Goal: Information Seeking & Learning: Learn about a topic

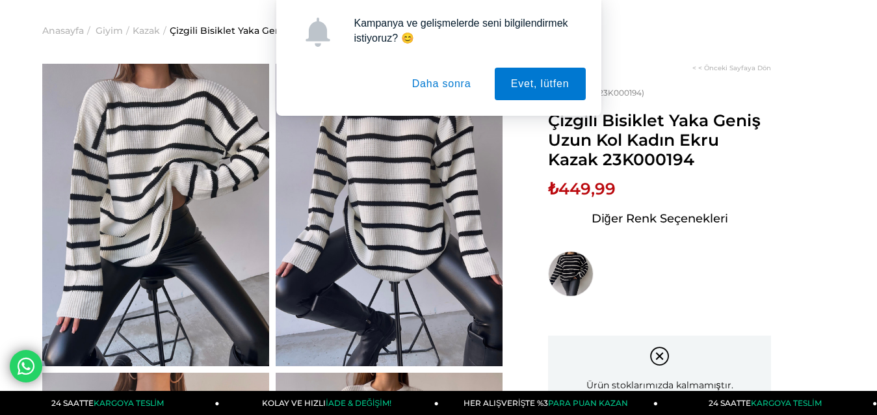
scroll to position [65, 0]
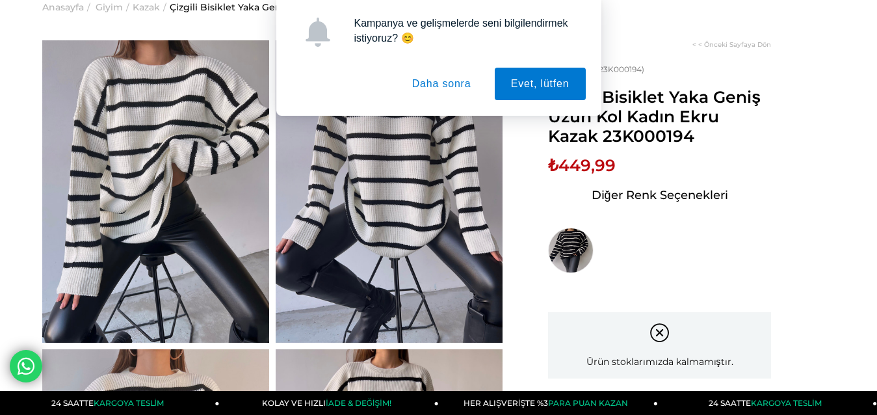
click at [163, 168] on img at bounding box center [155, 191] width 227 height 302
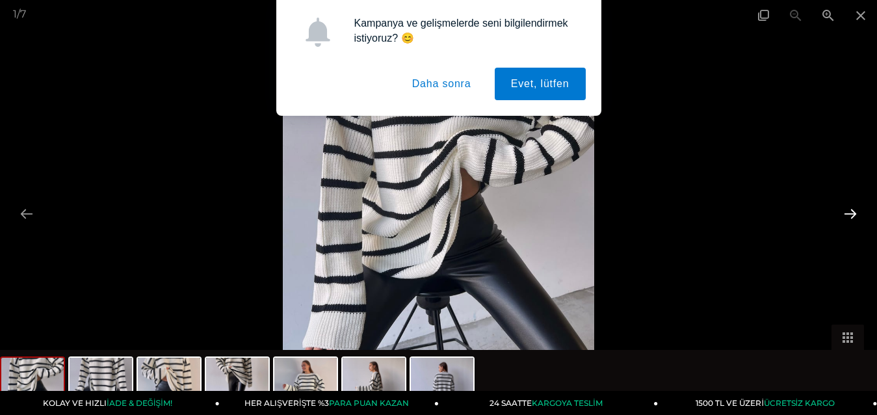
click at [854, 211] on button at bounding box center [849, 213] width 27 height 25
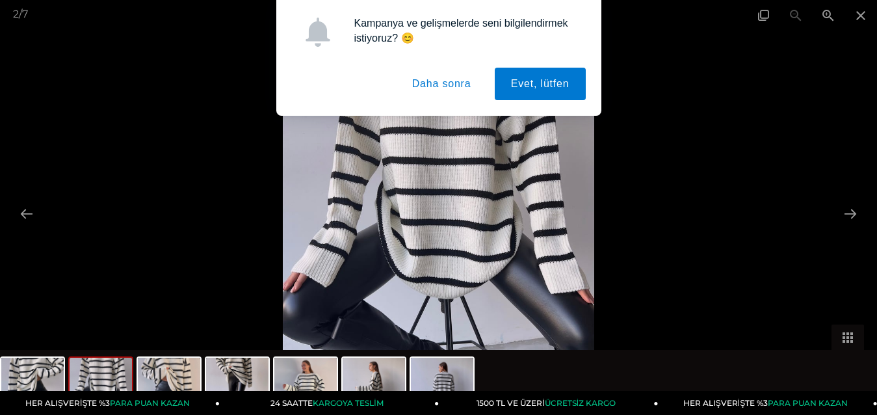
click at [398, 188] on img at bounding box center [438, 207] width 311 height 415
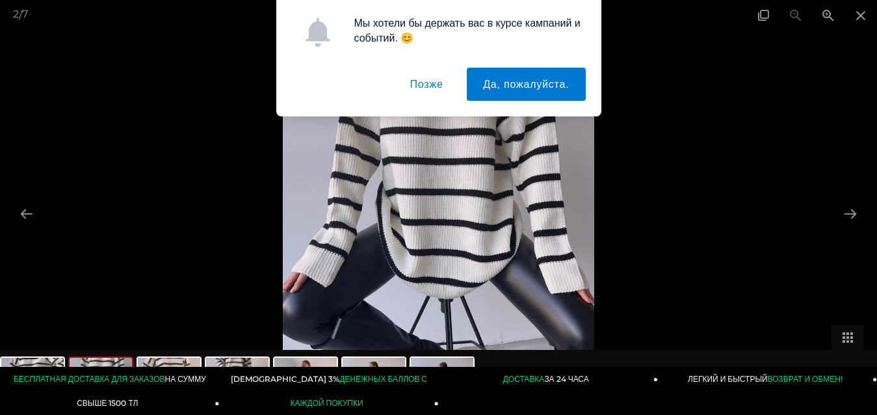
click at [415, 84] on font "Позже" at bounding box center [426, 84] width 33 height 11
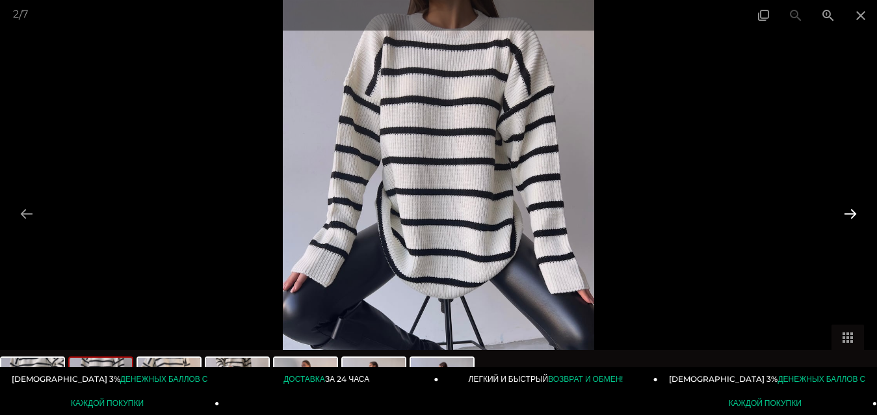
click at [853, 210] on button at bounding box center [849, 213] width 27 height 25
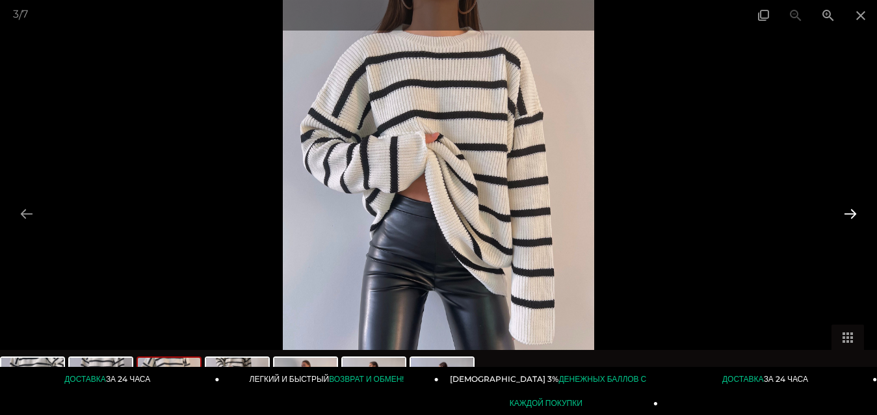
click at [847, 213] on button at bounding box center [849, 213] width 27 height 25
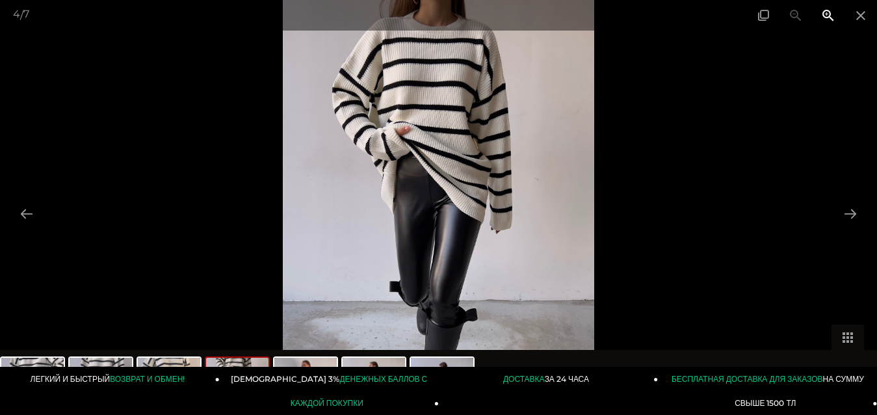
click at [823, 14] on span at bounding box center [828, 15] width 32 height 31
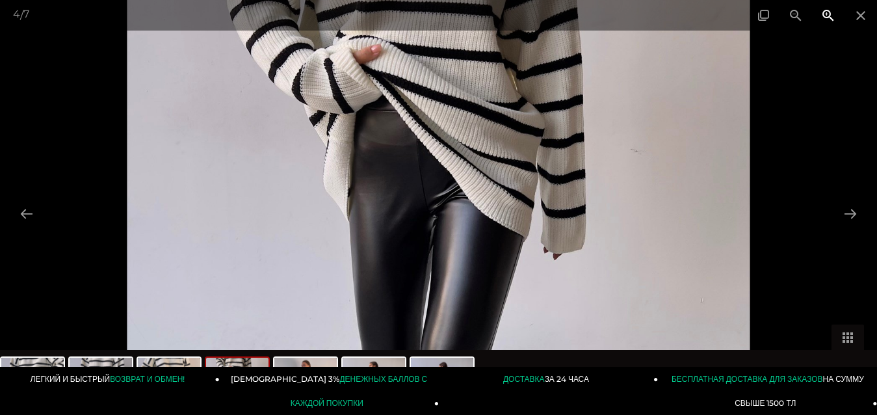
click at [823, 14] on span at bounding box center [828, 15] width 32 height 31
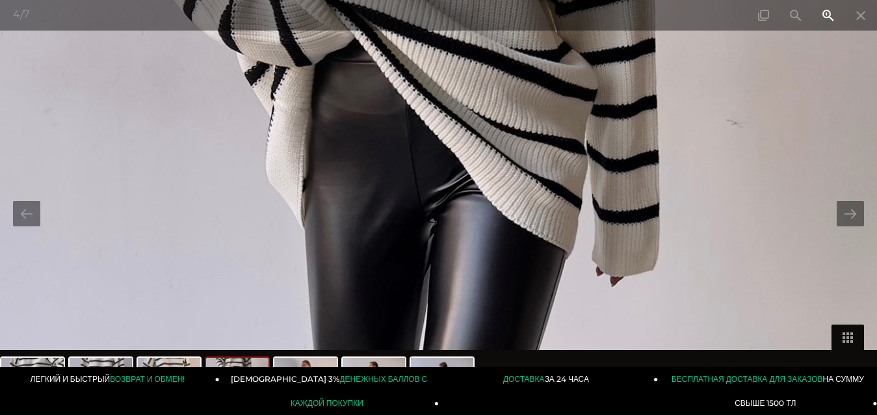
click at [823, 14] on span at bounding box center [828, 15] width 32 height 31
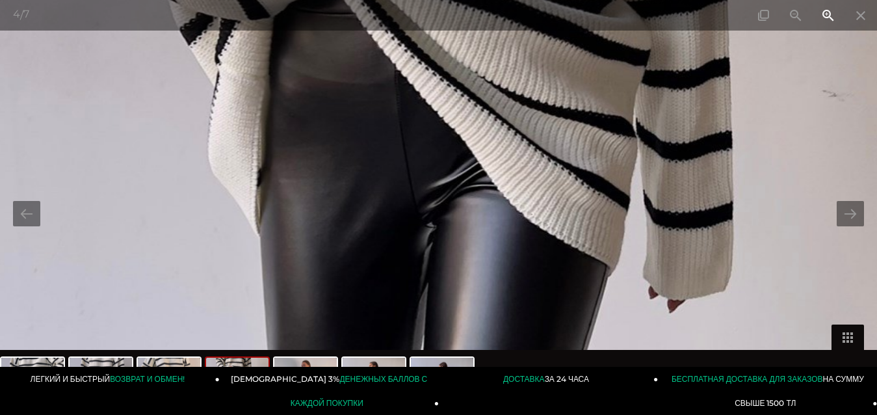
click at [823, 14] on span at bounding box center [828, 15] width 32 height 31
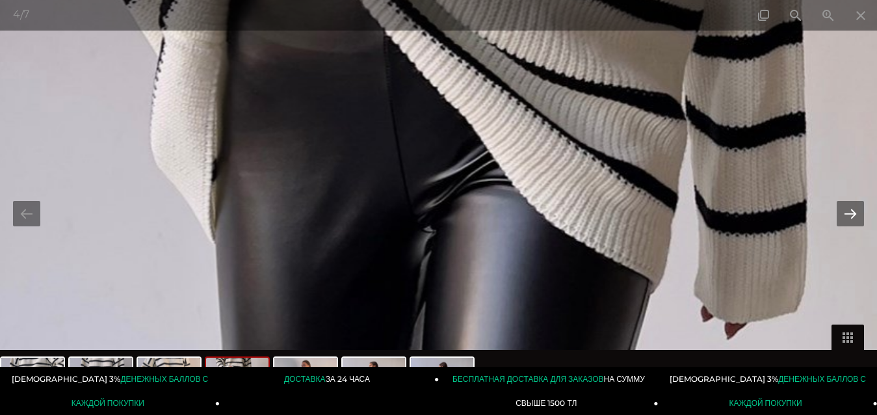
click at [845, 214] on button at bounding box center [849, 213] width 27 height 25
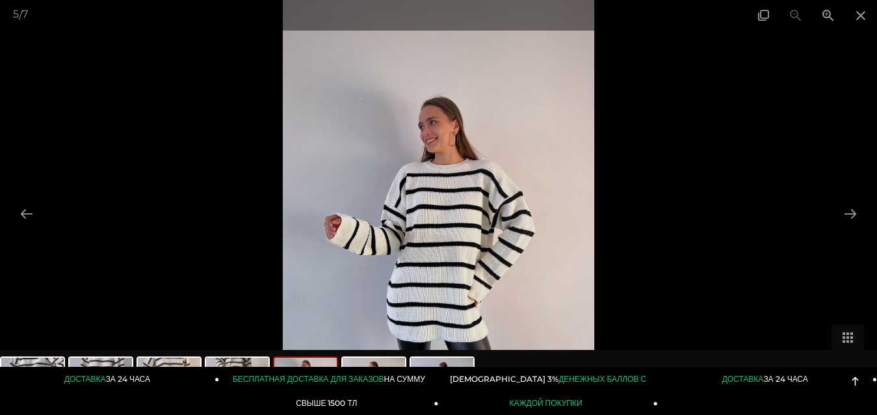
scroll to position [195, 0]
click at [850, 211] on button at bounding box center [849, 213] width 27 height 25
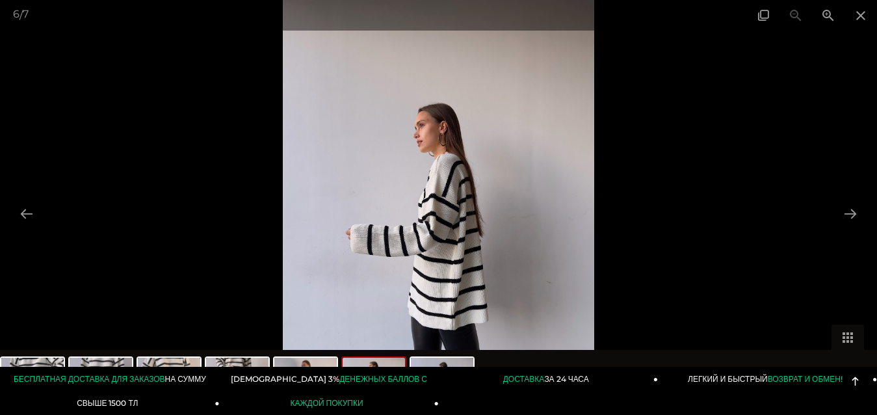
click at [457, 186] on img at bounding box center [438, 207] width 311 height 415
click at [845, 212] on button at bounding box center [849, 213] width 27 height 25
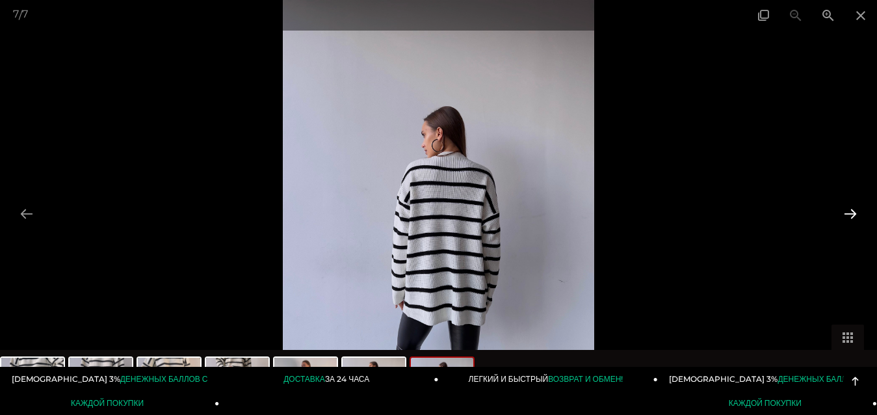
click at [848, 213] on button at bounding box center [849, 213] width 27 height 25
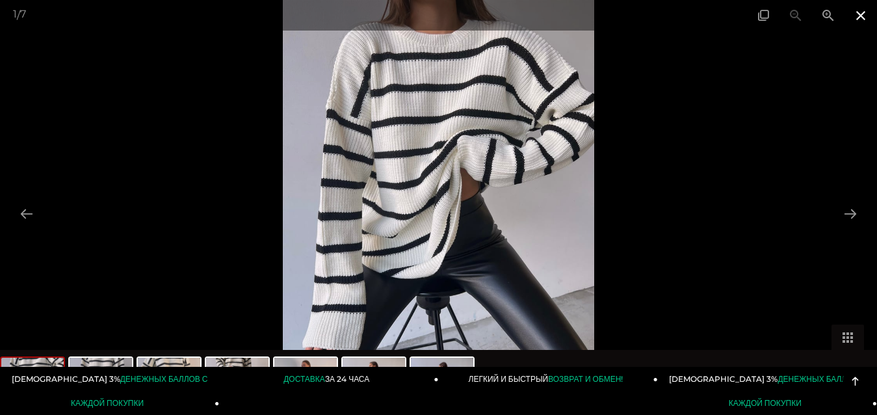
click at [856, 14] on span at bounding box center [860, 15] width 32 height 31
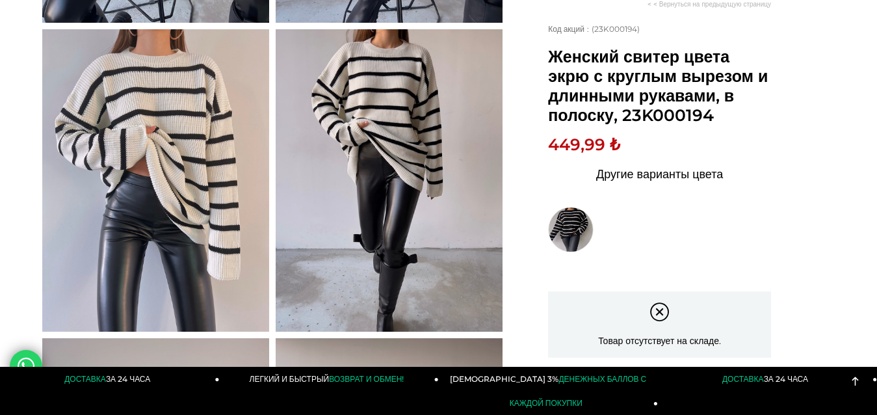
scroll to position [390, 0]
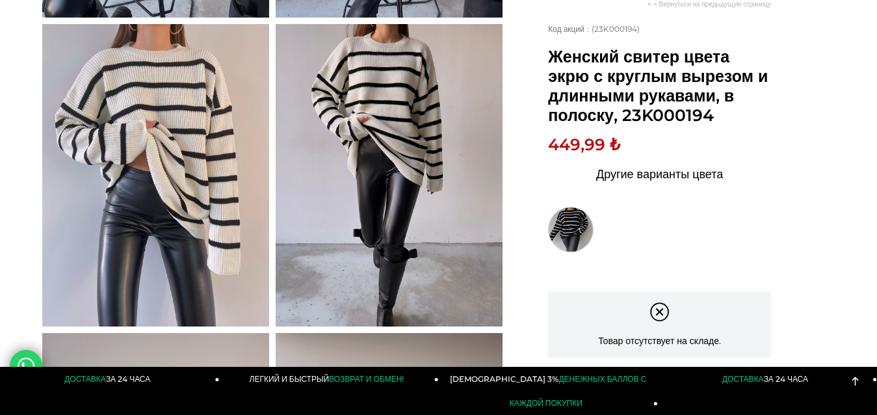
click at [566, 232] on img at bounding box center [570, 229] width 45 height 45
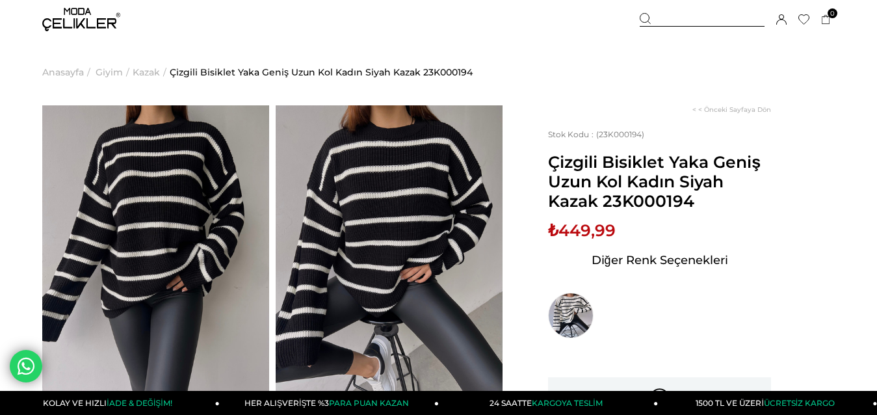
click at [672, 16] on div at bounding box center [701, 20] width 125 height 14
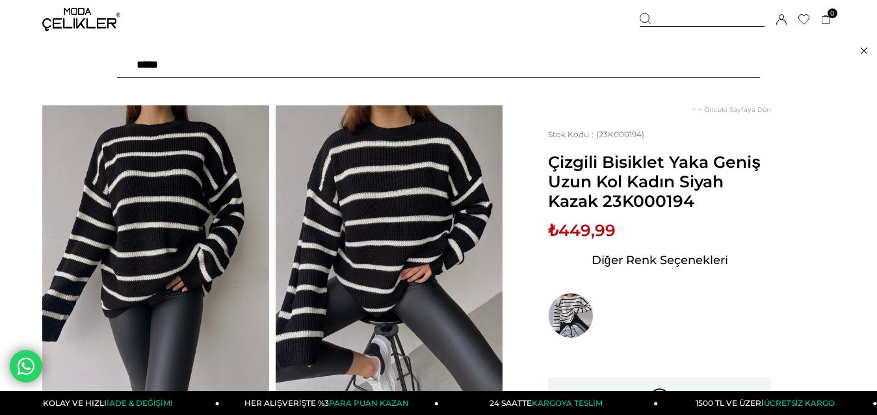
type input "*"
type input "*********"
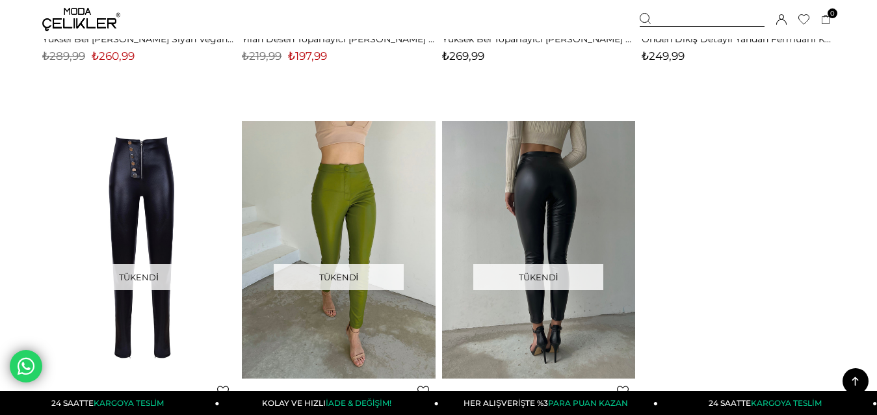
scroll to position [493, 0]
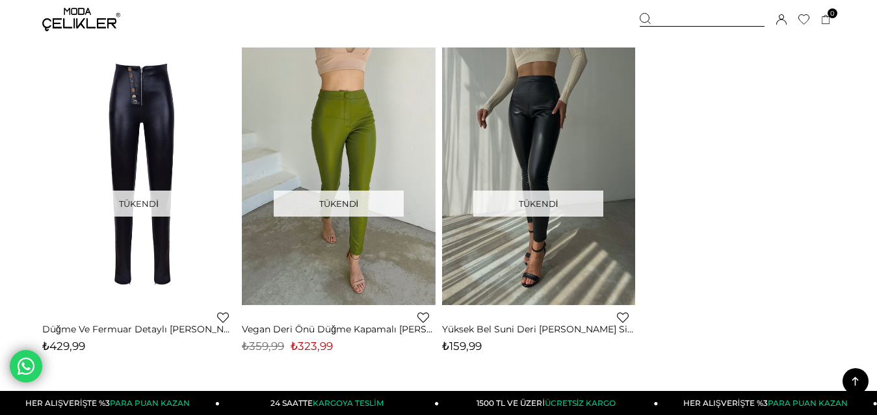
click at [495, 149] on img at bounding box center [538, 175] width 193 height 257
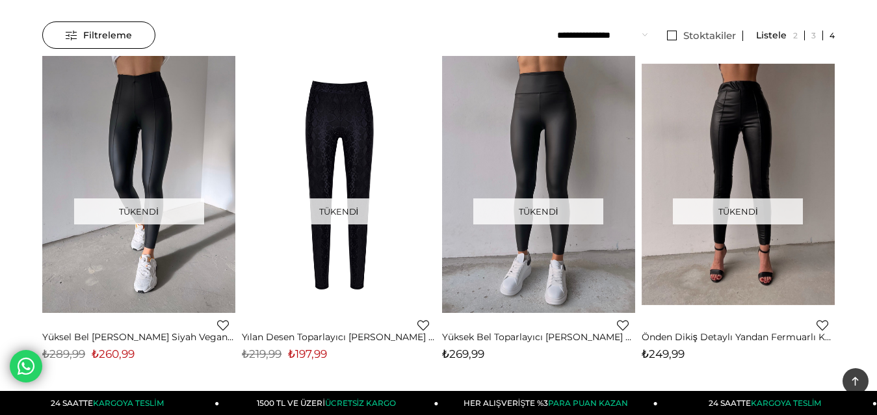
scroll to position [103, 0]
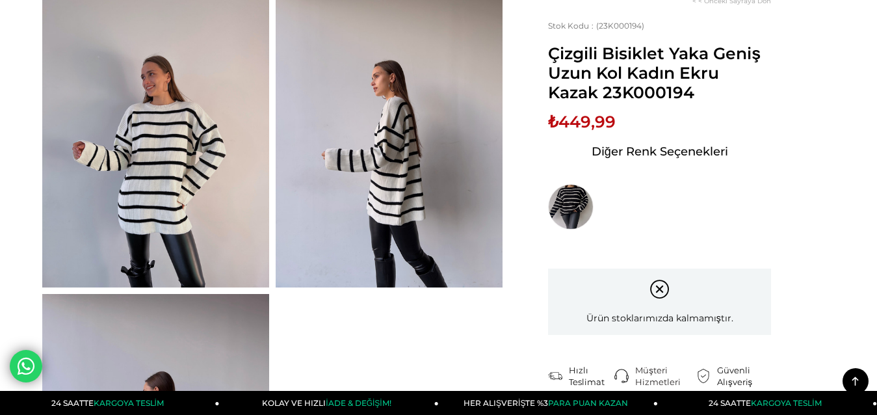
scroll to position [715, 0]
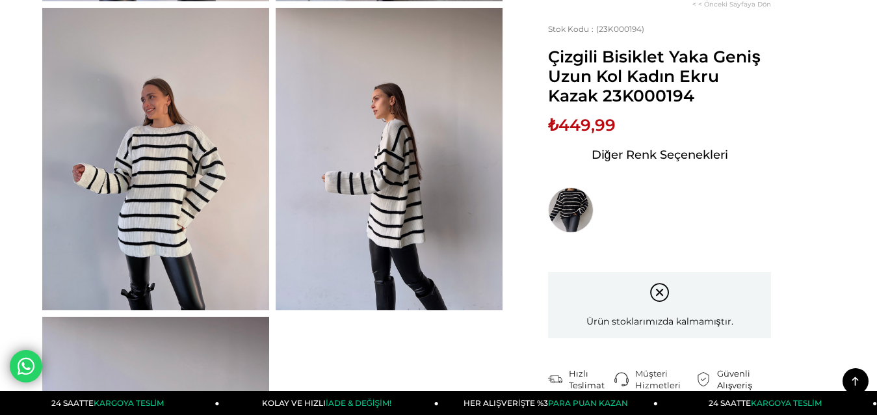
click at [152, 151] on img at bounding box center [155, 159] width 227 height 302
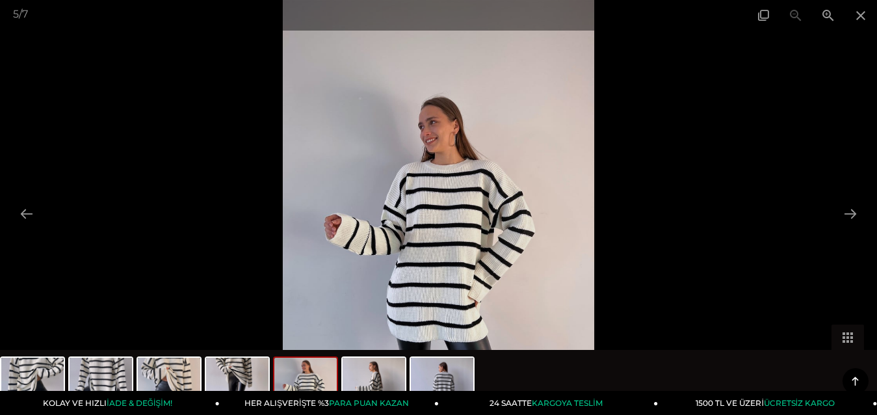
scroll to position [845, 0]
click at [861, 14] on span at bounding box center [860, 15] width 32 height 31
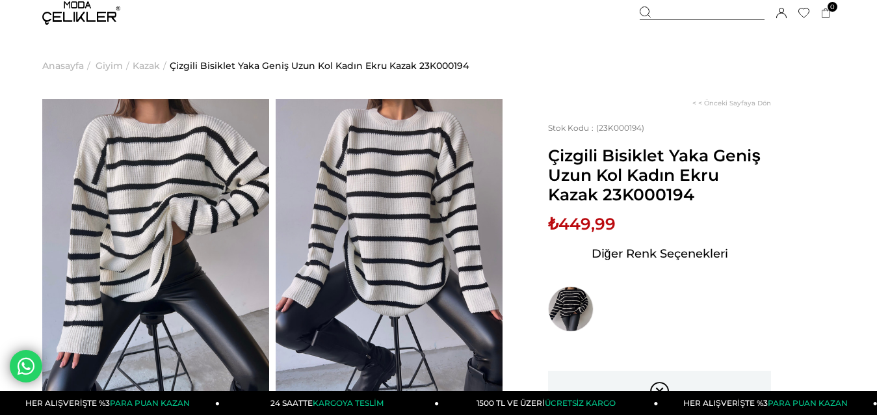
scroll to position [0, 0]
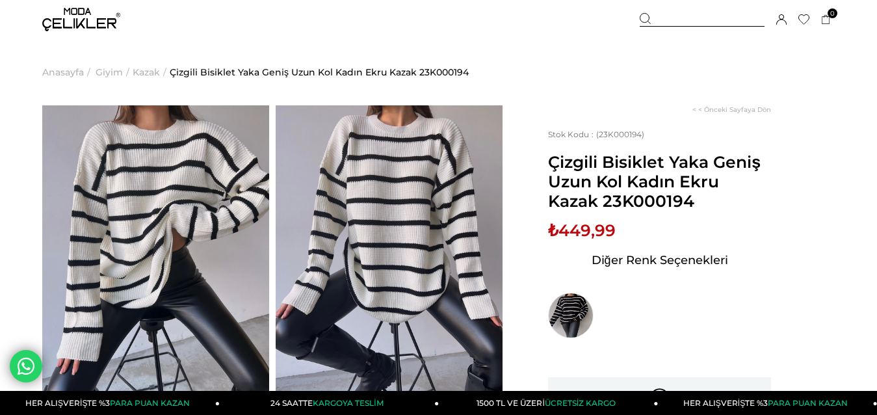
click at [111, 73] on span "Giyim" at bounding box center [109, 72] width 27 height 66
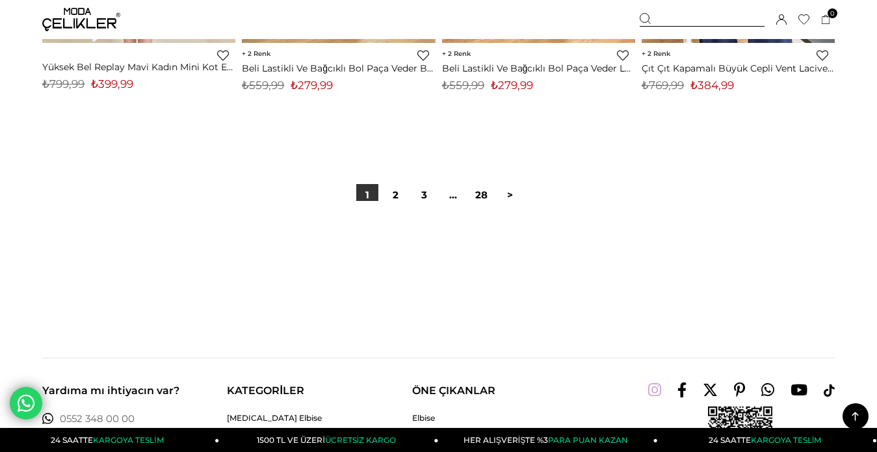
scroll to position [7422, 0]
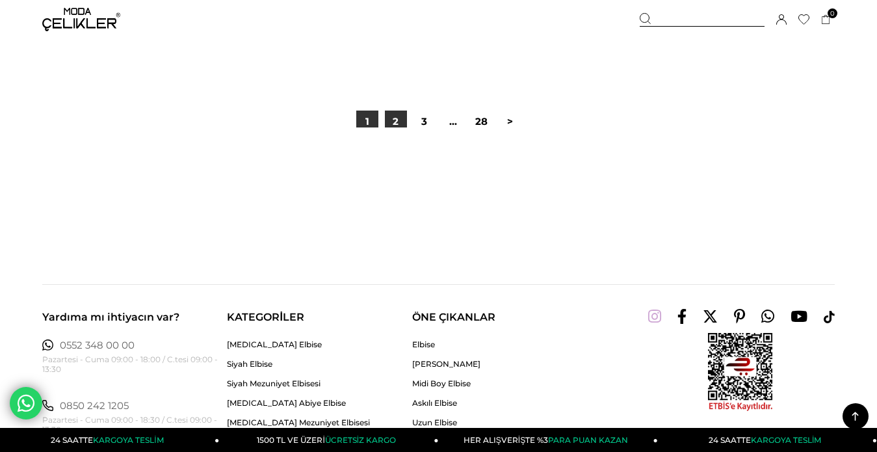
click at [400, 122] on link "2" at bounding box center [396, 121] width 22 height 22
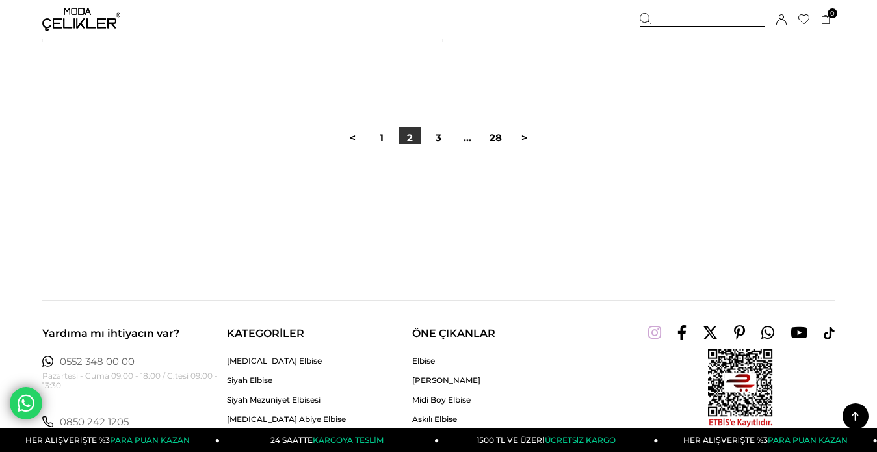
scroll to position [7473, 0]
click at [441, 137] on link "3" at bounding box center [439, 136] width 22 height 22
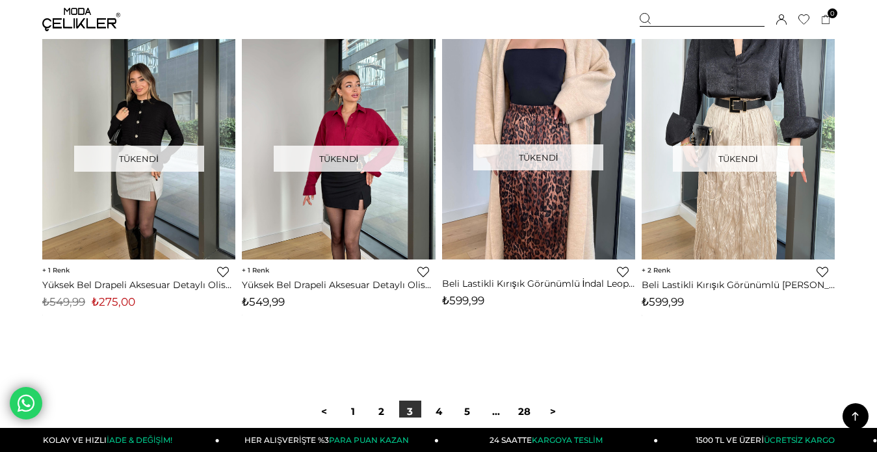
scroll to position [7408, 0]
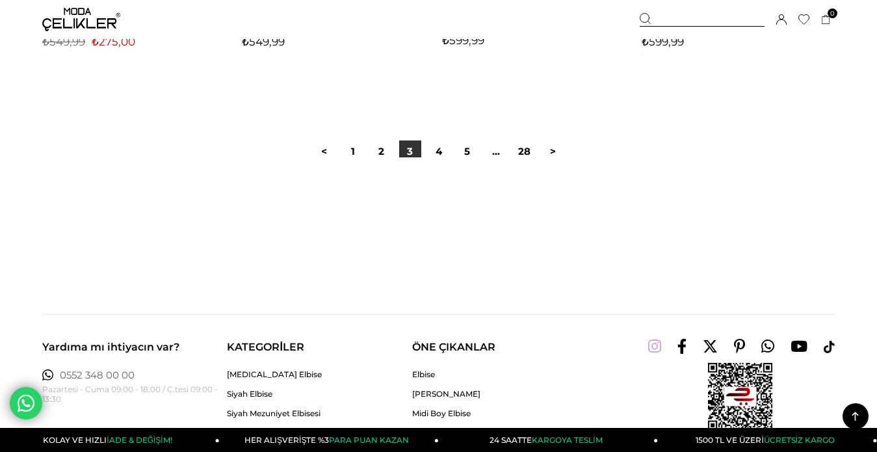
drag, startPoint x: 524, startPoint y: 151, endPoint x: 509, endPoint y: 164, distance: 19.8
click at [524, 151] on link "28" at bounding box center [524, 151] width 22 height 22
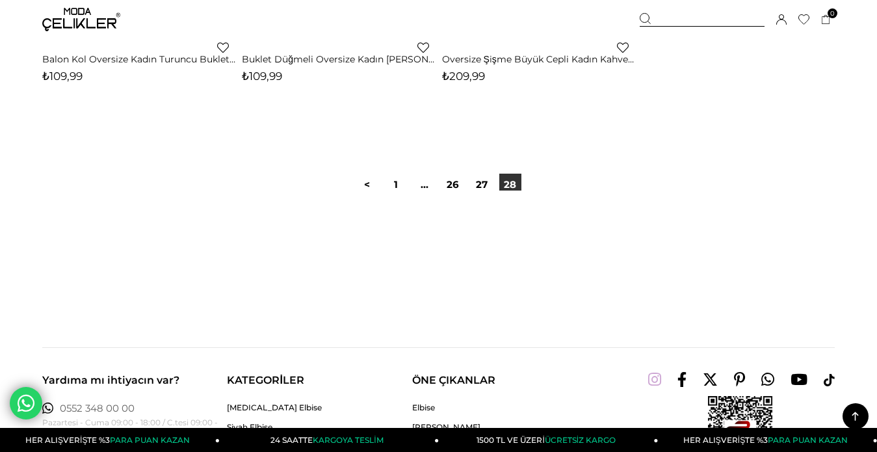
scroll to position [780, 0]
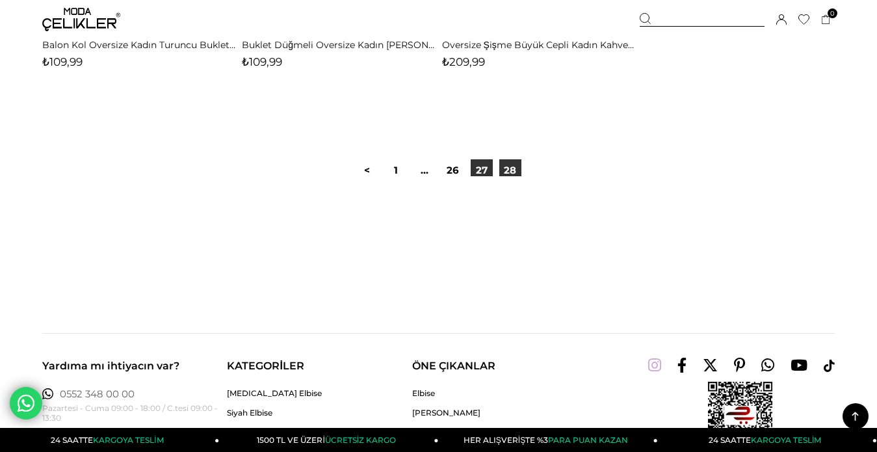
click at [476, 168] on link "27" at bounding box center [481, 170] width 22 height 22
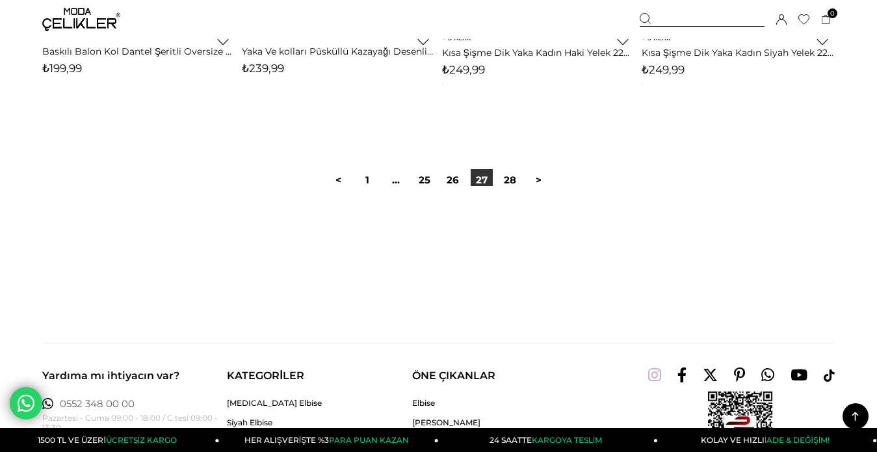
scroll to position [7343, 0]
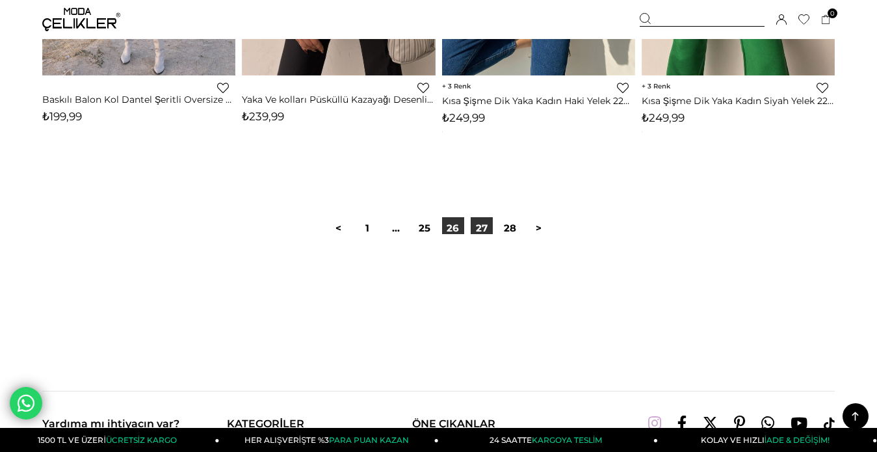
click at [452, 225] on link "26" at bounding box center [453, 228] width 22 height 22
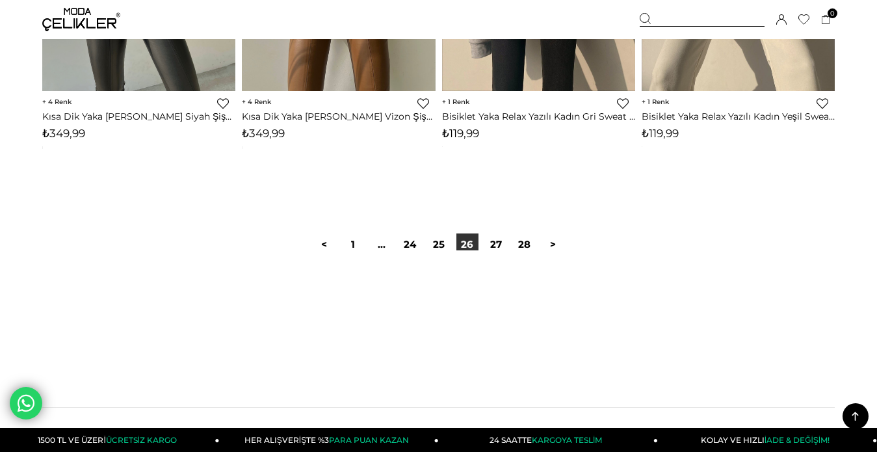
scroll to position [7408, 0]
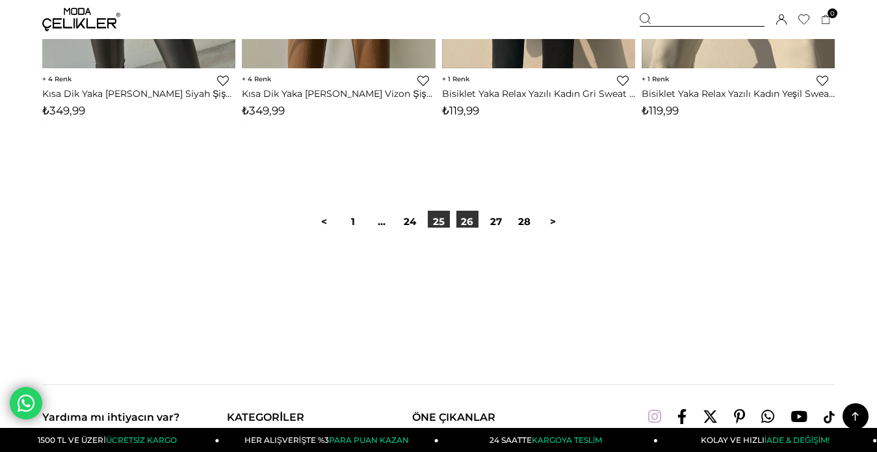
click at [437, 218] on link "25" at bounding box center [439, 222] width 22 height 22
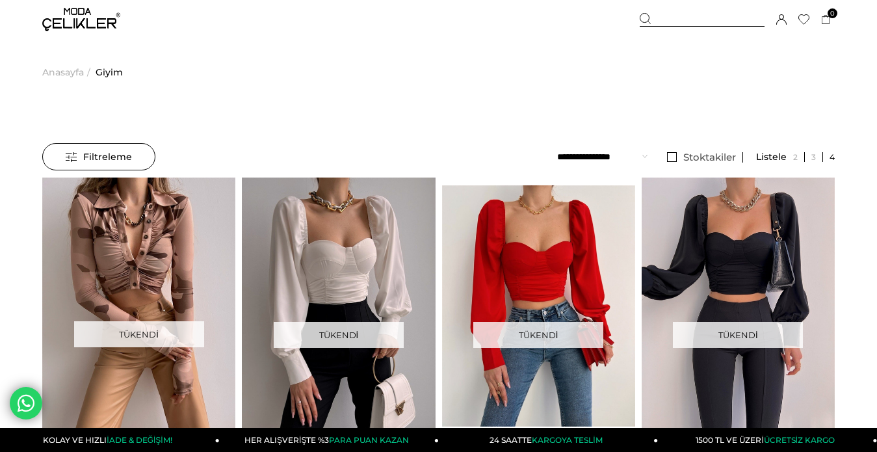
click at [64, 74] on span "Anasayfa" at bounding box center [63, 72] width 42 height 66
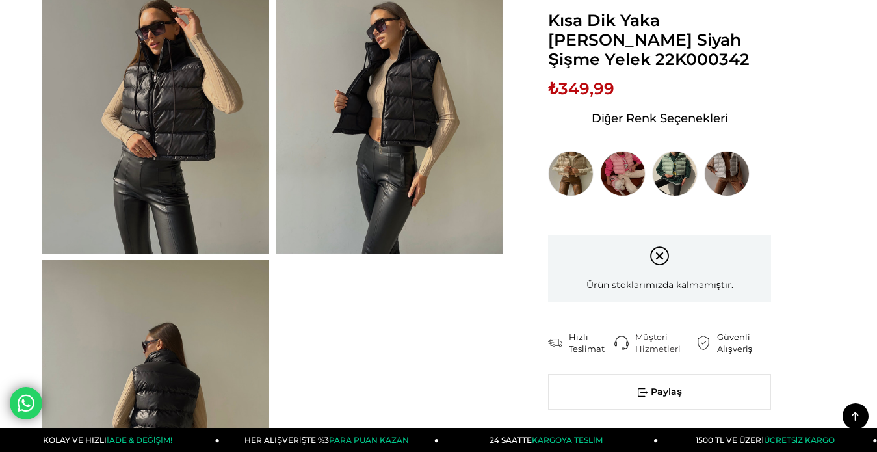
scroll to position [715, 0]
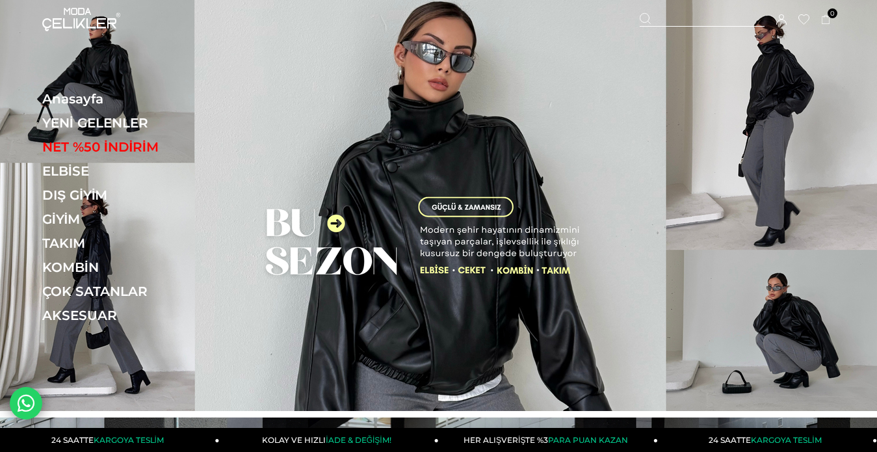
drag, startPoint x: 579, startPoint y: 55, endPoint x: 530, endPoint y: 31, distance: 54.3
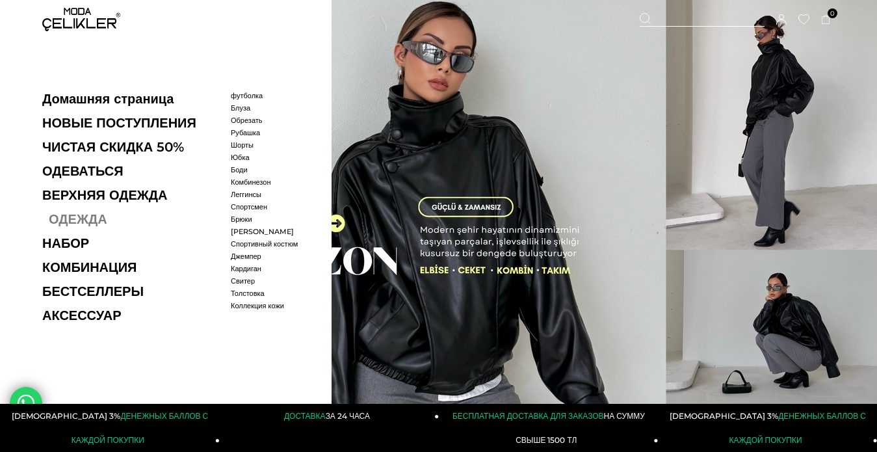
click at [65, 220] on font "ОДЕЖДА" at bounding box center [78, 219] width 58 height 16
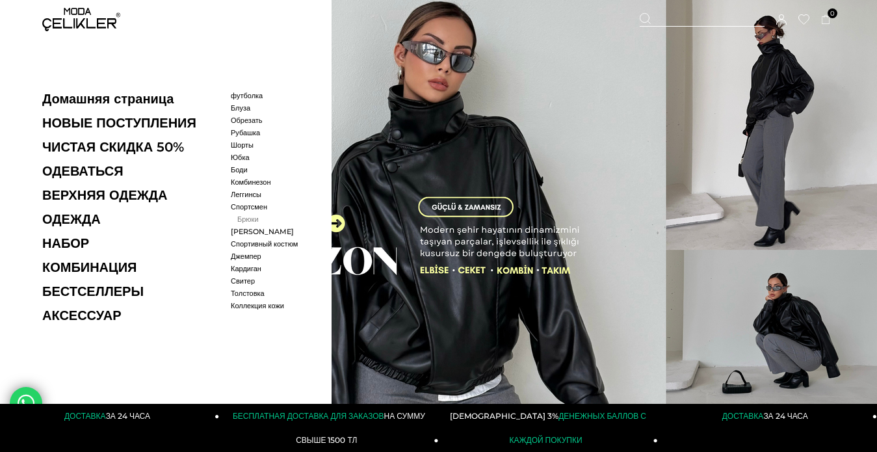
click at [246, 217] on font "Брюки" at bounding box center [247, 218] width 21 height 9
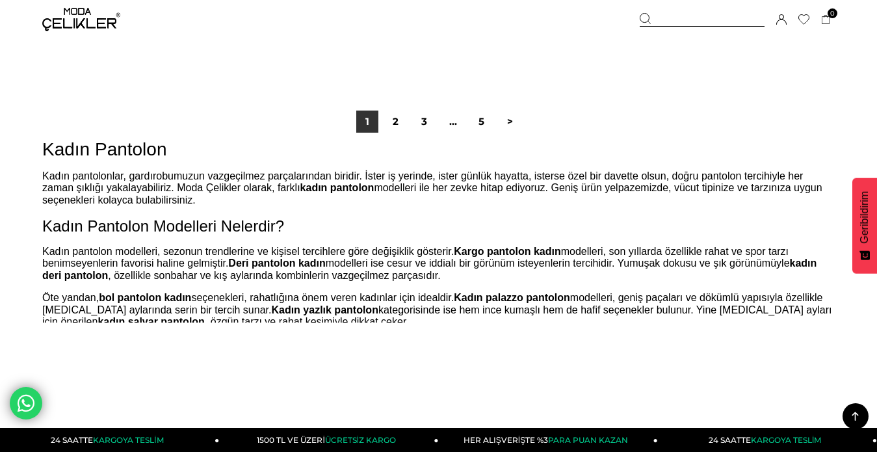
scroll to position [7278, 0]
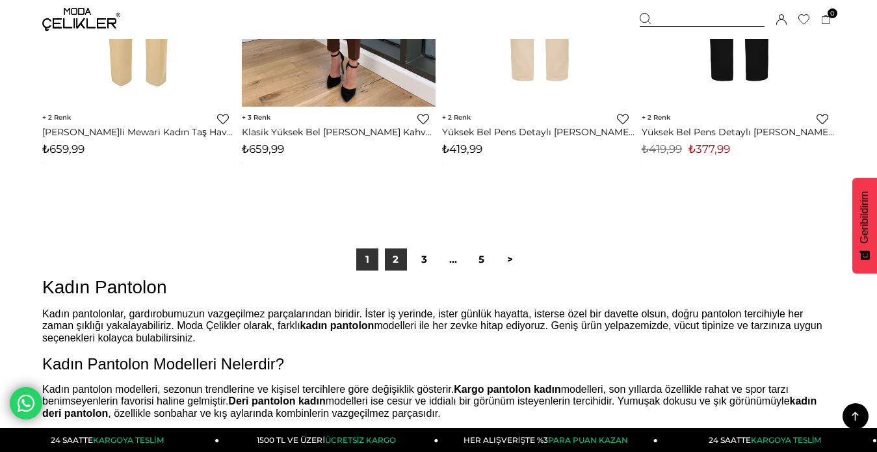
click at [396, 263] on link "2" at bounding box center [396, 259] width 22 height 22
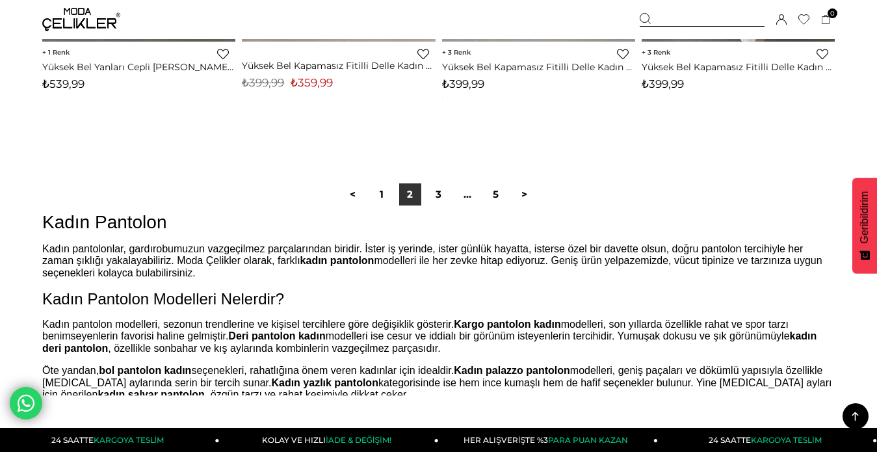
scroll to position [7343, 0]
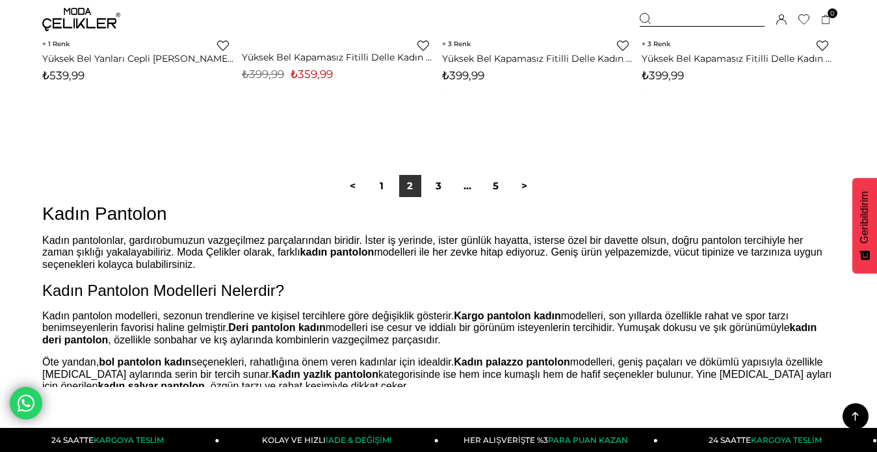
drag, startPoint x: 436, startPoint y: 185, endPoint x: 443, endPoint y: 196, distance: 12.6
click at [436, 185] on link "3" at bounding box center [439, 186] width 22 height 22
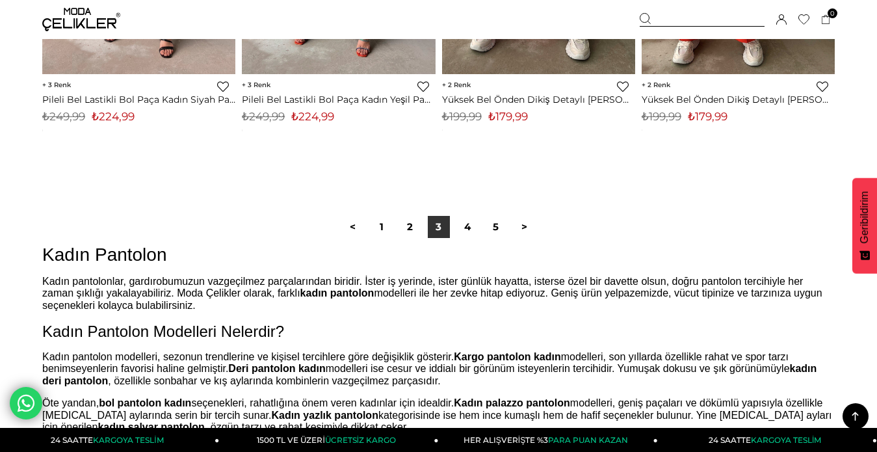
scroll to position [7343, 0]
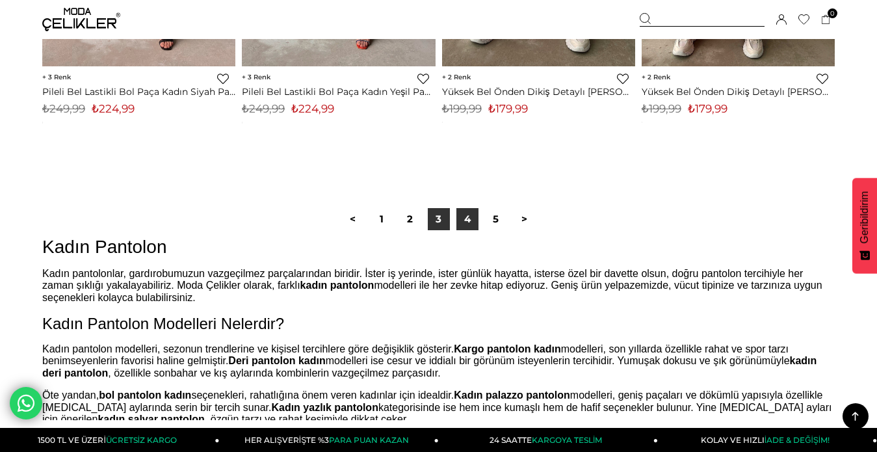
click at [469, 218] on link "4" at bounding box center [467, 219] width 22 height 22
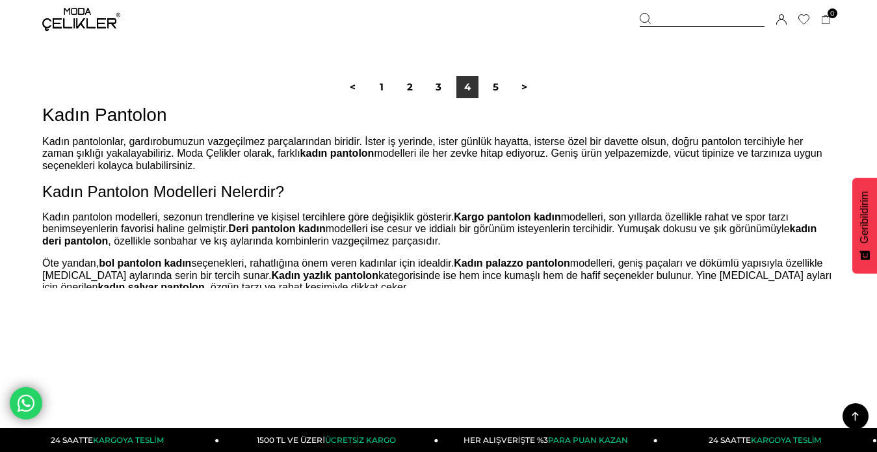
scroll to position [7538, 0]
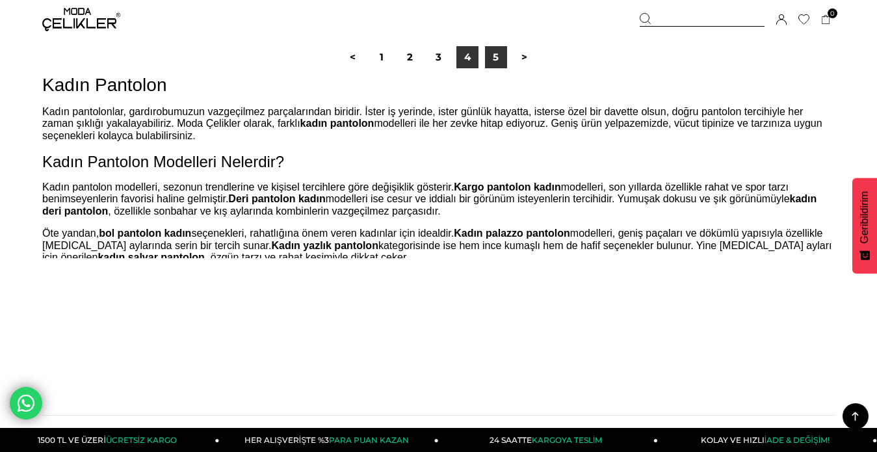
click at [492, 58] on link "5" at bounding box center [496, 57] width 22 height 22
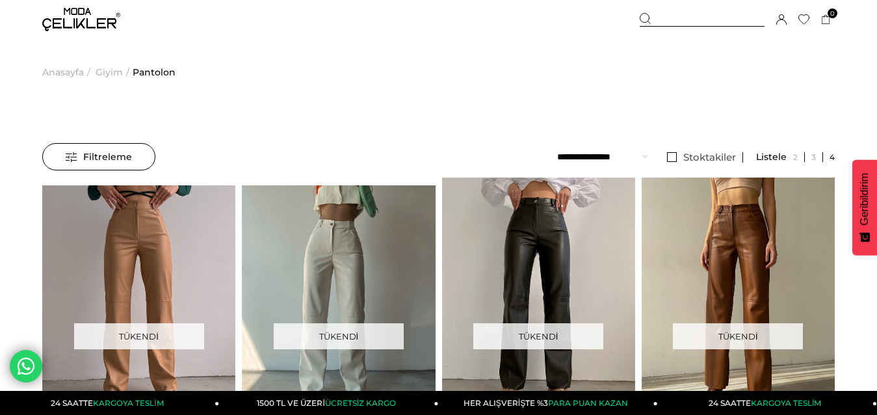
click at [57, 73] on span "Anasayfa" at bounding box center [63, 72] width 42 height 66
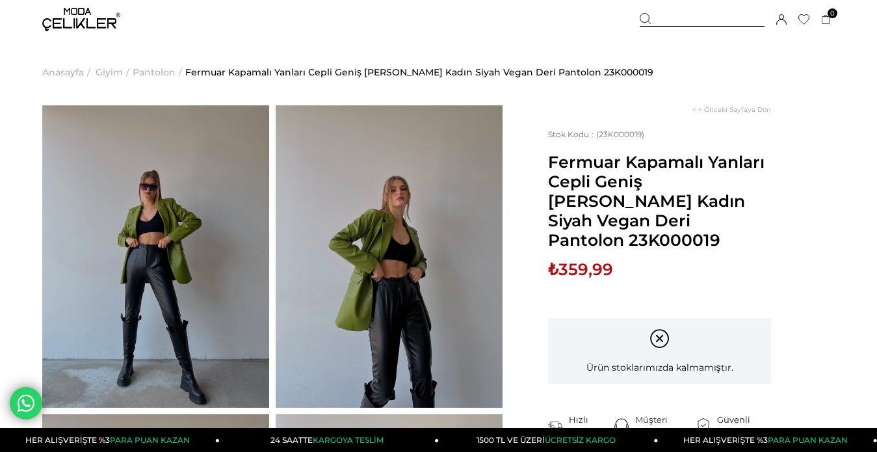
click at [197, 241] on img at bounding box center [155, 256] width 227 height 302
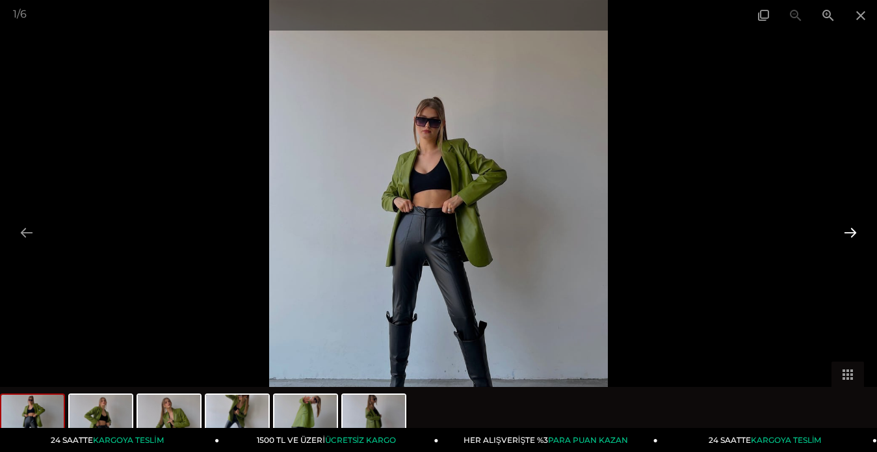
click at [839, 232] on button at bounding box center [849, 232] width 27 height 25
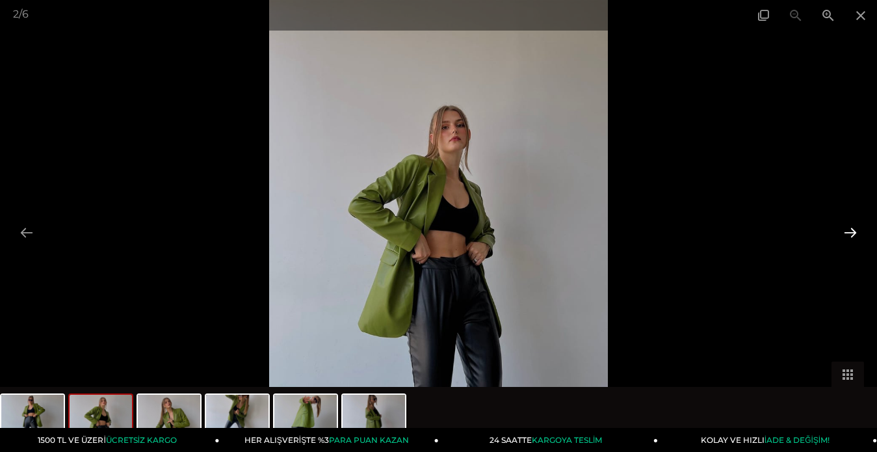
click at [840, 233] on button at bounding box center [849, 232] width 27 height 25
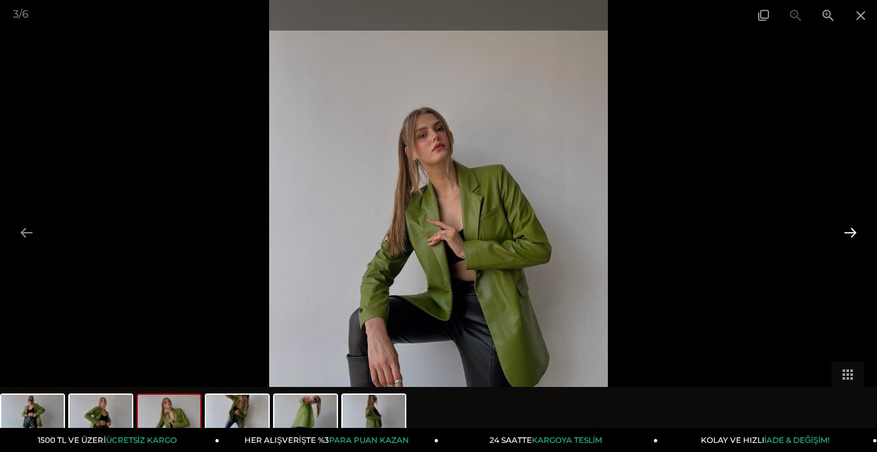
click at [843, 230] on button at bounding box center [849, 232] width 27 height 25
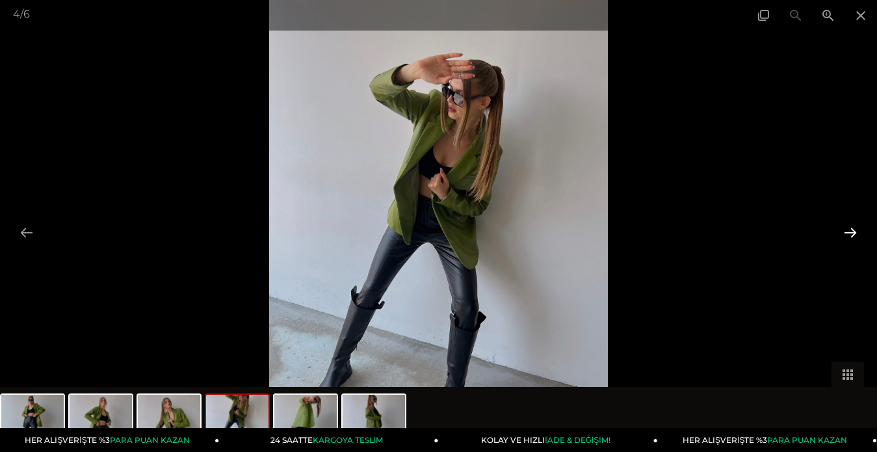
click at [839, 233] on button at bounding box center [849, 232] width 27 height 25
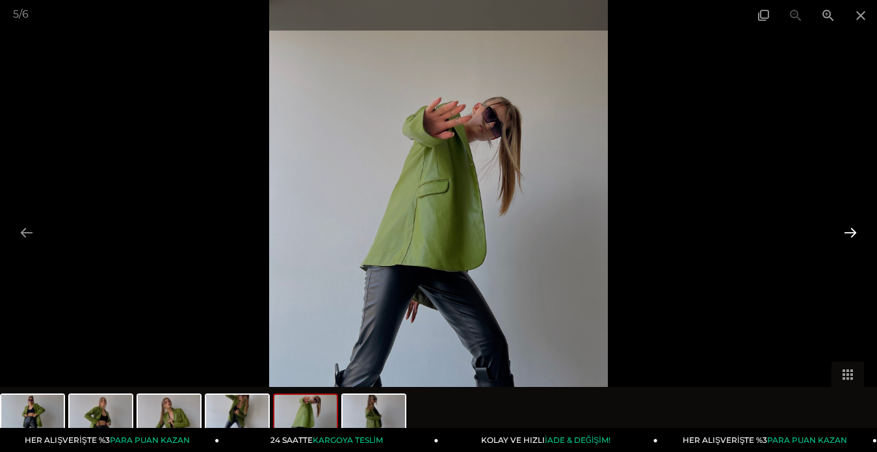
click at [851, 238] on button at bounding box center [849, 232] width 27 height 25
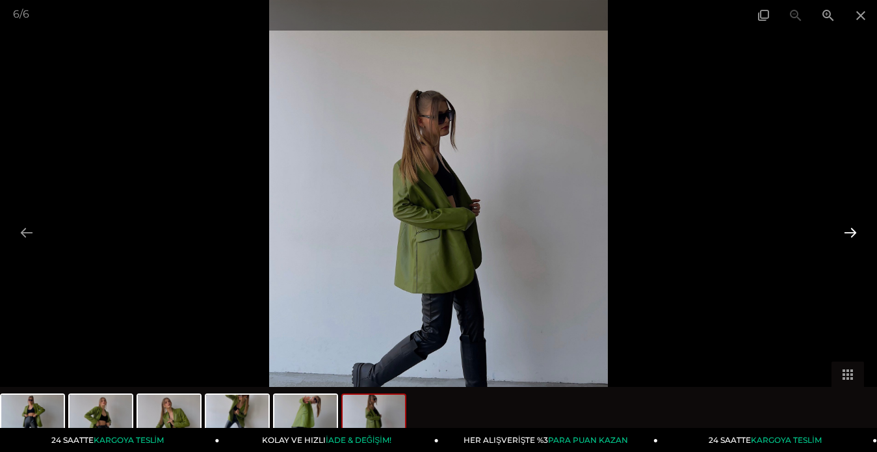
click at [843, 233] on button at bounding box center [849, 232] width 27 height 25
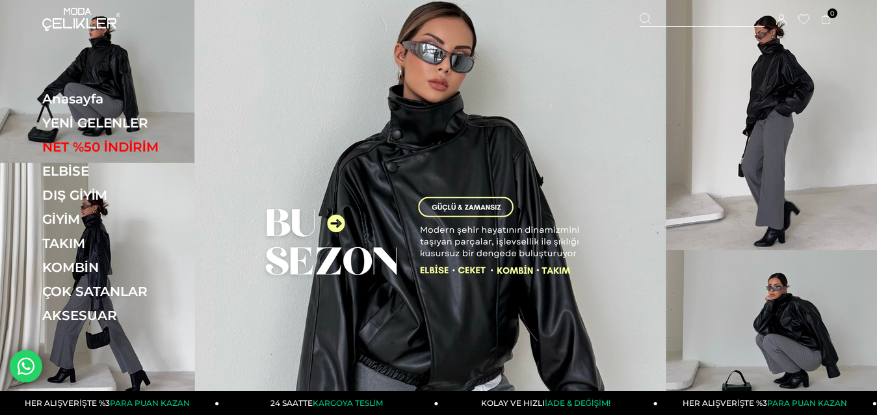
drag, startPoint x: 574, startPoint y: 109, endPoint x: 530, endPoint y: 23, distance: 96.2
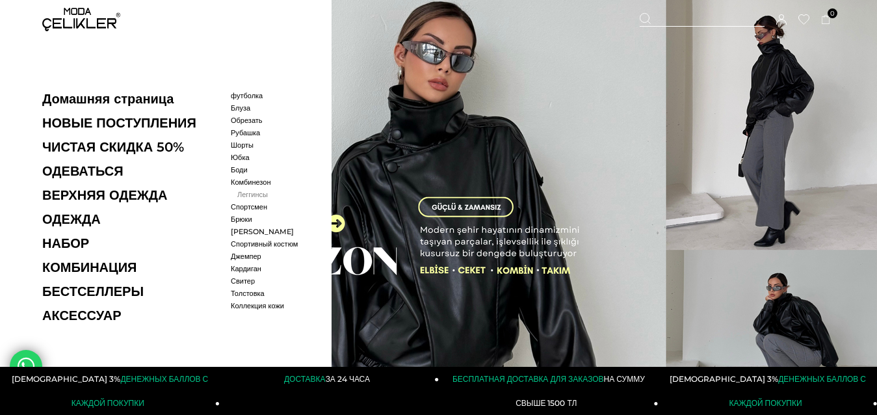
click at [242, 195] on font "Леггинсы" at bounding box center [252, 194] width 31 height 9
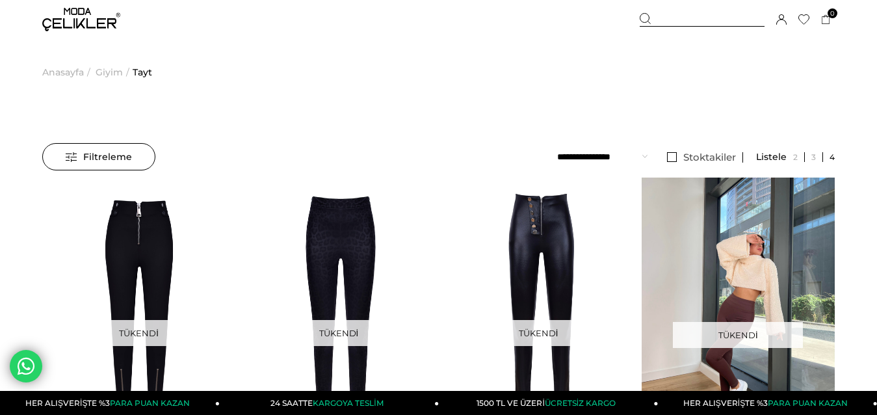
click at [64, 71] on span "Anasayfa" at bounding box center [63, 72] width 42 height 66
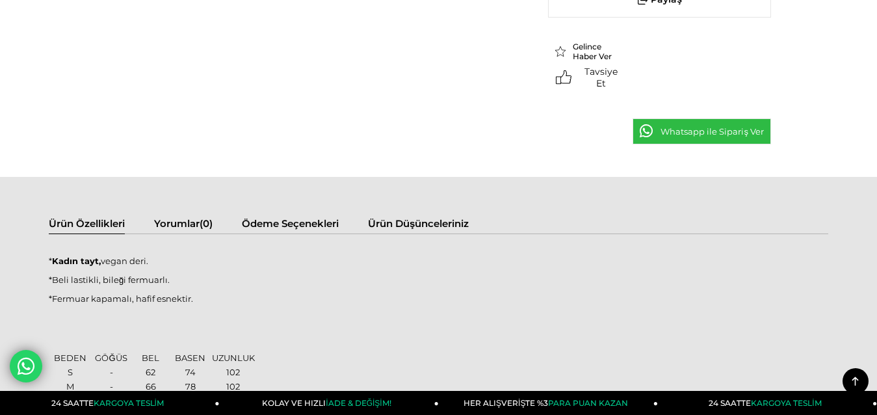
scroll to position [65, 0]
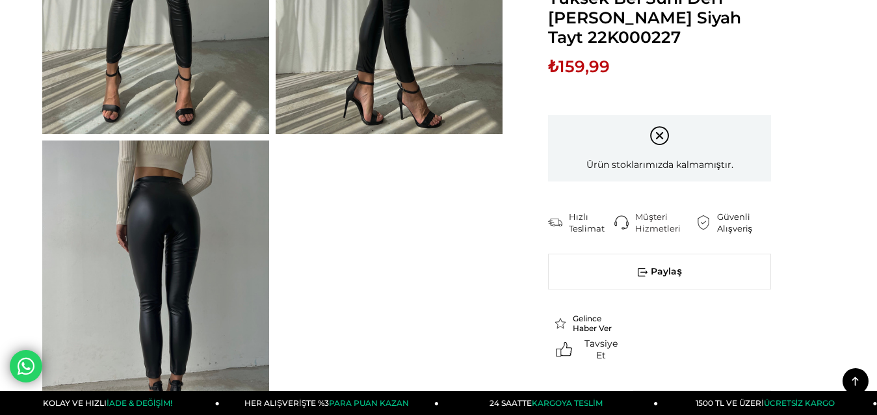
scroll to position [650, 0]
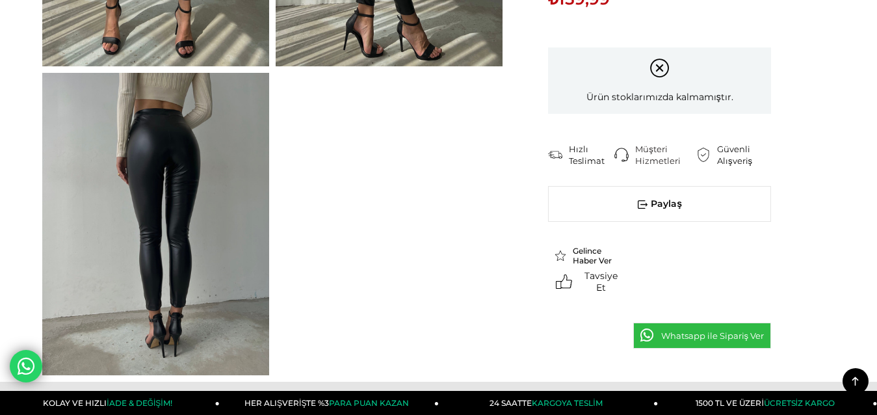
click at [175, 193] on img at bounding box center [155, 224] width 227 height 302
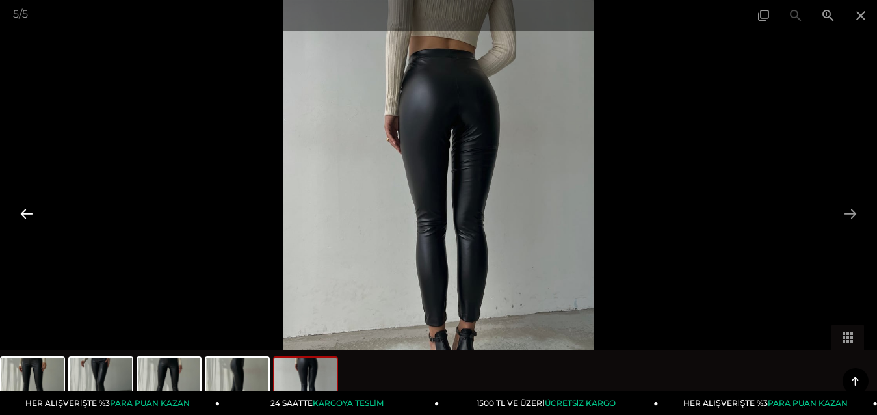
click at [25, 211] on button at bounding box center [26, 213] width 27 height 25
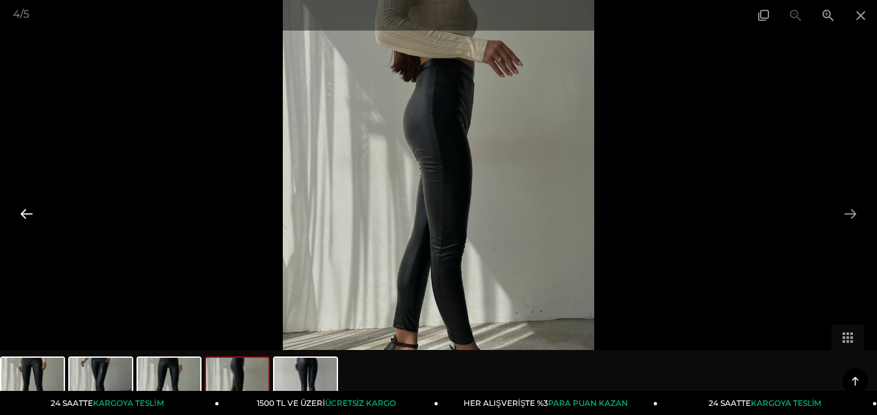
click at [24, 212] on button at bounding box center [26, 213] width 27 height 25
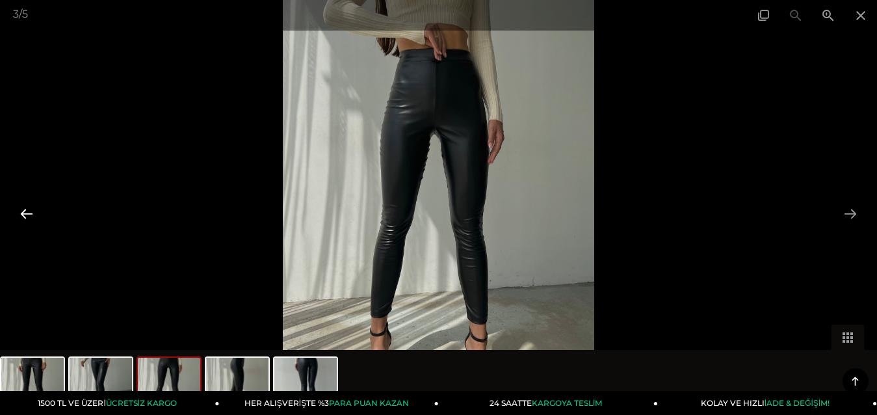
click at [25, 212] on button at bounding box center [26, 213] width 27 height 25
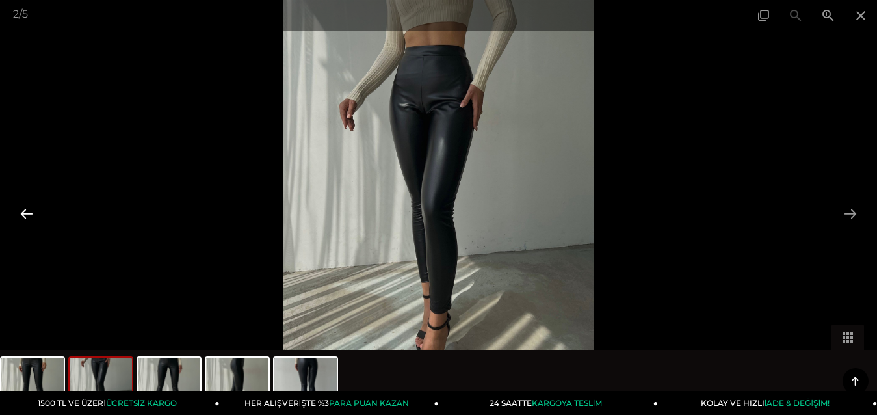
click at [25, 212] on button at bounding box center [26, 213] width 27 height 25
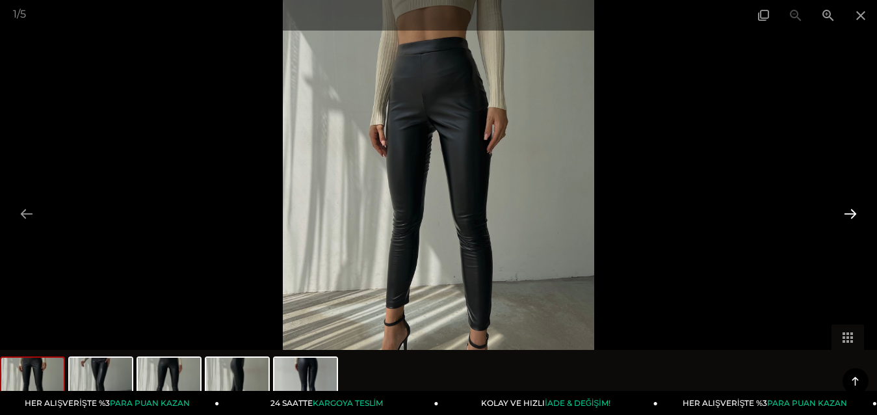
click at [843, 213] on button at bounding box center [849, 213] width 27 height 25
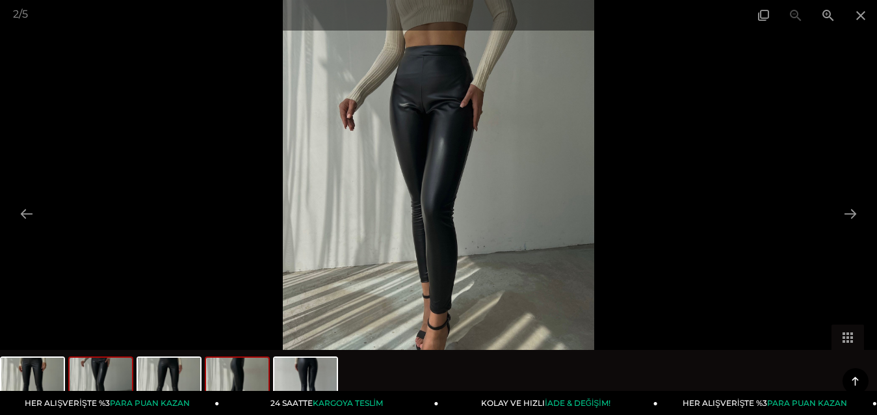
click at [243, 374] on img at bounding box center [237, 381] width 62 height 49
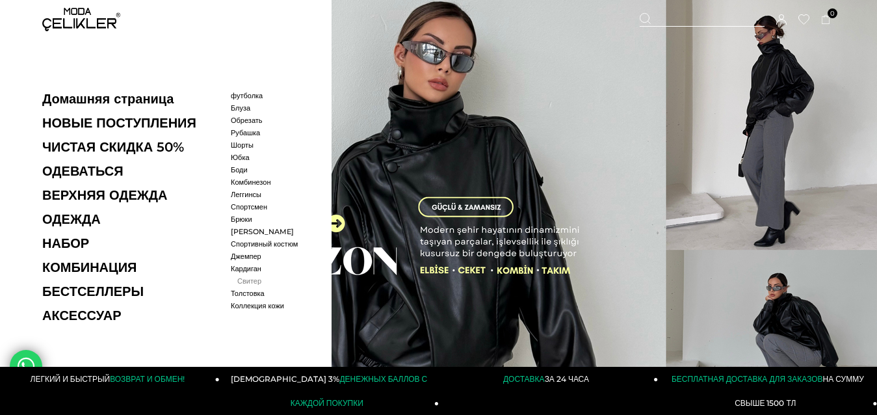
click at [240, 285] on font "Свитер" at bounding box center [249, 280] width 24 height 9
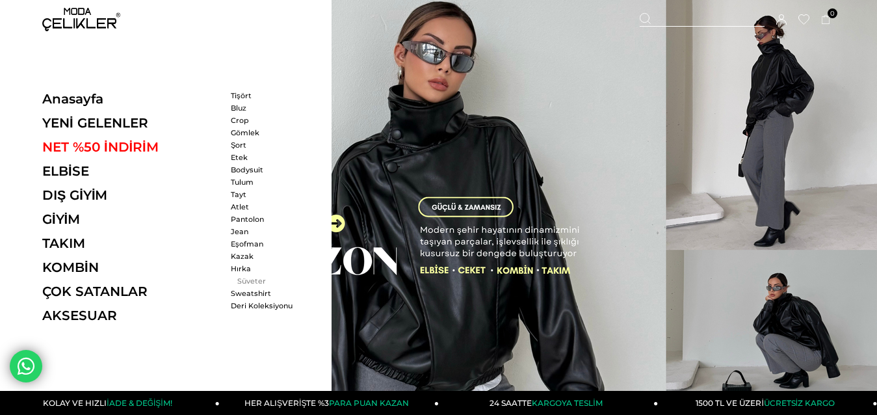
click at [241, 280] on link "Süveter" at bounding box center [268, 280] width 75 height 9
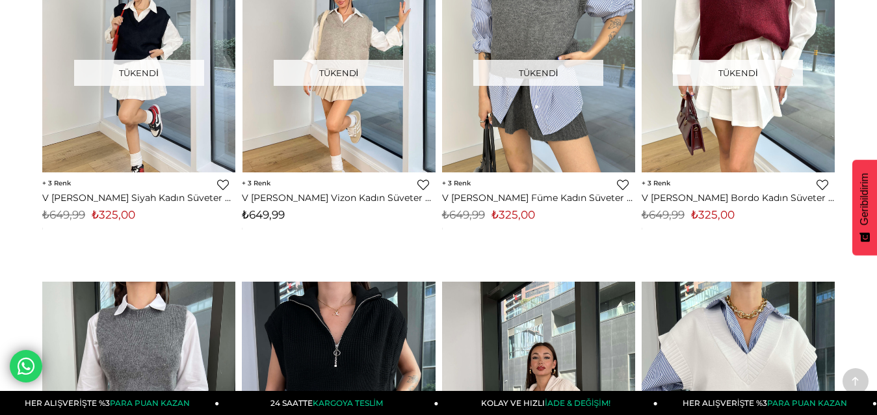
scroll to position [65, 0]
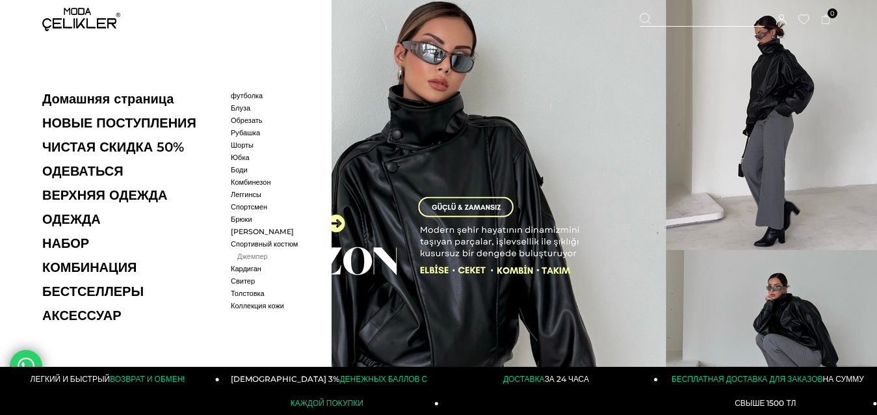
click at [240, 261] on font "Джемпер" at bounding box center [252, 255] width 31 height 9
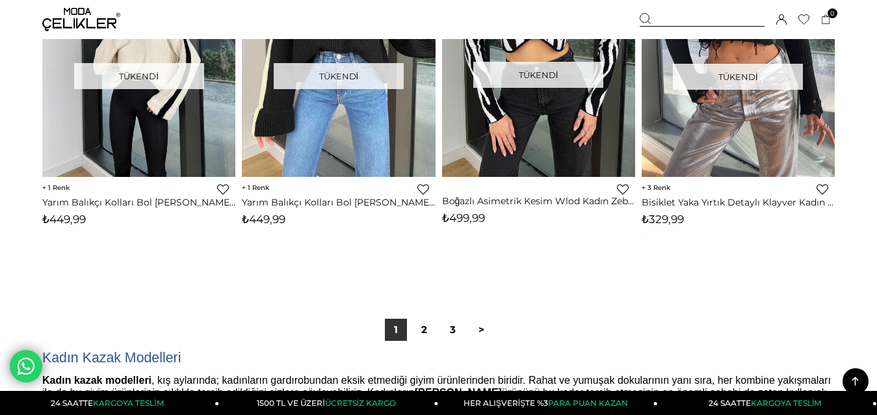
scroll to position [7278, 0]
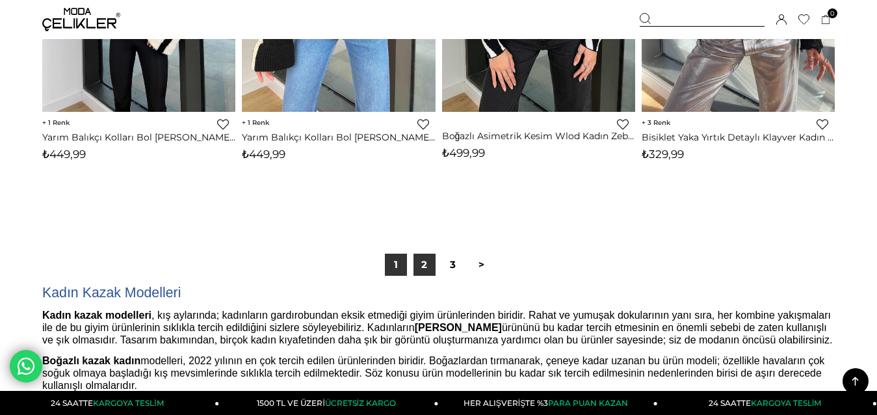
click at [428, 268] on link "2" at bounding box center [424, 264] width 22 height 22
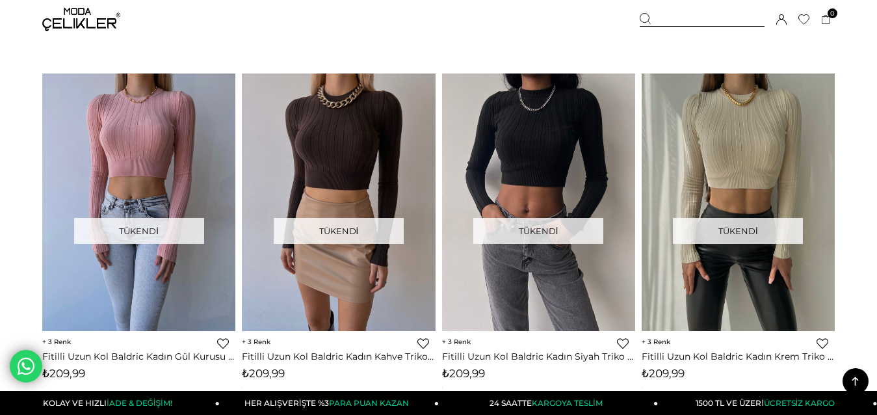
scroll to position [7083, 0]
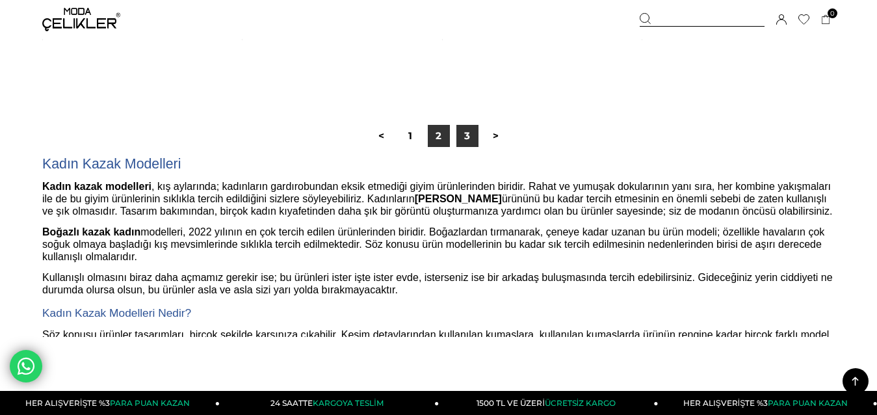
click at [467, 132] on link "3" at bounding box center [467, 136] width 22 height 22
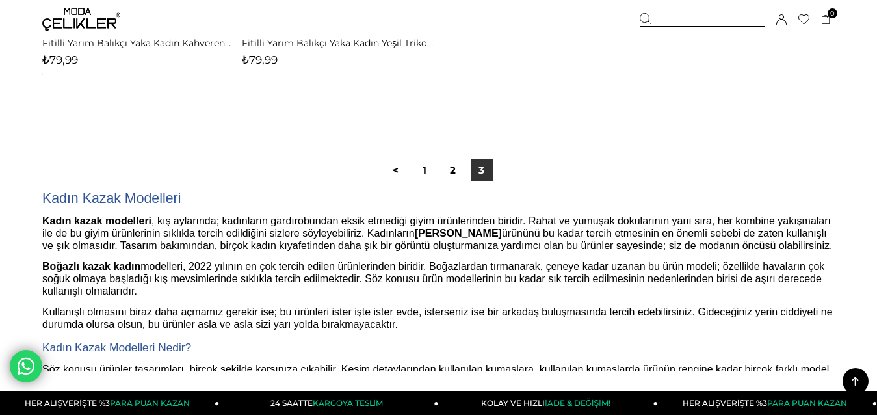
scroll to position [1884, 0]
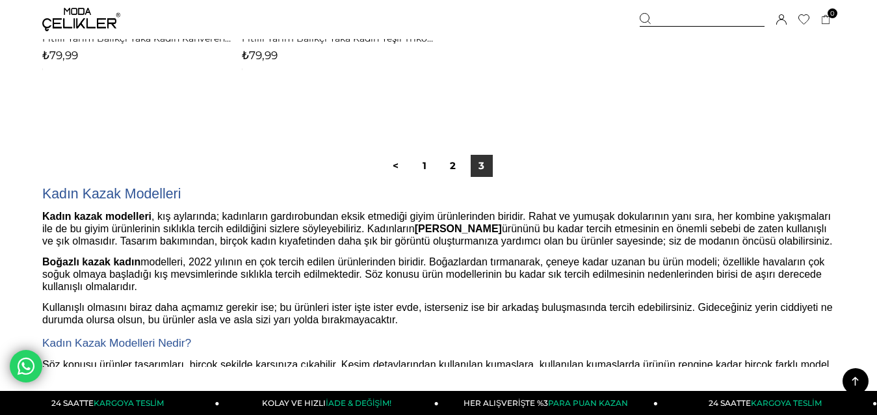
scroll to position [2571, 0]
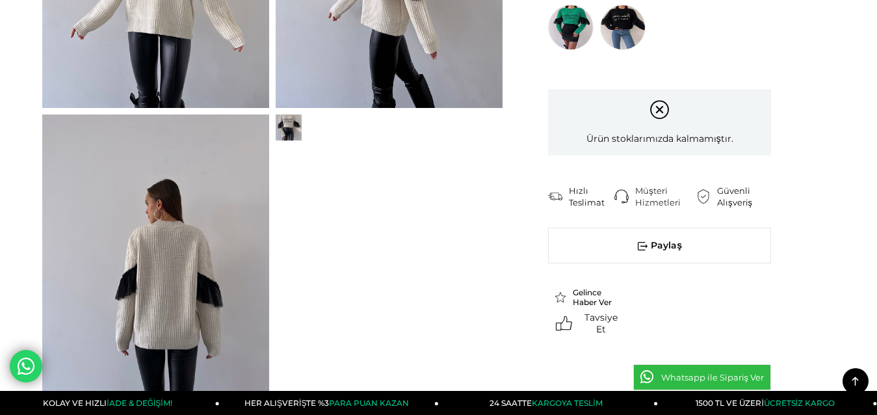
scroll to position [780, 0]
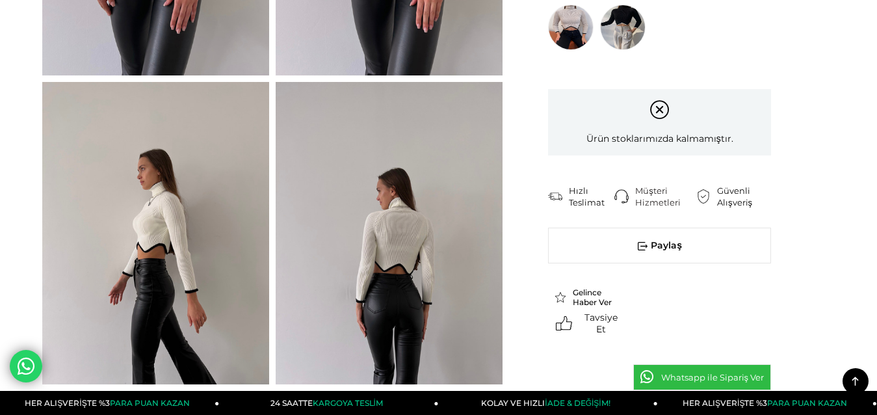
scroll to position [715, 0]
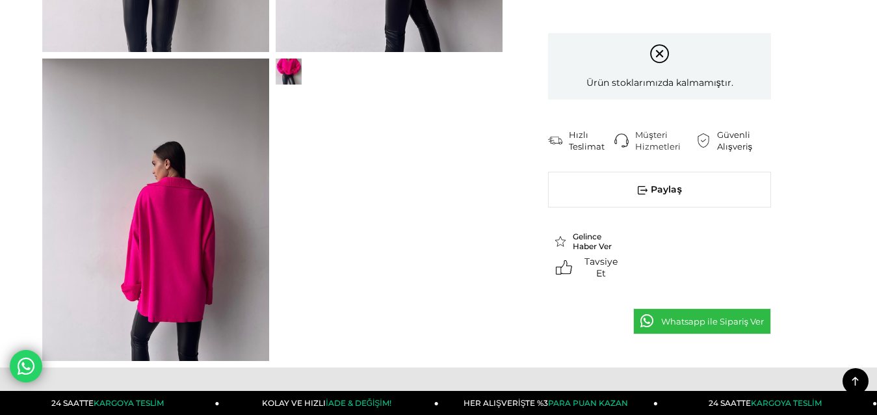
scroll to position [975, 0]
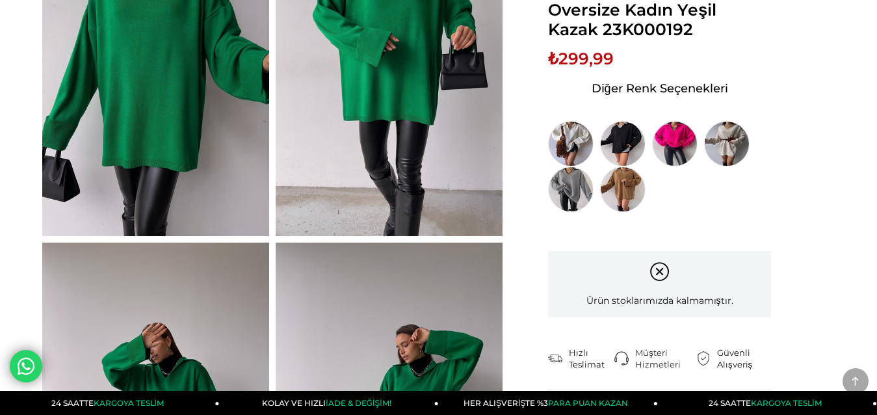
scroll to position [65, 0]
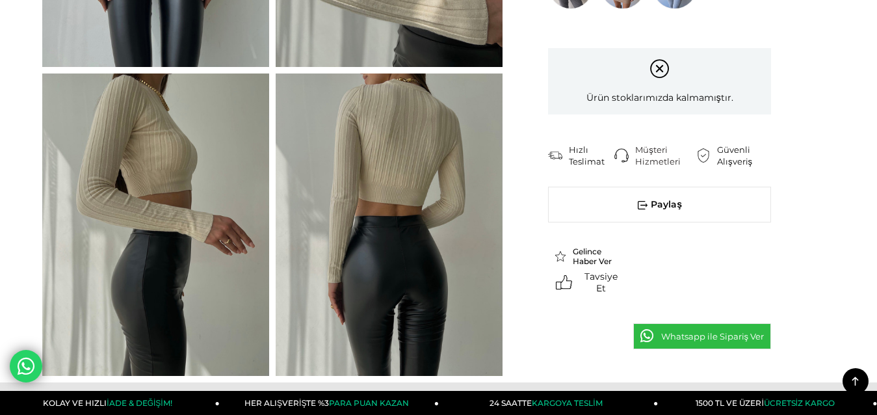
scroll to position [650, 0]
click at [191, 222] on img at bounding box center [155, 224] width 227 height 302
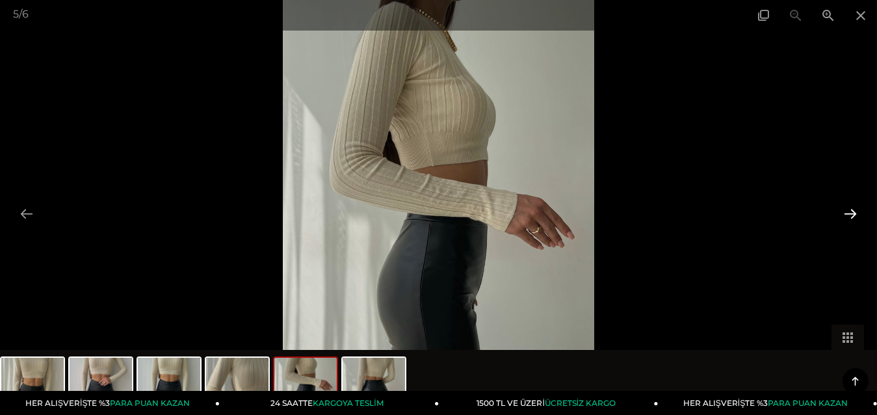
click at [845, 211] on button at bounding box center [849, 213] width 27 height 25
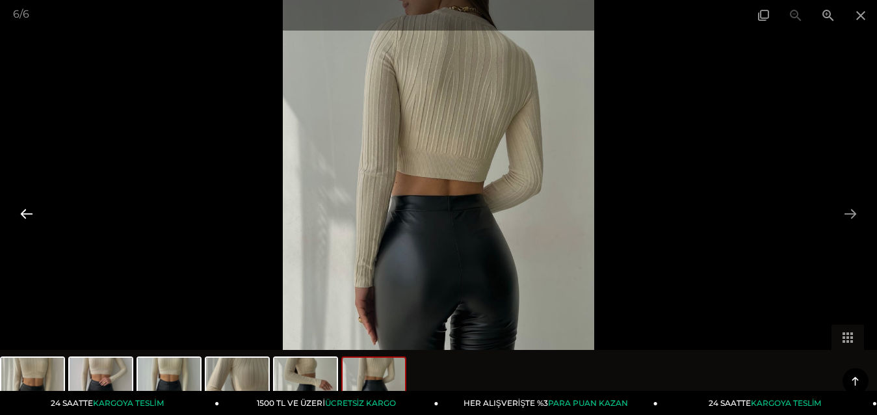
click at [28, 207] on button at bounding box center [26, 213] width 27 height 25
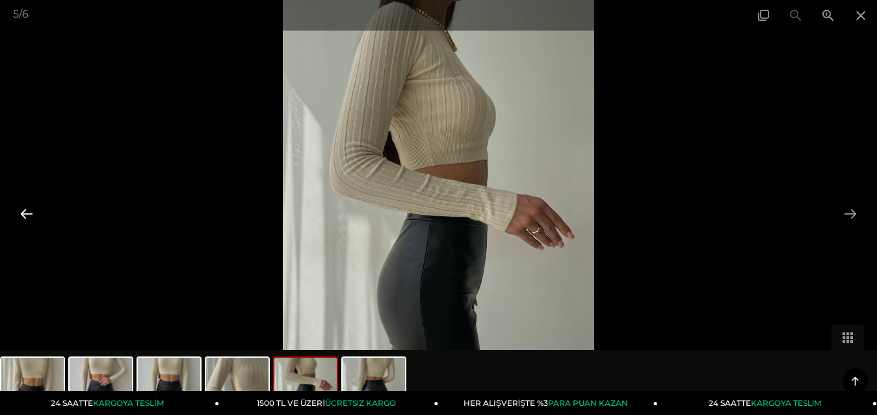
click at [28, 207] on button at bounding box center [26, 213] width 27 height 25
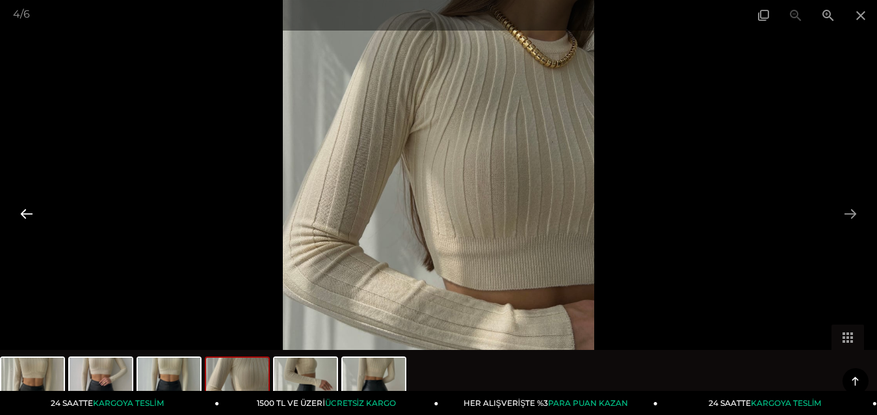
click at [28, 207] on button at bounding box center [26, 213] width 27 height 25
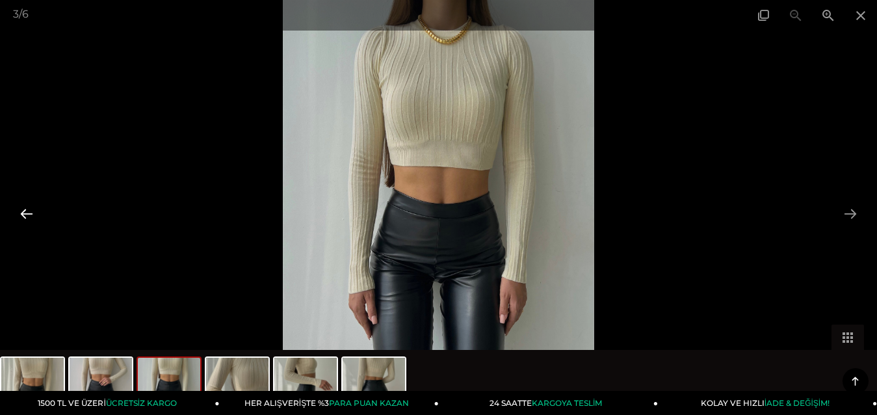
click at [28, 207] on button at bounding box center [26, 213] width 27 height 25
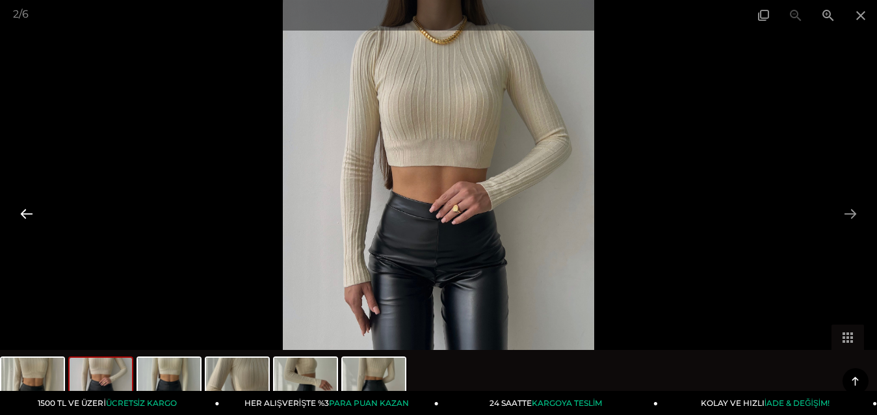
click at [28, 207] on button at bounding box center [26, 213] width 27 height 25
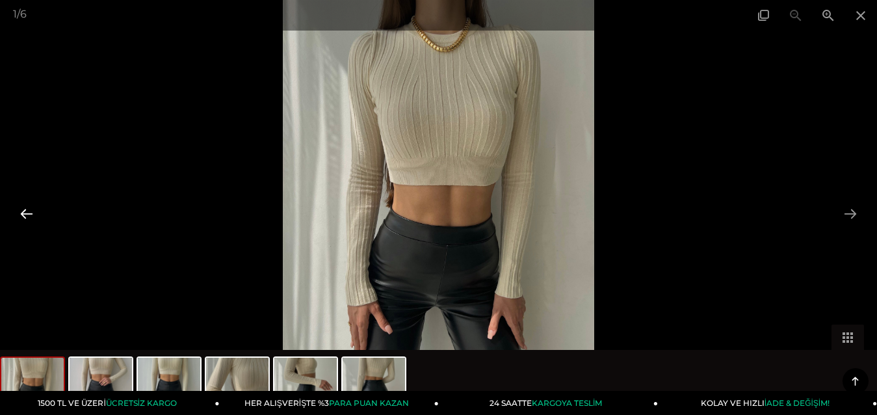
click at [28, 207] on button at bounding box center [26, 213] width 27 height 25
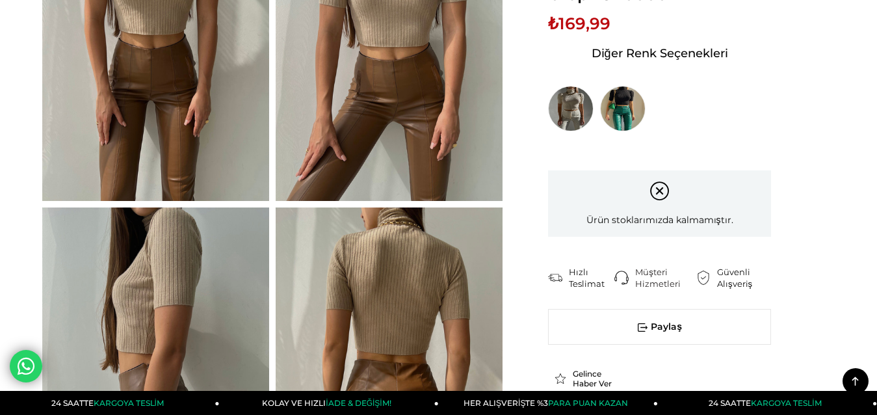
scroll to position [195, 0]
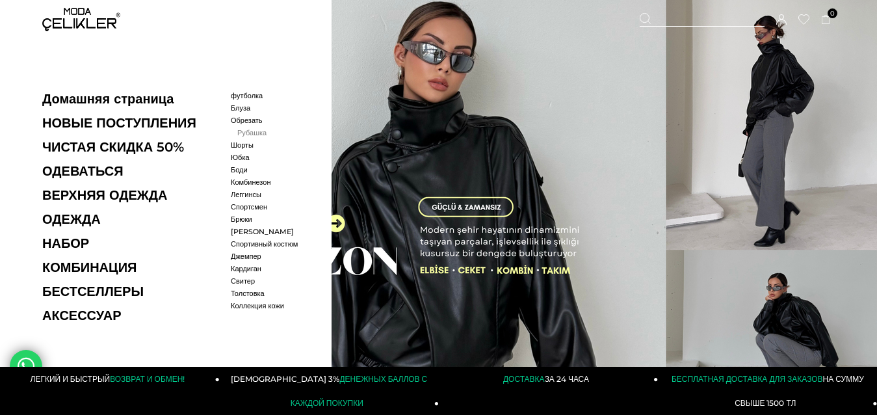
click at [248, 134] on font "Рубашка" at bounding box center [251, 132] width 29 height 9
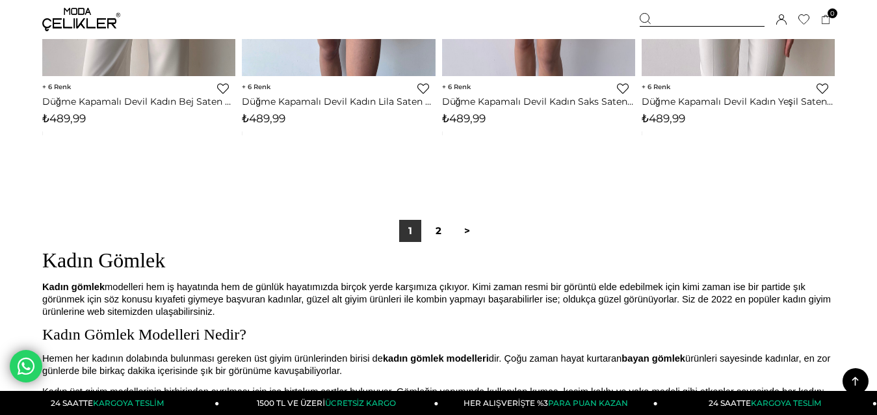
scroll to position [7472, 0]
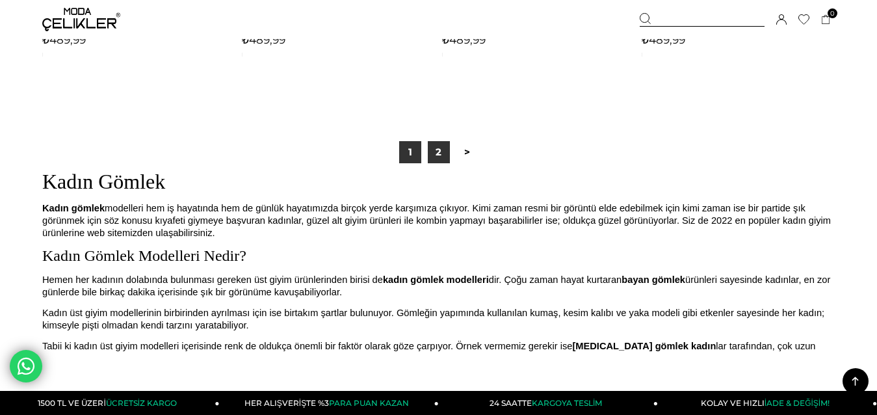
click at [436, 150] on link "2" at bounding box center [439, 152] width 22 height 22
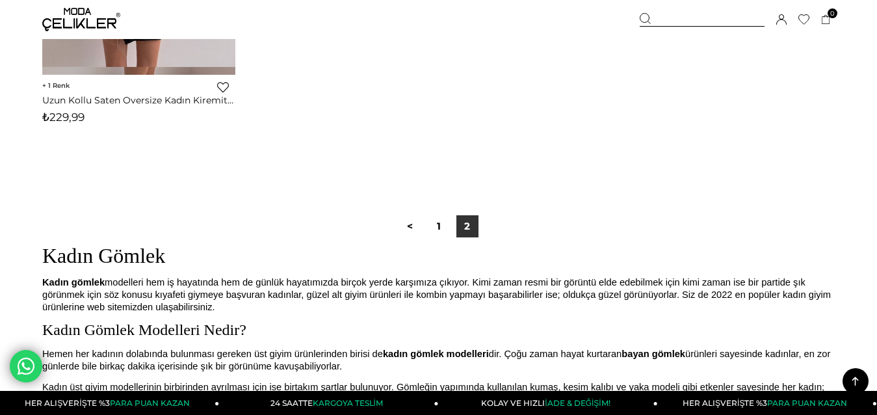
scroll to position [2664, 0]
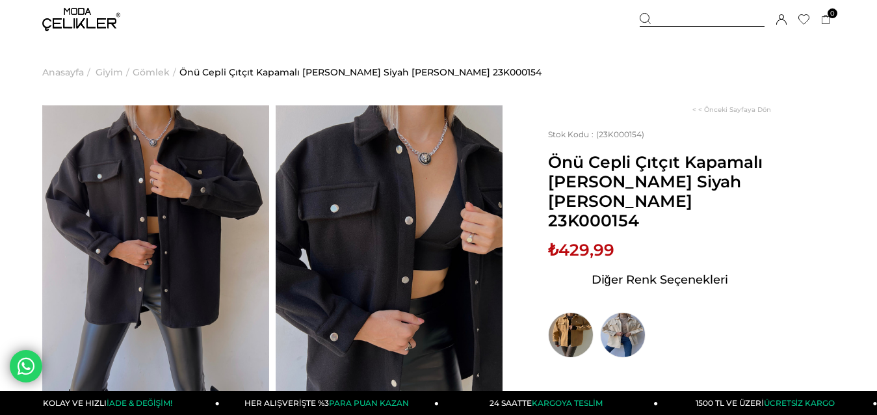
click at [159, 198] on img at bounding box center [155, 256] width 227 height 302
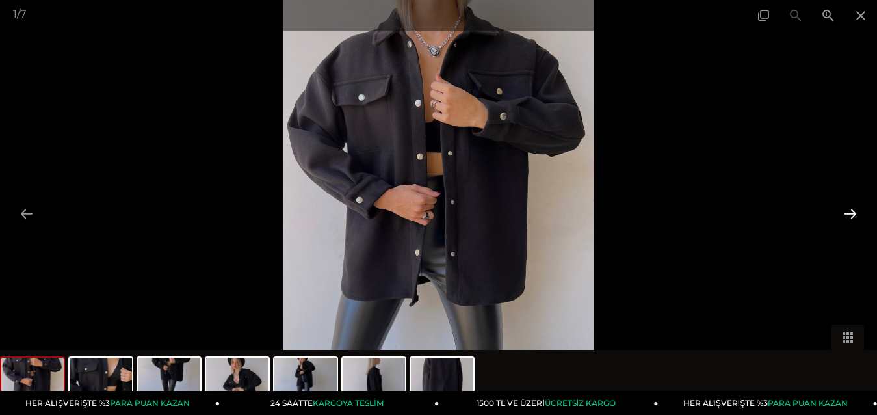
click at [843, 212] on button at bounding box center [849, 213] width 27 height 25
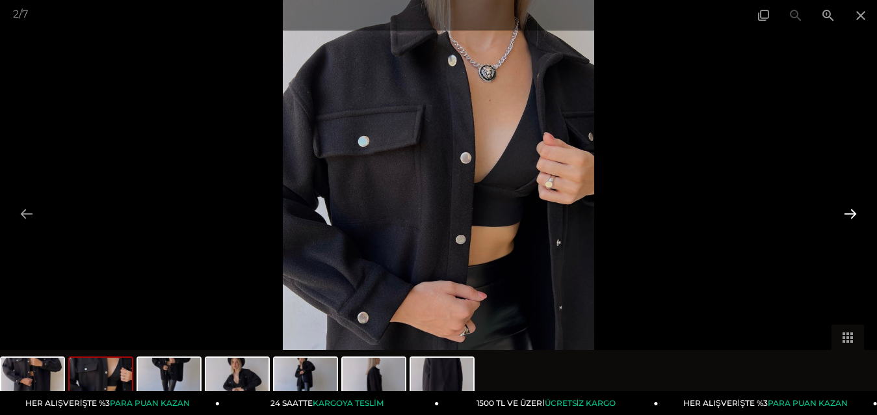
click at [849, 212] on button at bounding box center [849, 213] width 27 height 25
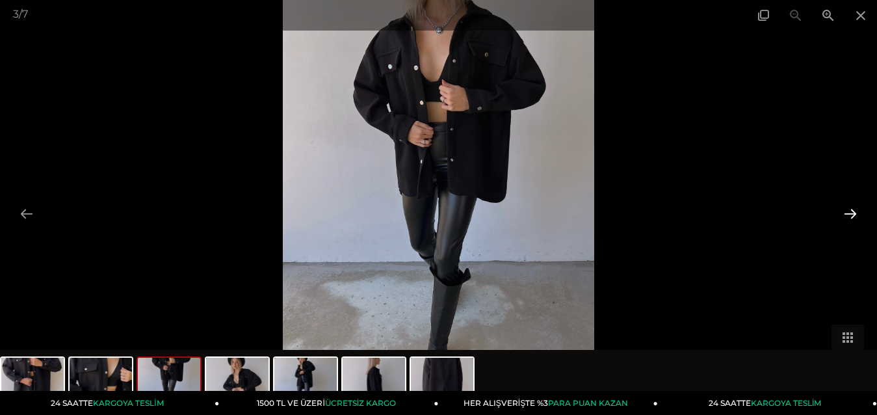
click at [847, 211] on button at bounding box center [849, 213] width 27 height 25
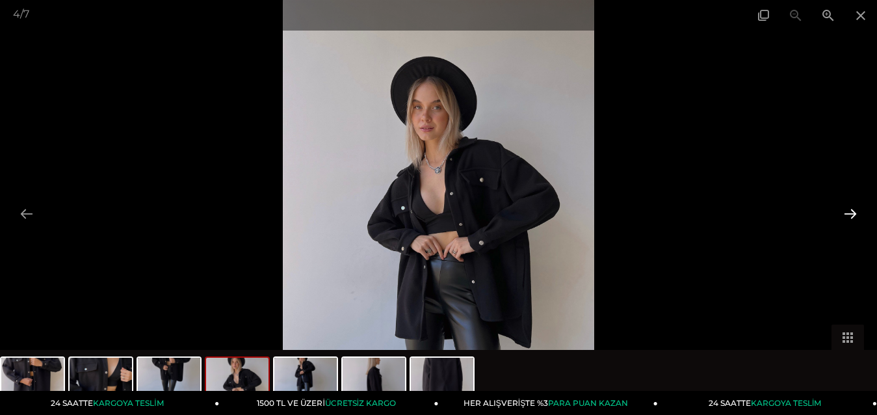
click at [849, 211] on button at bounding box center [849, 213] width 27 height 25
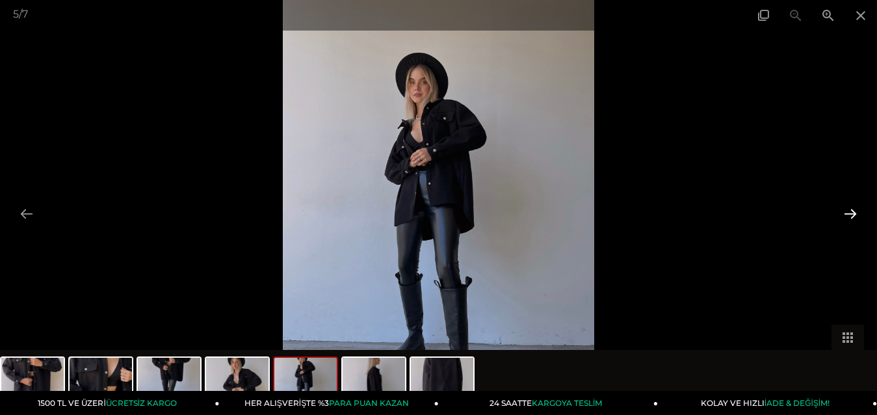
click at [845, 214] on button at bounding box center [849, 213] width 27 height 25
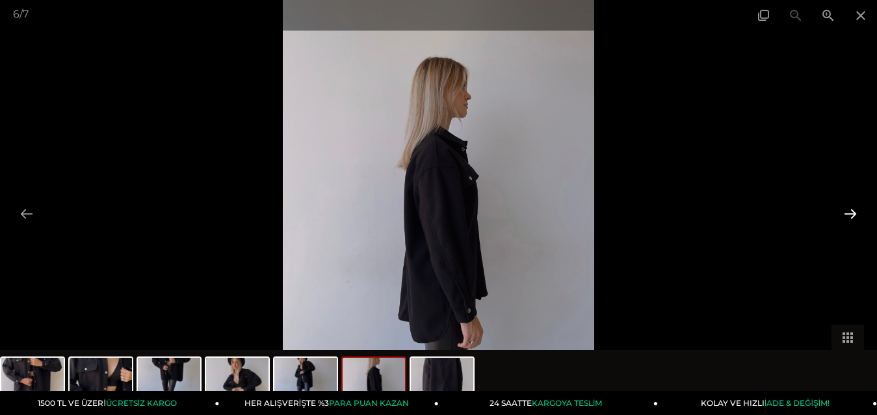
click at [849, 214] on button at bounding box center [849, 213] width 27 height 25
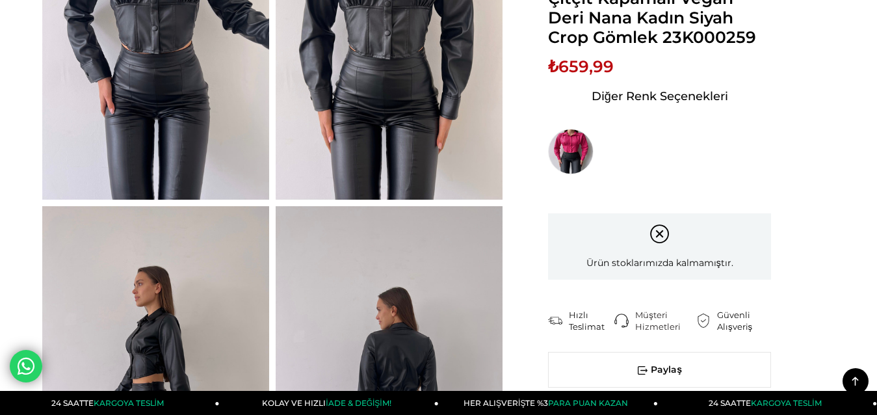
scroll to position [455, 0]
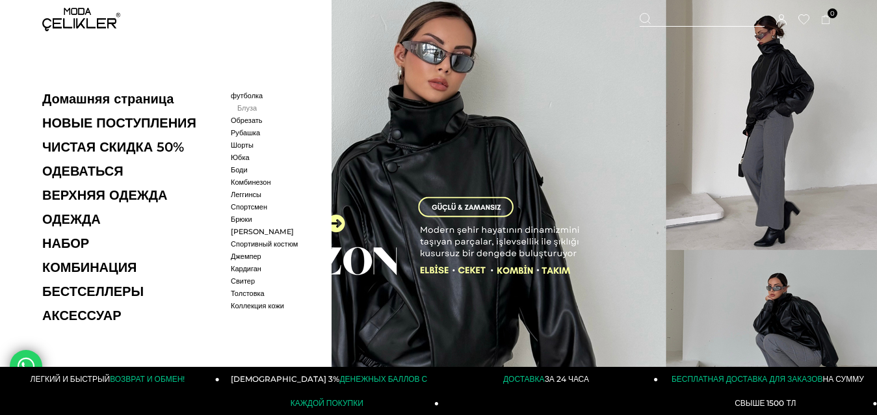
click at [246, 109] on font "Блуза" at bounding box center [246, 107] width 19 height 9
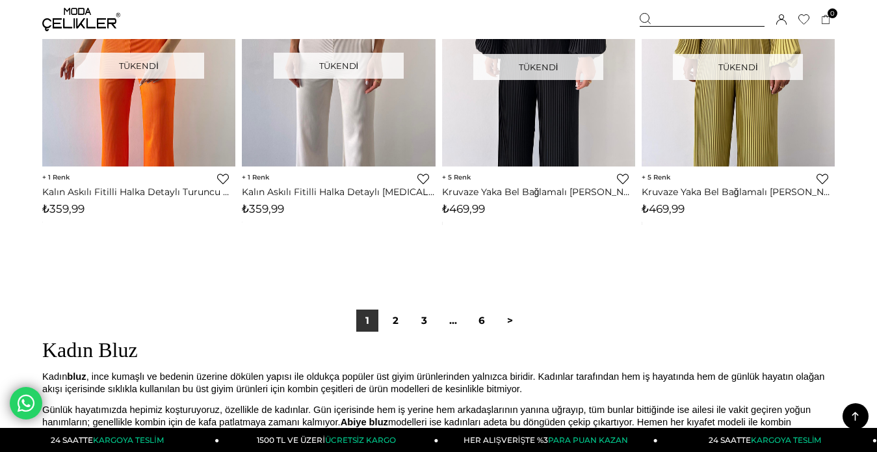
scroll to position [7343, 0]
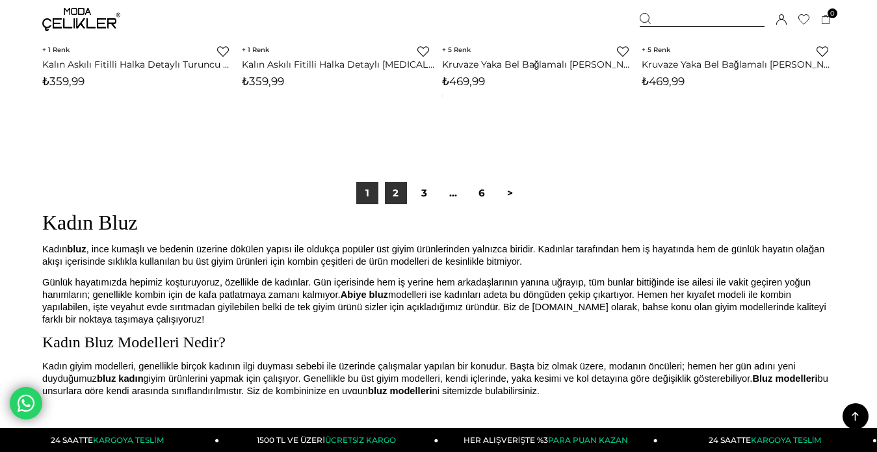
click at [394, 192] on link "2" at bounding box center [396, 193] width 22 height 22
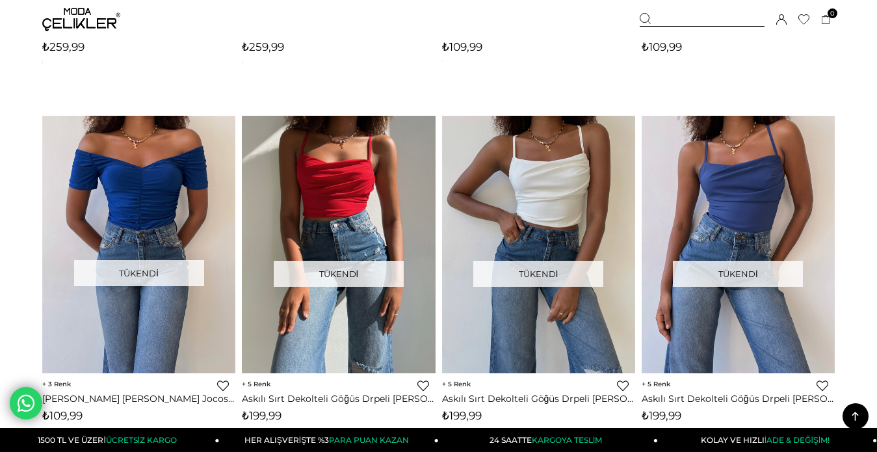
scroll to position [7213, 0]
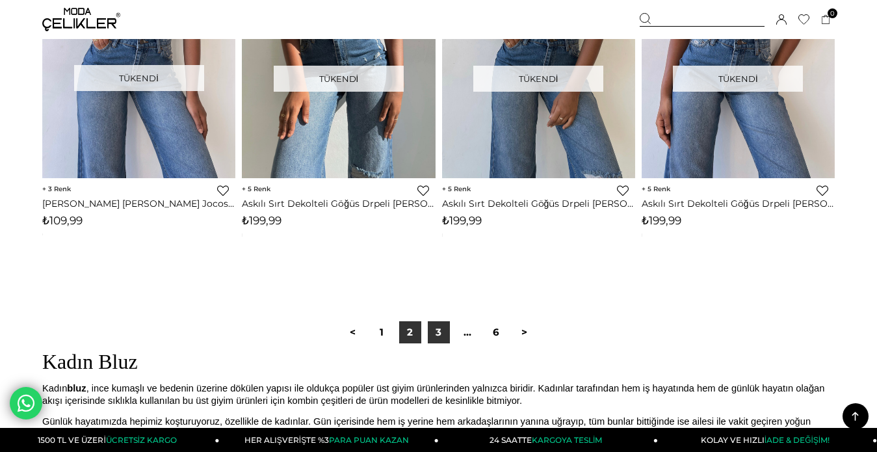
click at [441, 331] on link "3" at bounding box center [439, 332] width 22 height 22
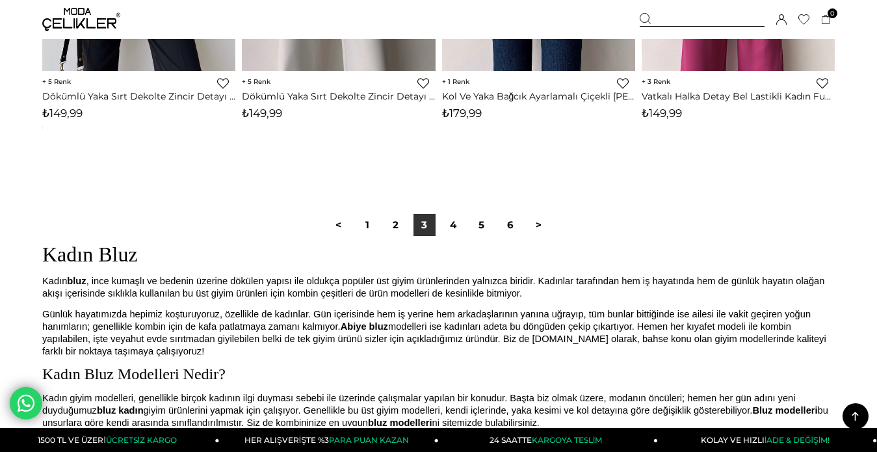
scroll to position [7408, 0]
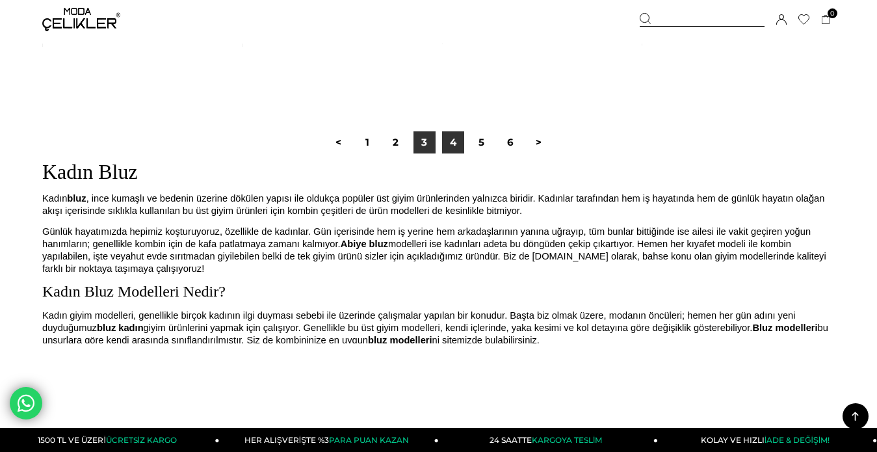
click at [450, 142] on link "4" at bounding box center [453, 142] width 22 height 22
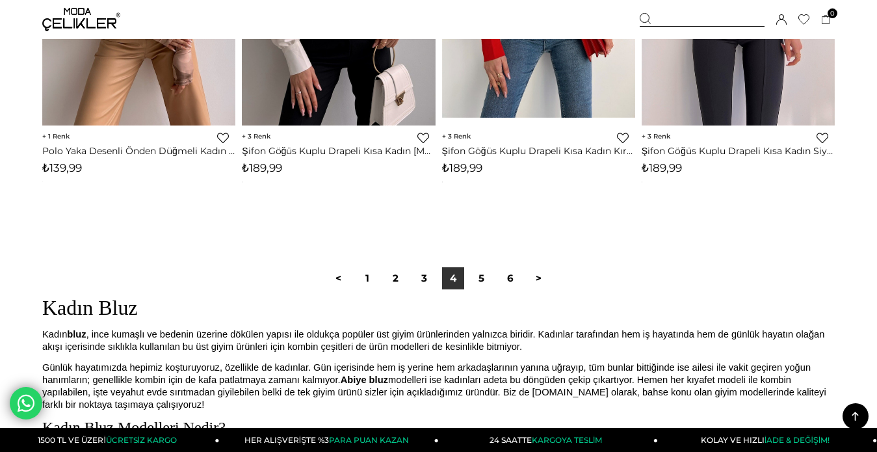
scroll to position [7278, 0]
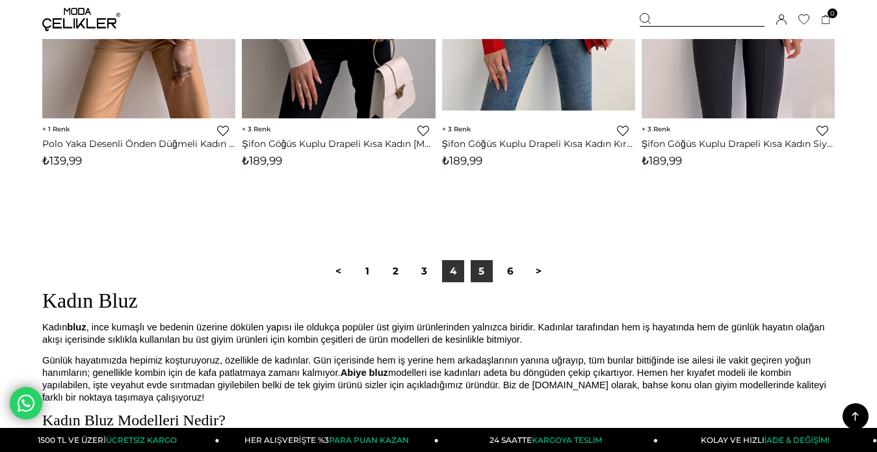
click at [477, 272] on link "5" at bounding box center [481, 271] width 22 height 22
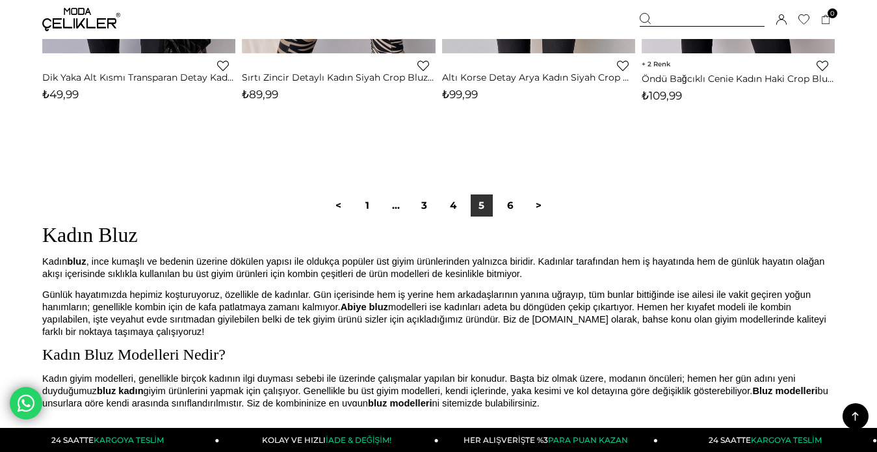
scroll to position [7343, 0]
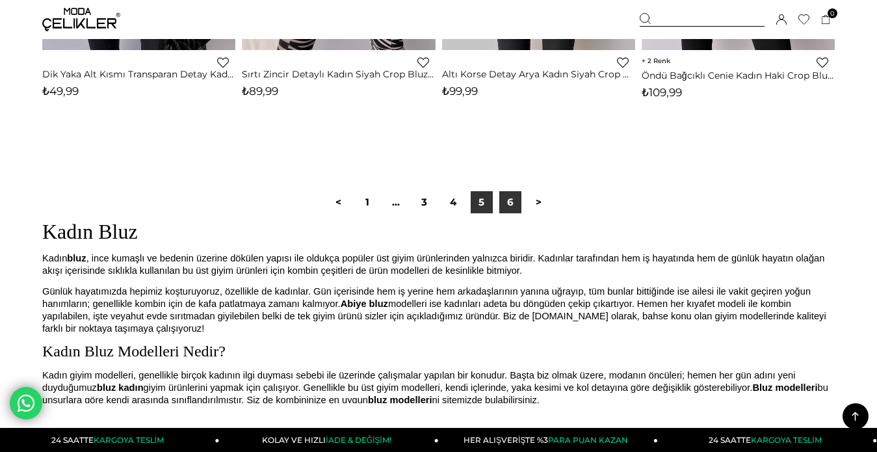
click at [507, 202] on link "6" at bounding box center [510, 202] width 22 height 22
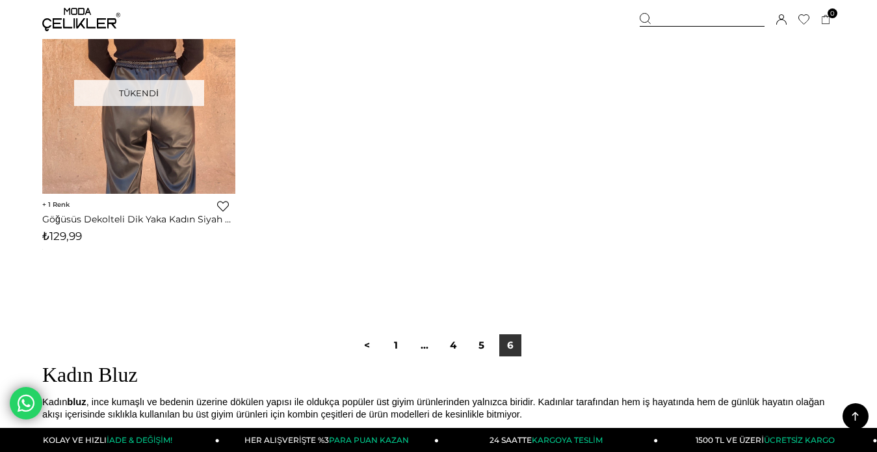
scroll to position [845, 0]
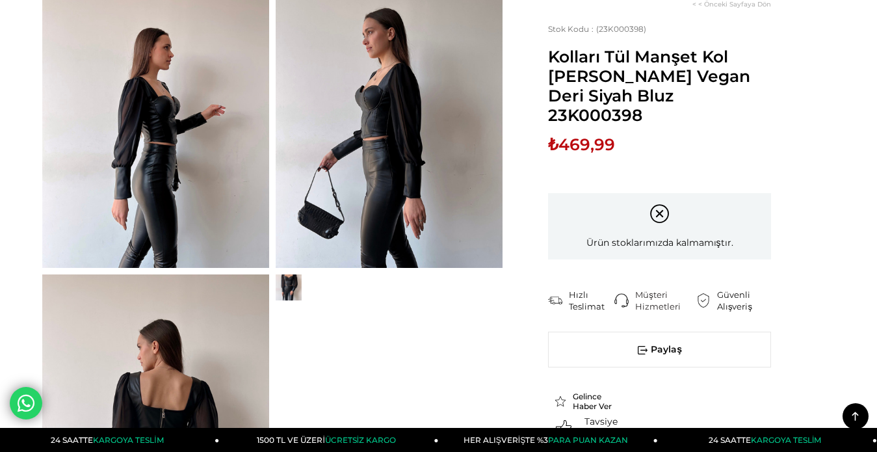
scroll to position [780, 0]
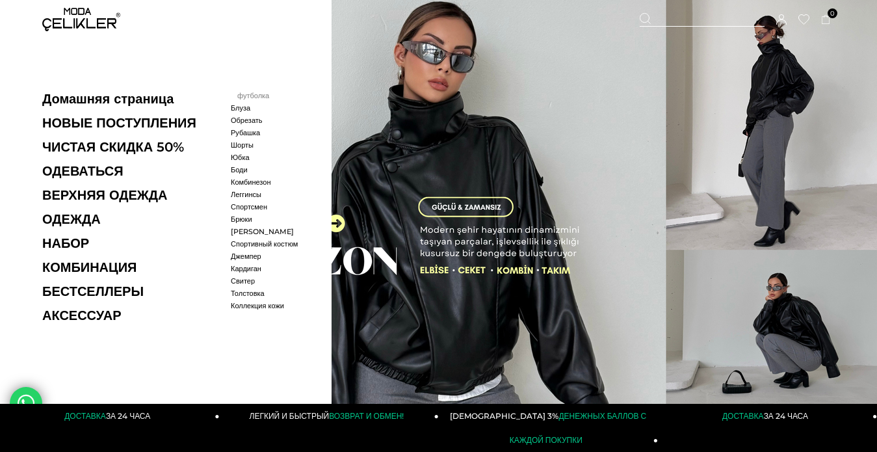
click at [257, 97] on font "футболка" at bounding box center [253, 95] width 32 height 9
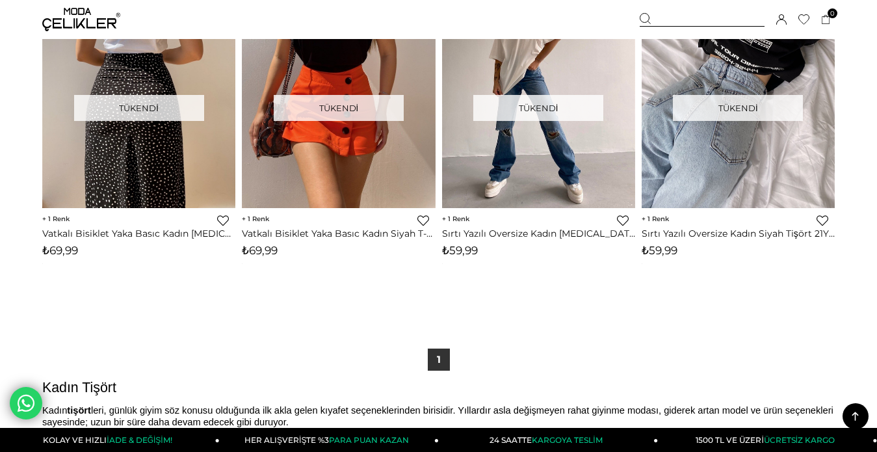
scroll to position [3379, 0]
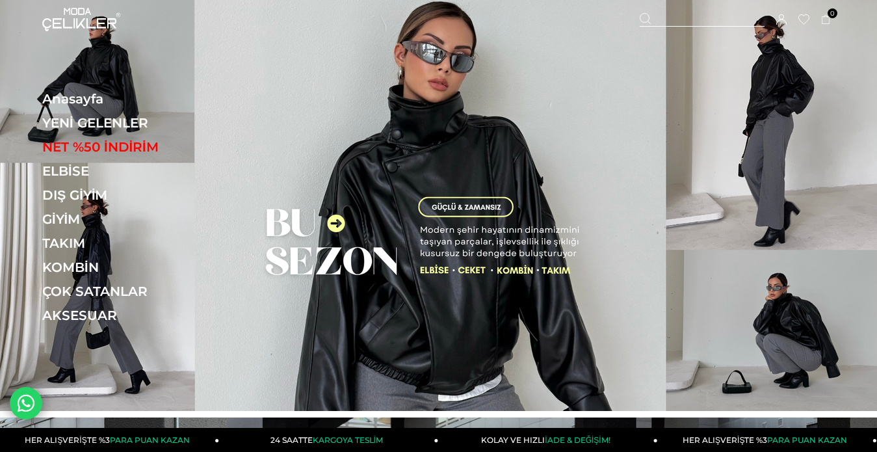
drag, startPoint x: 545, startPoint y: 40, endPoint x: 533, endPoint y: 25, distance: 18.5
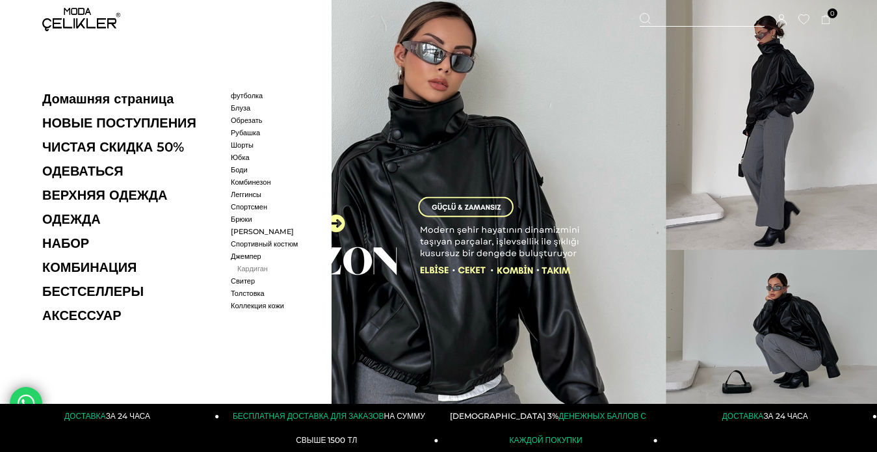
click at [248, 273] on font "Кардиган" at bounding box center [252, 268] width 31 height 9
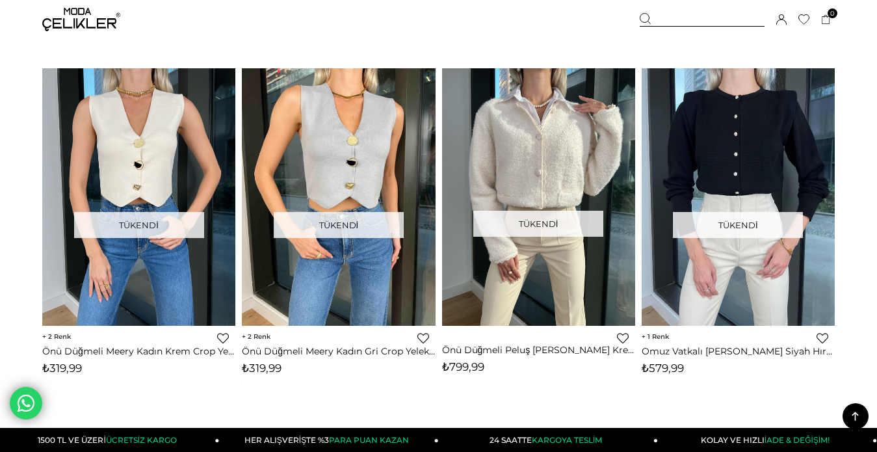
scroll to position [7343, 0]
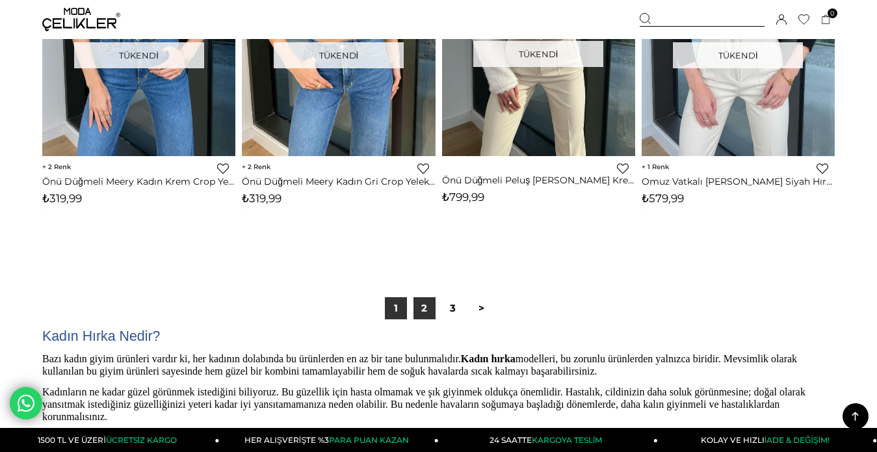
click at [426, 310] on link "2" at bounding box center [424, 308] width 22 height 22
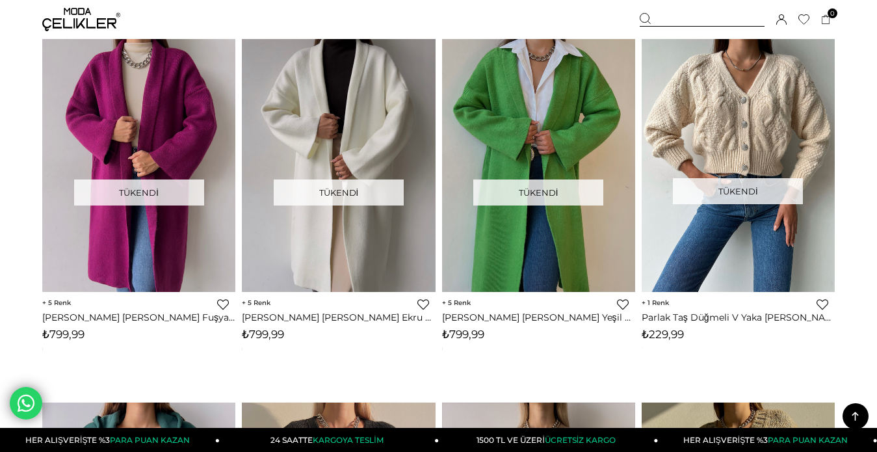
scroll to position [6693, 0]
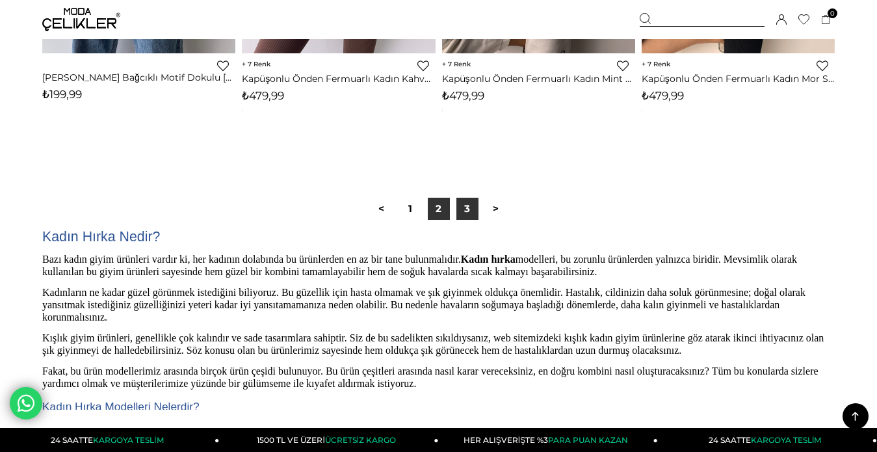
click at [464, 208] on link "3" at bounding box center [467, 209] width 22 height 22
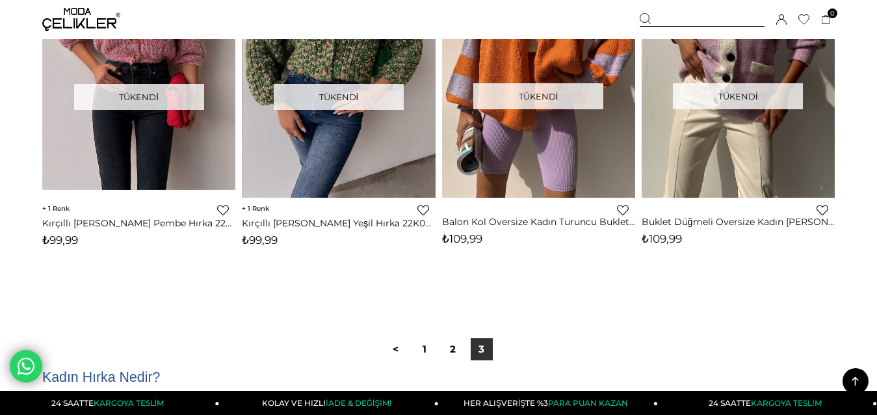
scroll to position [975, 0]
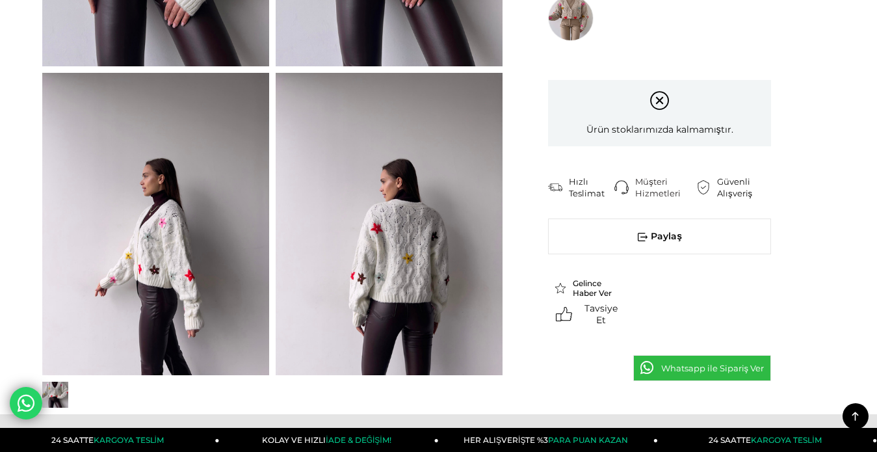
scroll to position [715, 0]
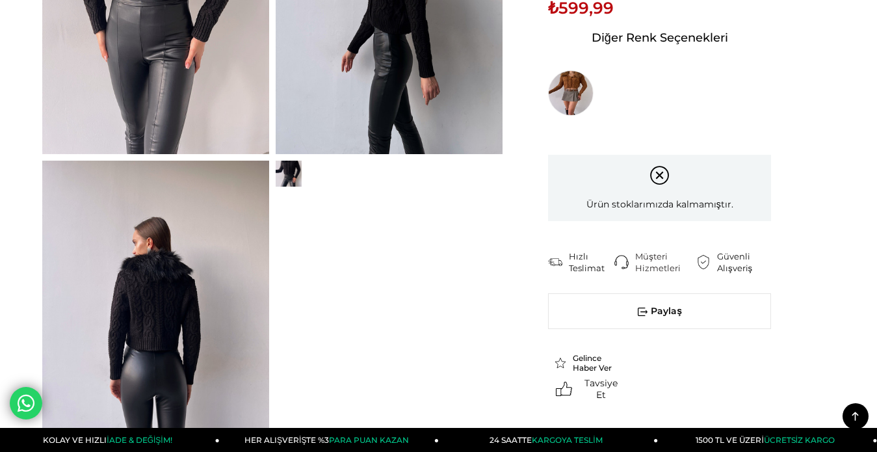
scroll to position [455, 0]
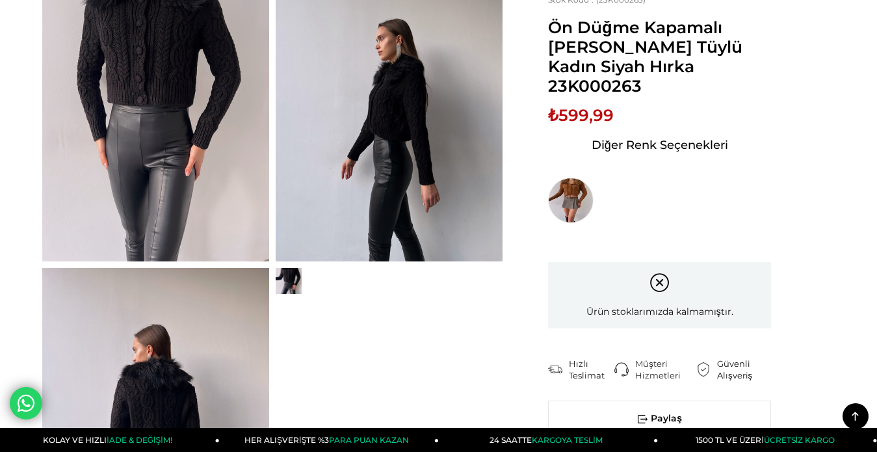
click at [295, 277] on video at bounding box center [289, 281] width 26 height 26
click at [404, 160] on img at bounding box center [389, 110] width 227 height 302
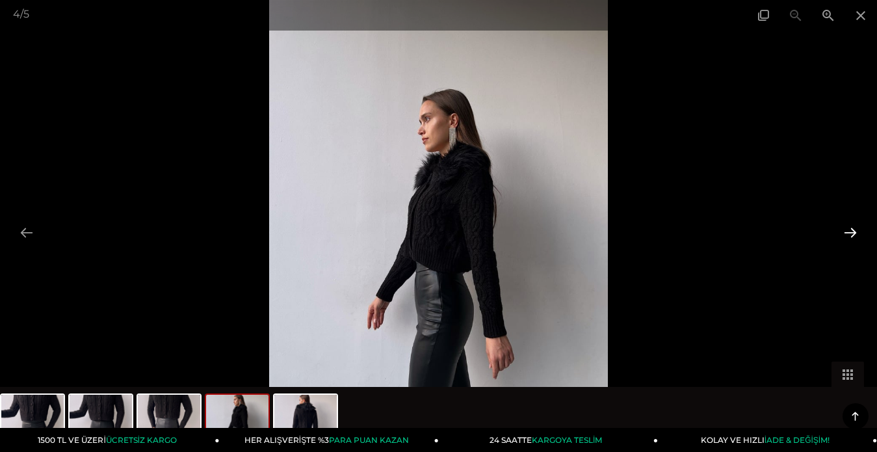
click at [851, 232] on button at bounding box center [849, 232] width 27 height 25
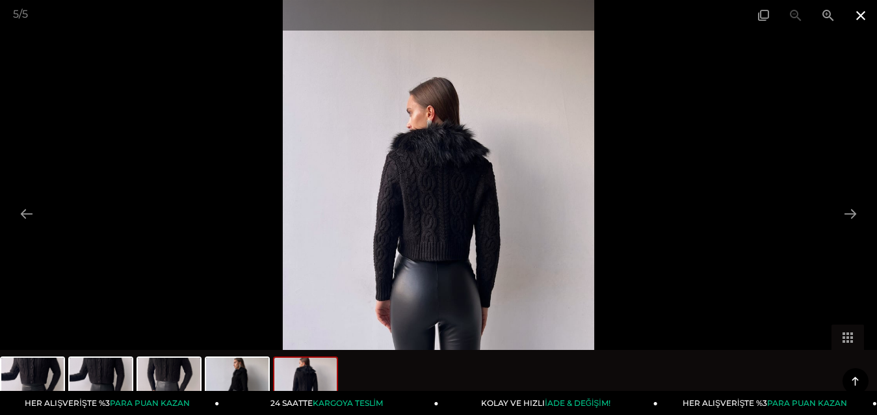
click at [860, 16] on span at bounding box center [860, 15] width 32 height 31
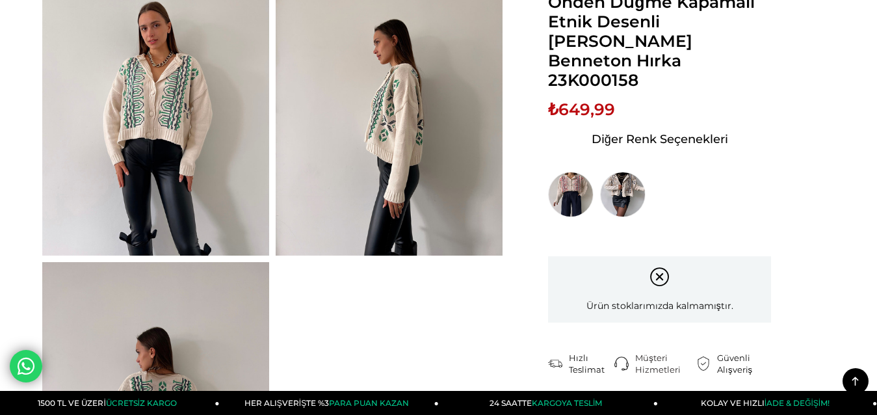
scroll to position [845, 0]
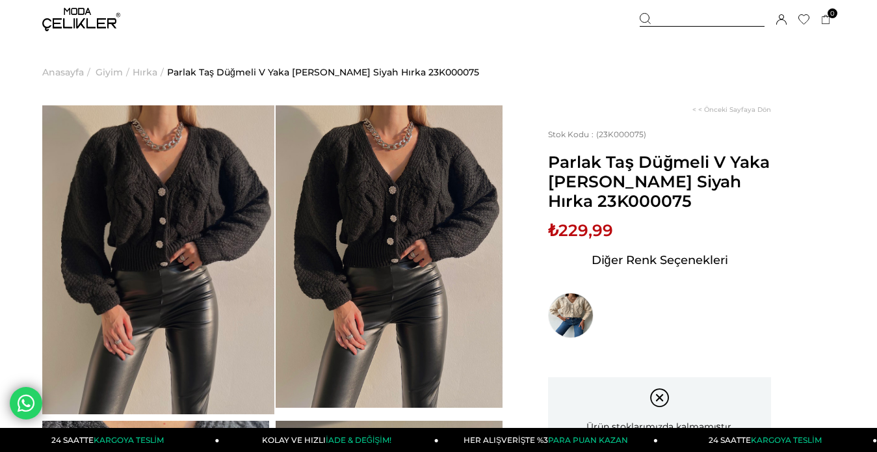
click at [208, 200] on video at bounding box center [158, 259] width 232 height 309
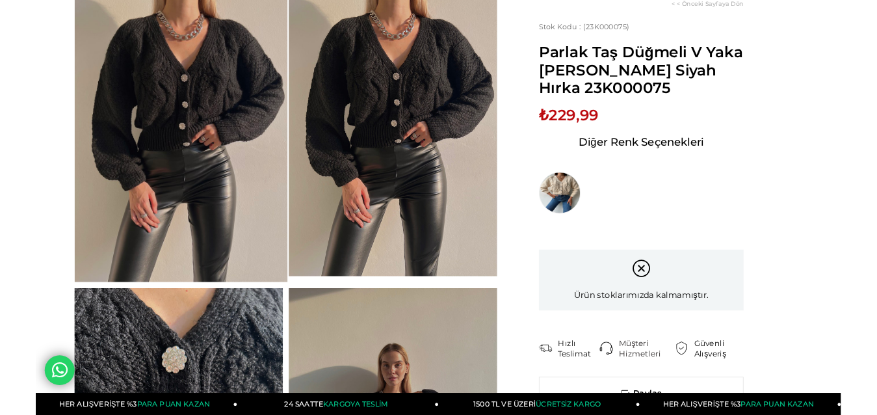
scroll to position [130, 0]
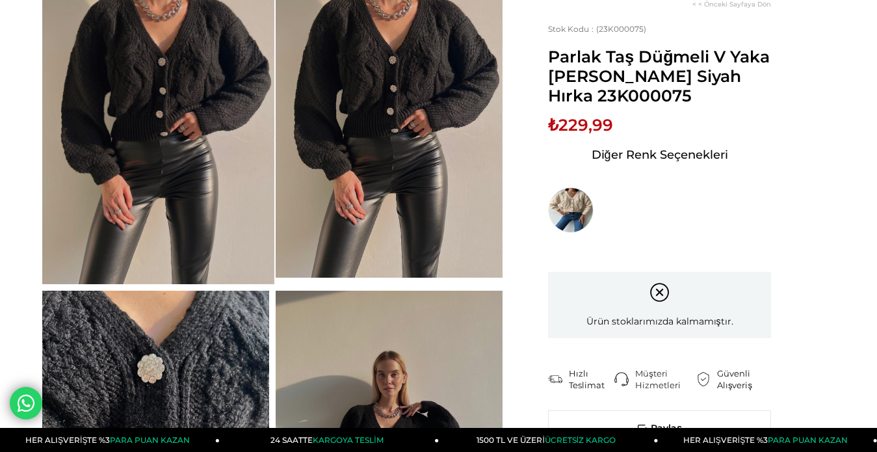
click at [400, 125] on img at bounding box center [389, 126] width 227 height 302
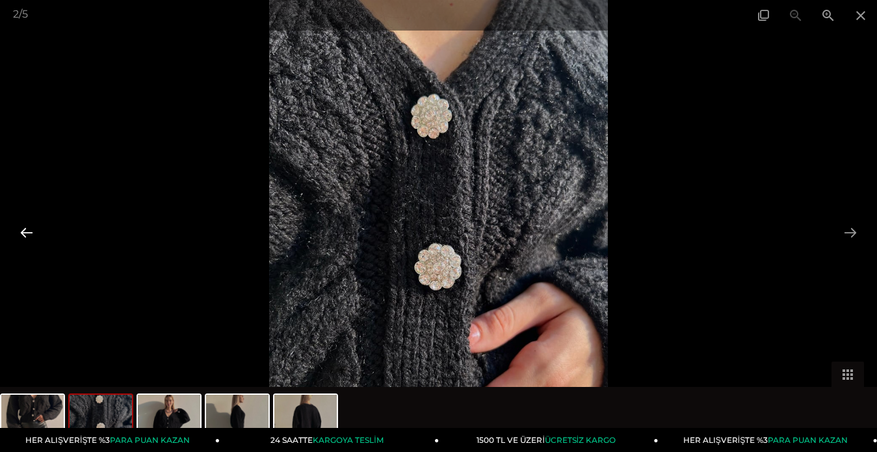
click at [27, 230] on button at bounding box center [26, 232] width 27 height 25
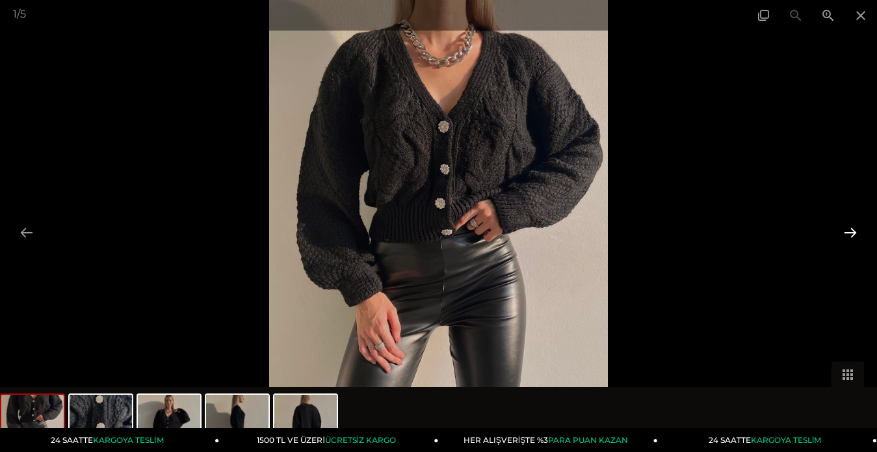
click at [849, 233] on button at bounding box center [849, 232] width 27 height 25
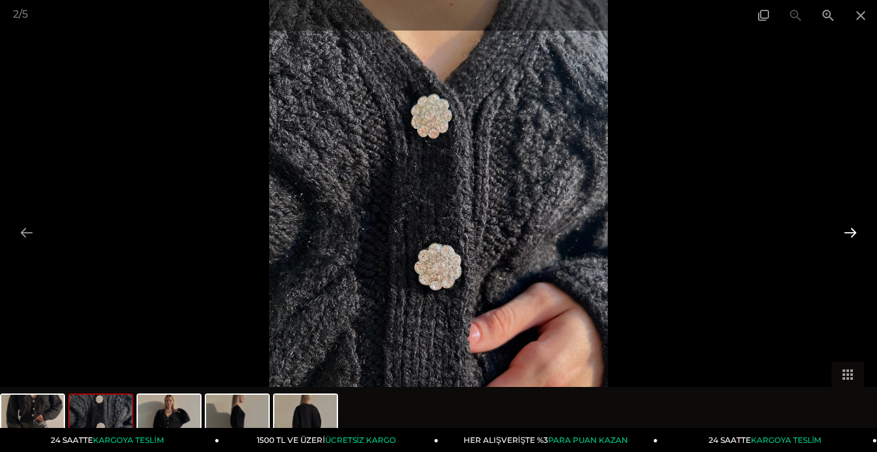
click at [849, 233] on button at bounding box center [849, 232] width 27 height 25
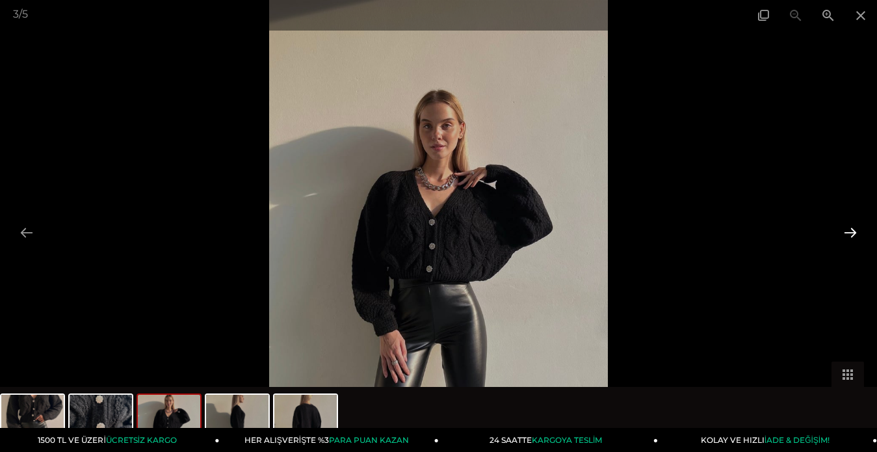
click at [846, 230] on button at bounding box center [849, 232] width 27 height 25
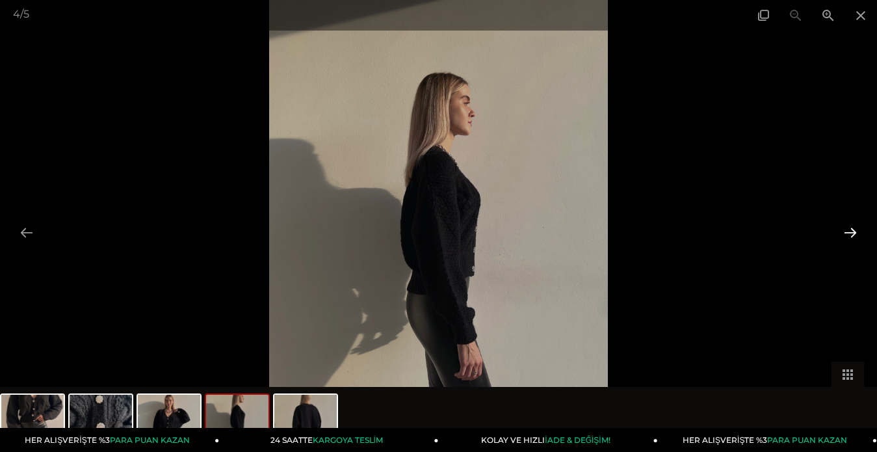
click at [846, 233] on button at bounding box center [849, 232] width 27 height 25
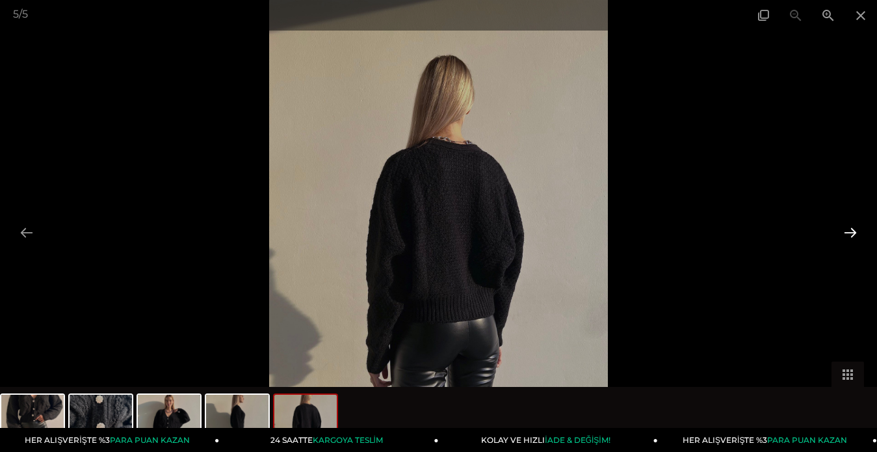
click at [842, 231] on button at bounding box center [849, 232] width 27 height 25
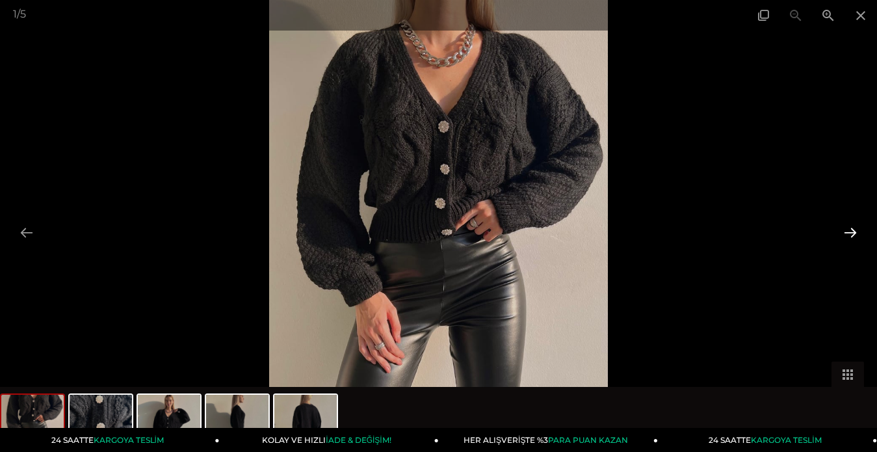
click at [842, 230] on button at bounding box center [849, 232] width 27 height 25
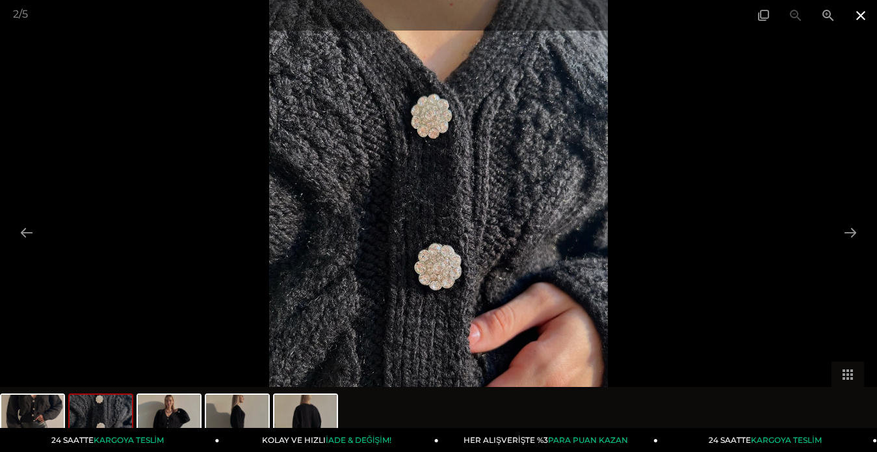
click at [857, 18] on span at bounding box center [860, 15] width 32 height 31
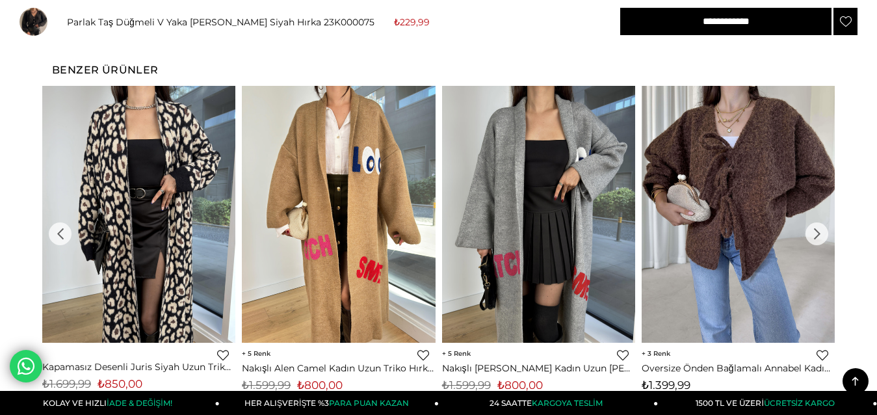
scroll to position [1495, 0]
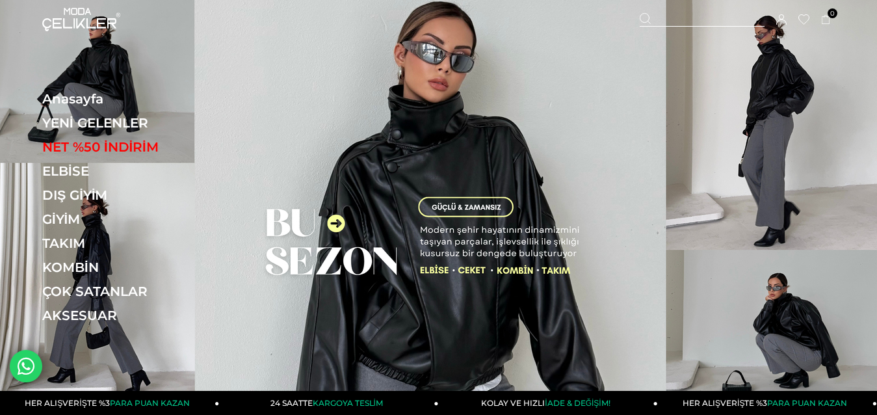
drag, startPoint x: 502, startPoint y: 57, endPoint x: 497, endPoint y: 34, distance: 22.6
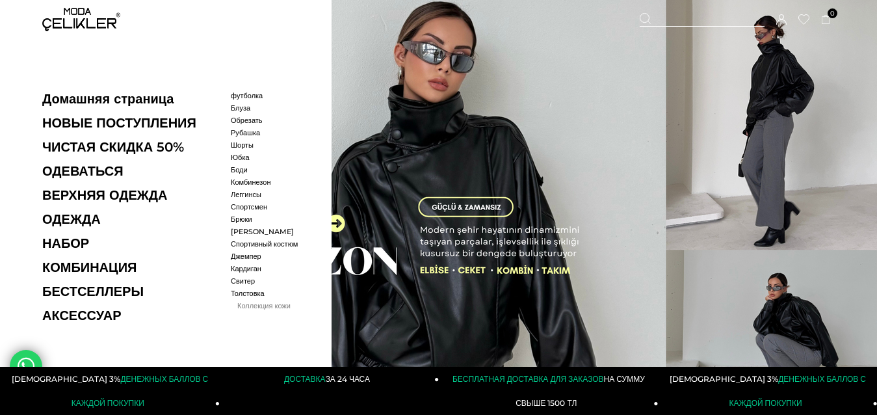
click at [249, 310] on font "Коллекция кожи" at bounding box center [263, 305] width 53 height 9
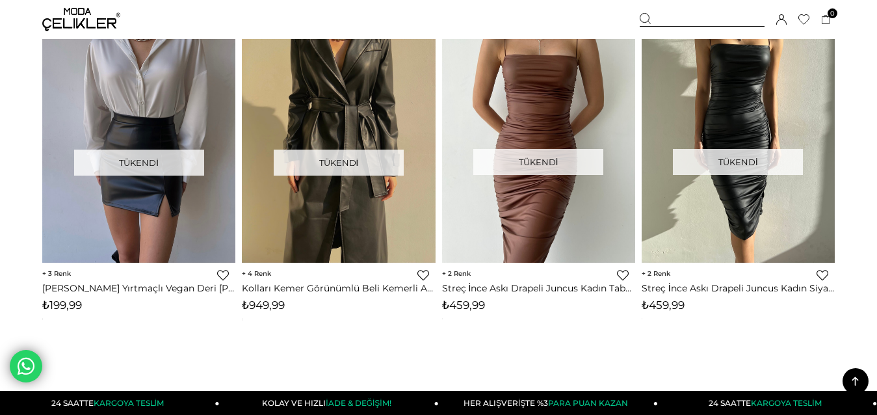
scroll to position [7342, 0]
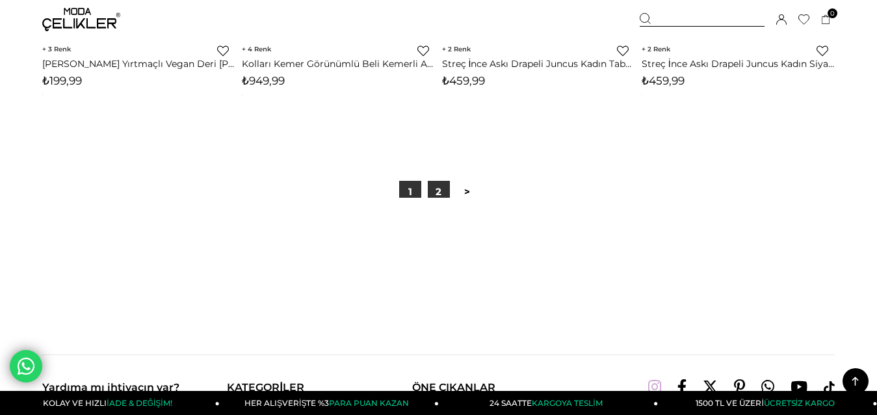
click at [438, 189] on link "2" at bounding box center [439, 192] width 22 height 22
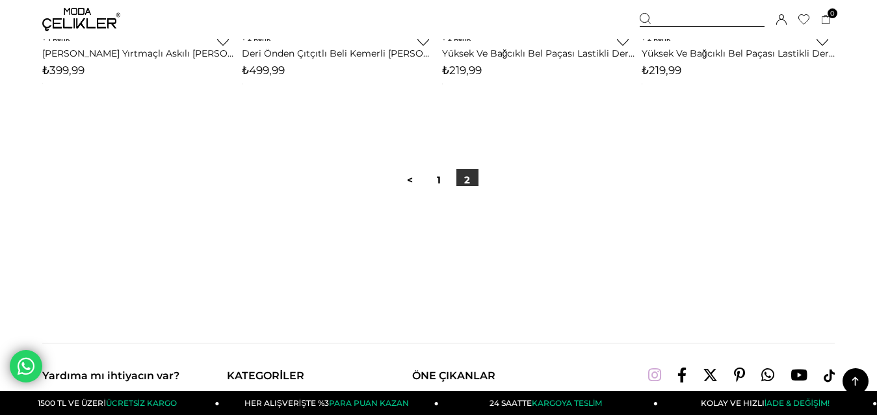
scroll to position [4808, 0]
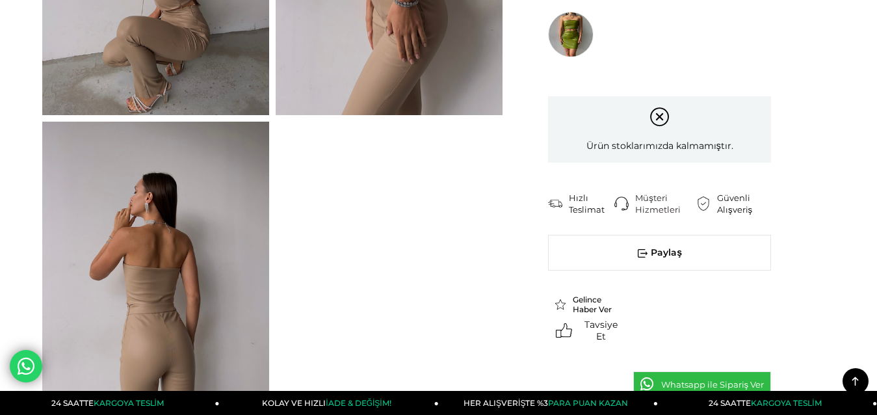
scroll to position [1040, 0]
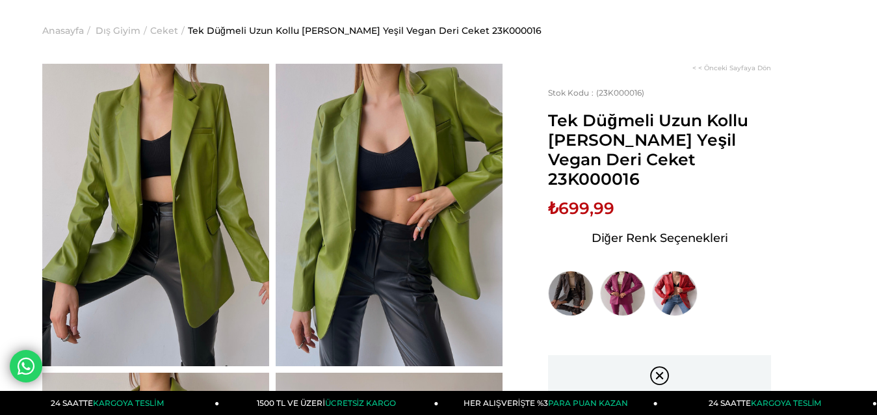
scroll to position [65, 0]
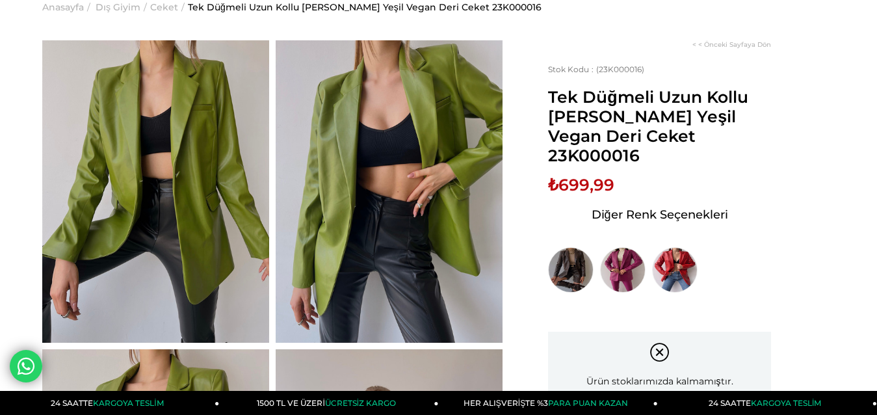
click at [135, 176] on img at bounding box center [155, 191] width 227 height 302
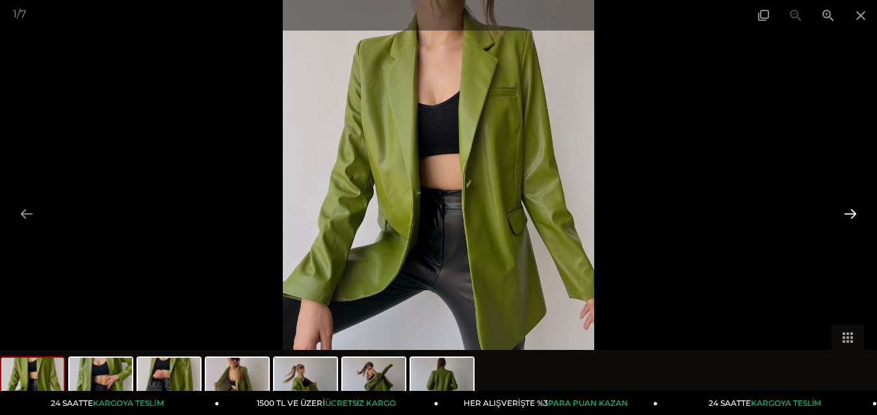
click at [849, 214] on button at bounding box center [849, 213] width 27 height 25
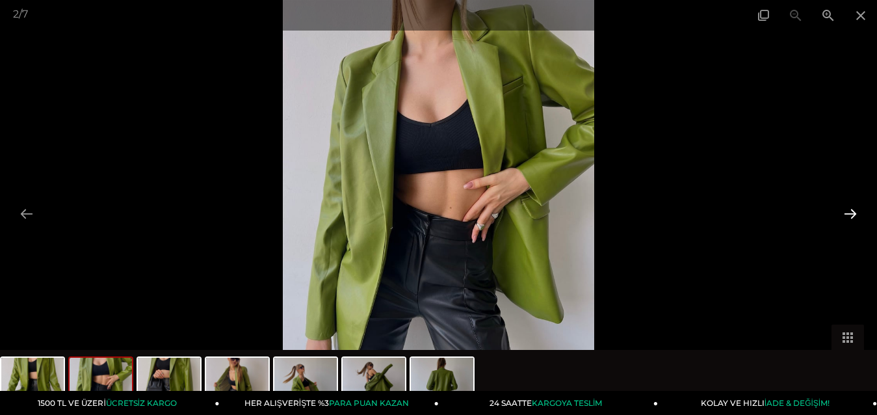
click at [849, 214] on button at bounding box center [849, 213] width 27 height 25
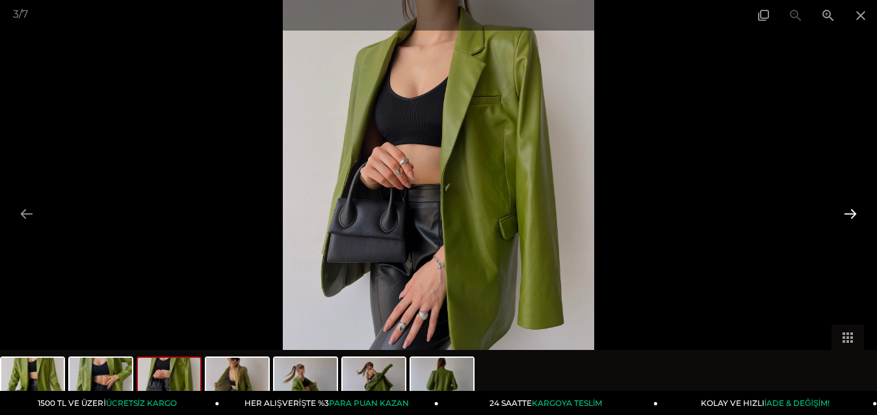
click at [849, 214] on button at bounding box center [849, 213] width 27 height 25
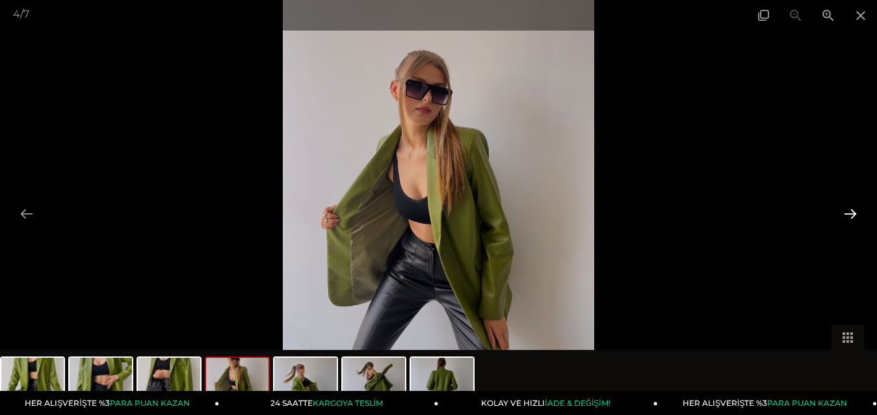
click at [849, 214] on button at bounding box center [849, 213] width 27 height 25
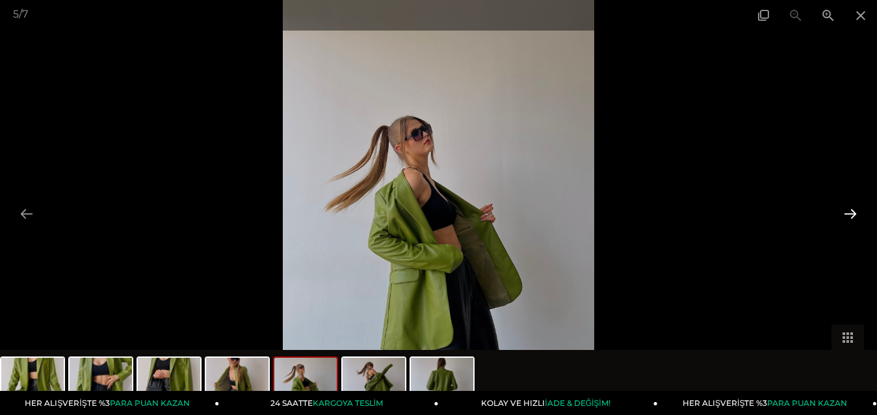
click at [849, 214] on button at bounding box center [849, 213] width 27 height 25
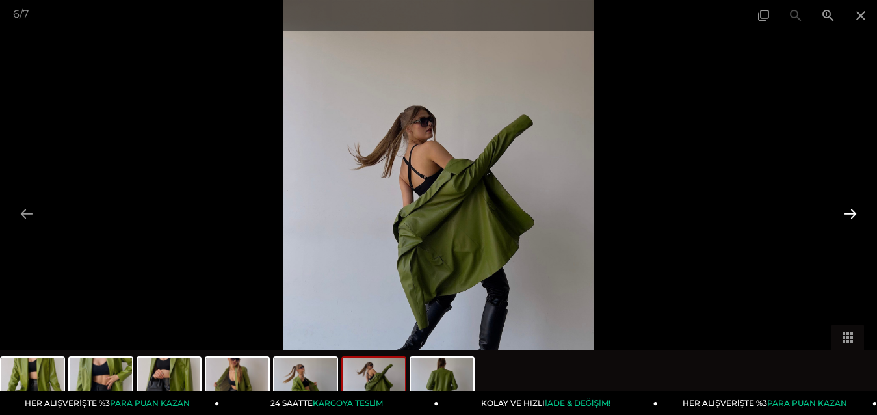
click at [849, 214] on button at bounding box center [849, 213] width 27 height 25
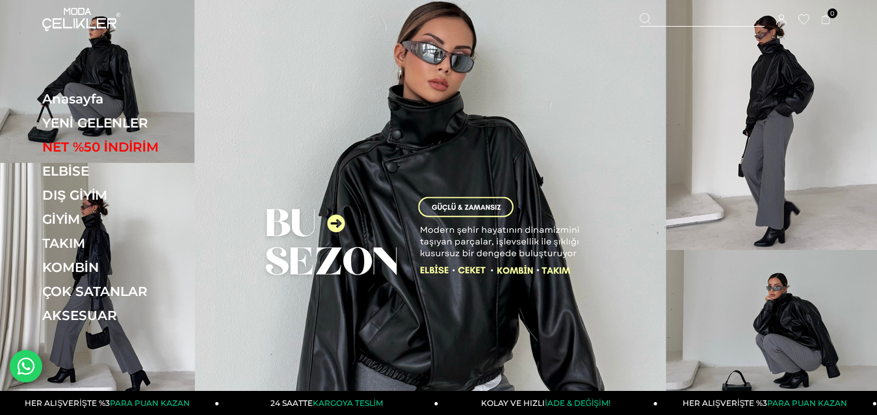
drag, startPoint x: 448, startPoint y: 78, endPoint x: 463, endPoint y: 51, distance: 30.5
drag, startPoint x: 463, startPoint y: 51, endPoint x: 506, endPoint y: 18, distance: 53.7
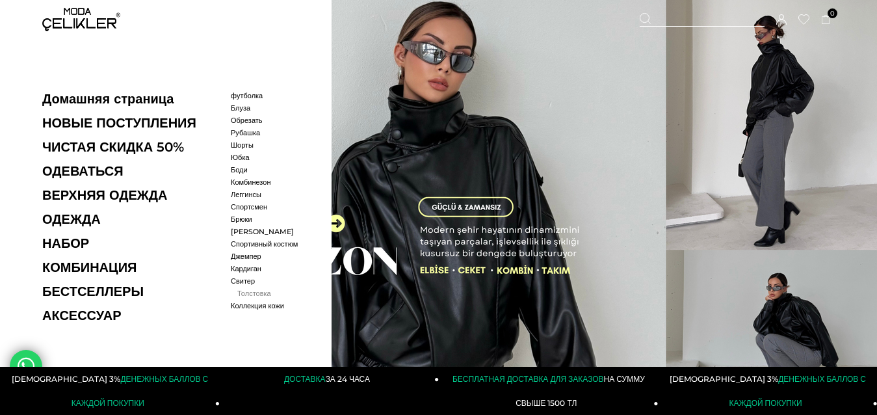
click at [246, 298] on font "Толстовка" at bounding box center [254, 293] width 34 height 9
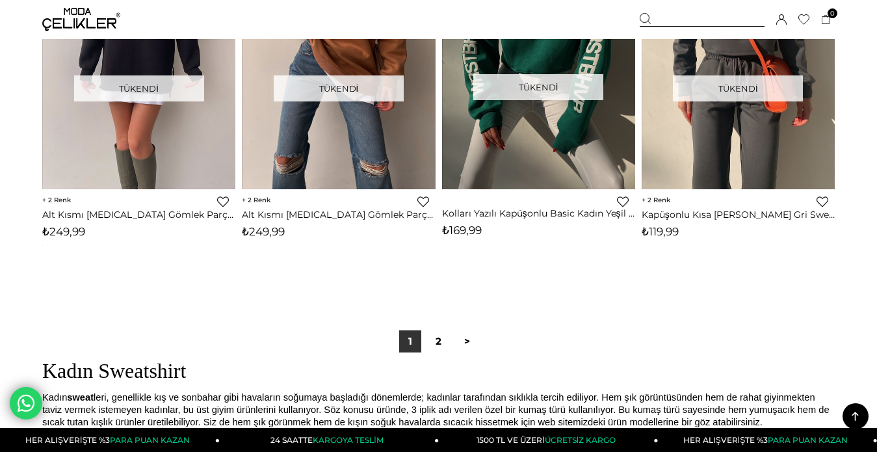
scroll to position [7278, 0]
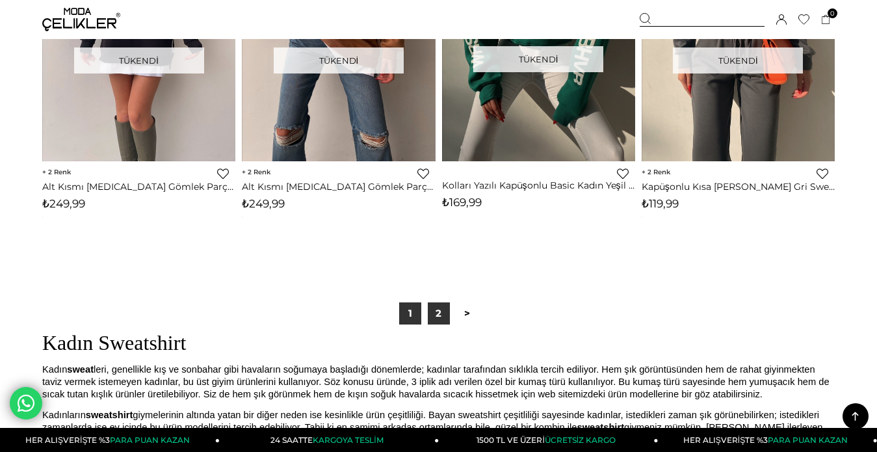
drag, startPoint x: 440, startPoint y: 310, endPoint x: 444, endPoint y: 318, distance: 9.0
click at [440, 310] on link "2" at bounding box center [439, 313] width 22 height 22
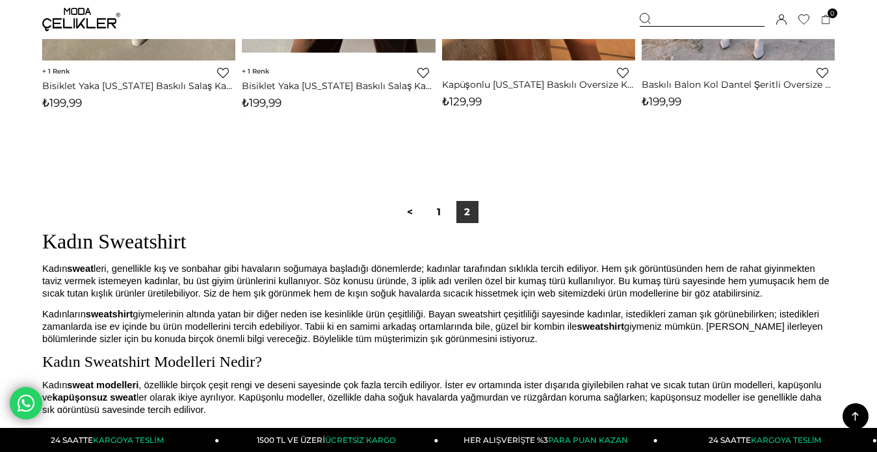
scroll to position [1105, 0]
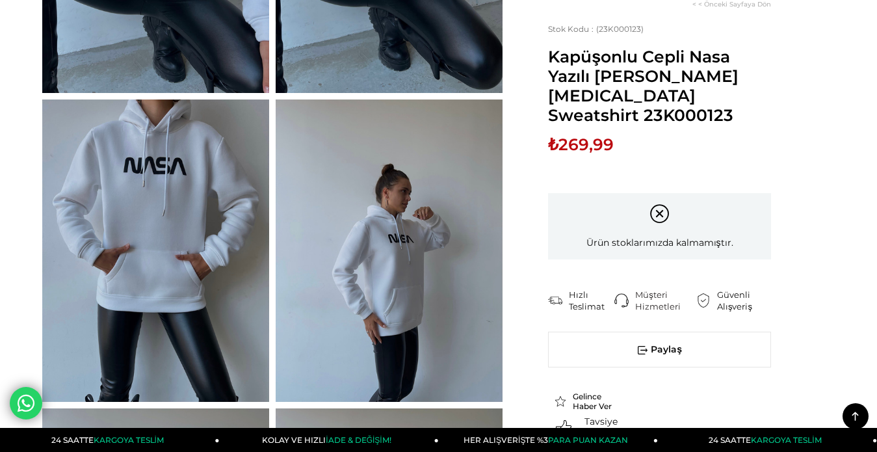
scroll to position [195, 0]
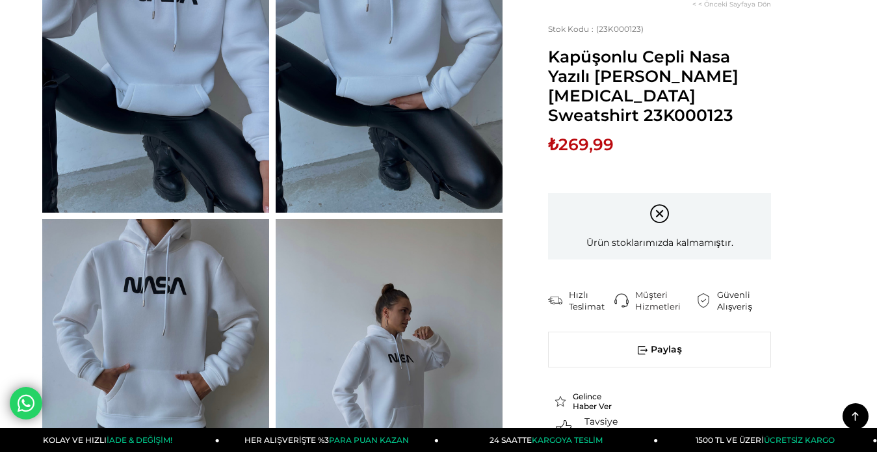
click at [135, 110] on img at bounding box center [155, 61] width 227 height 302
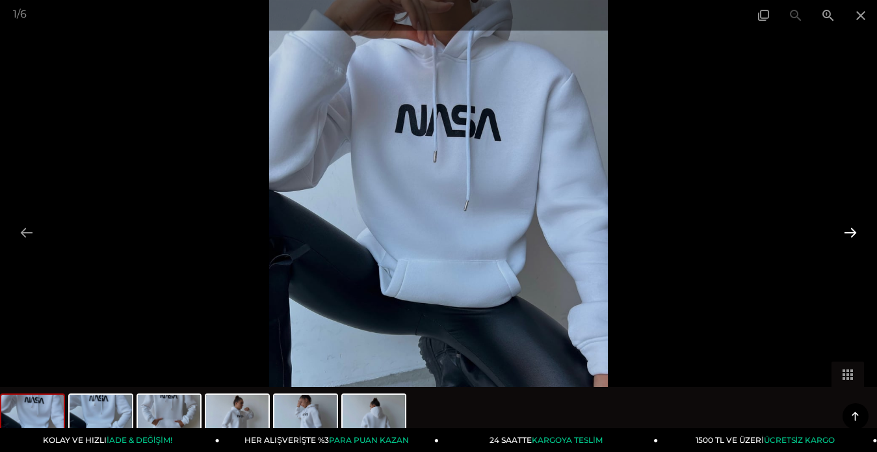
click at [850, 231] on button at bounding box center [849, 232] width 27 height 25
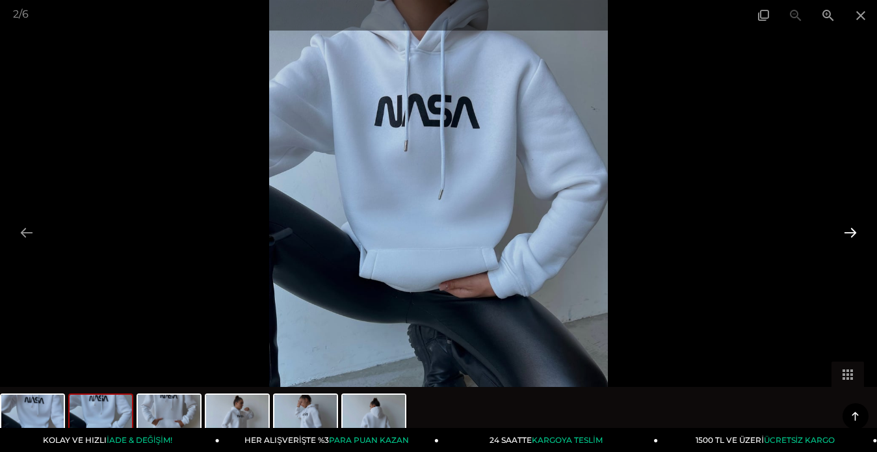
click at [850, 231] on button at bounding box center [849, 232] width 27 height 25
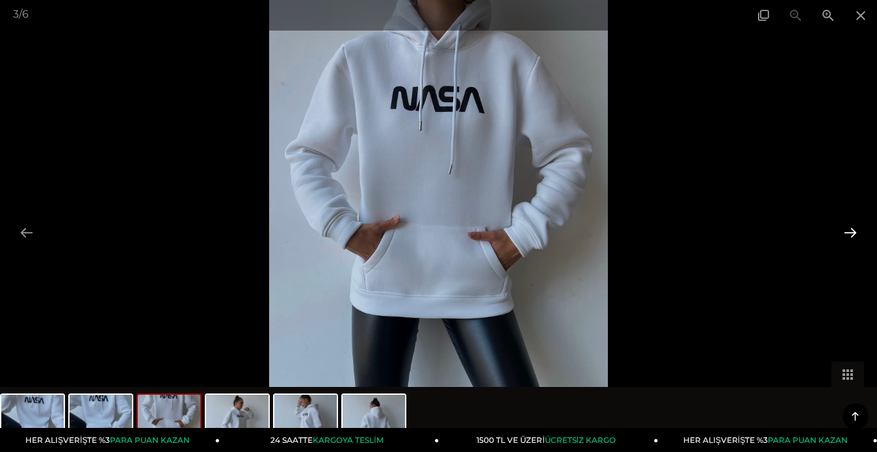
click at [850, 231] on button at bounding box center [849, 232] width 27 height 25
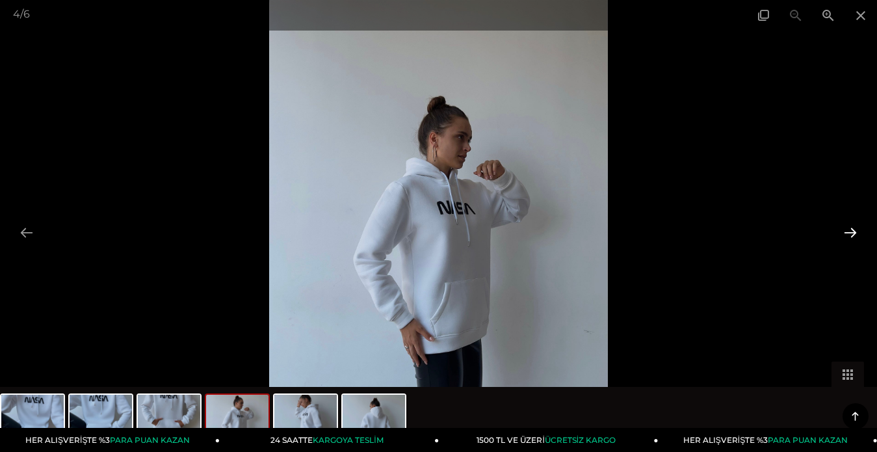
click at [850, 231] on button at bounding box center [849, 232] width 27 height 25
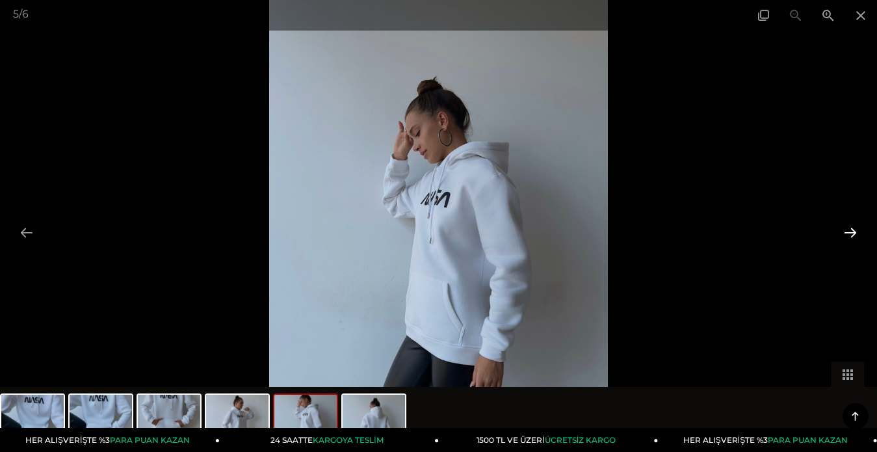
click at [850, 231] on button at bounding box center [849, 232] width 27 height 25
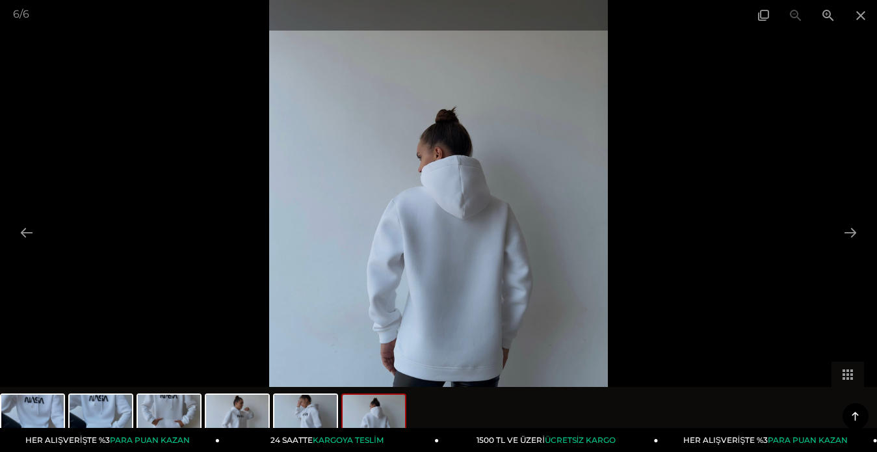
scroll to position [260, 0]
click at [301, 414] on img at bounding box center [305, 418] width 62 height 49
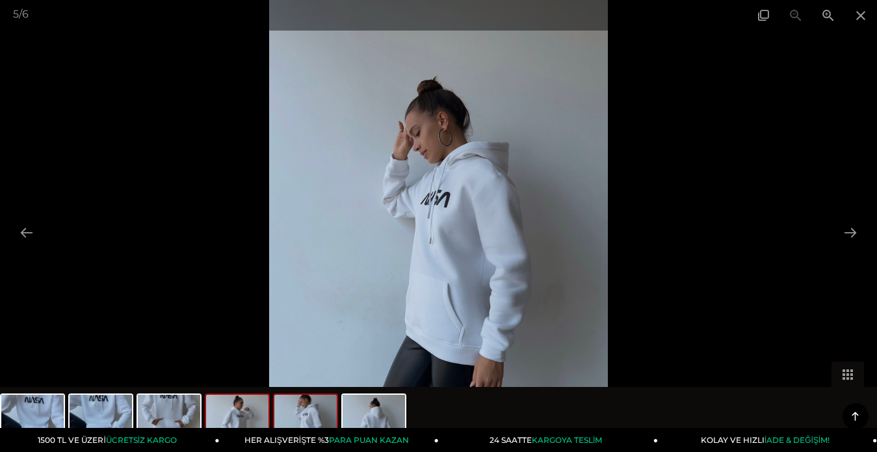
click at [248, 419] on img at bounding box center [237, 418] width 62 height 49
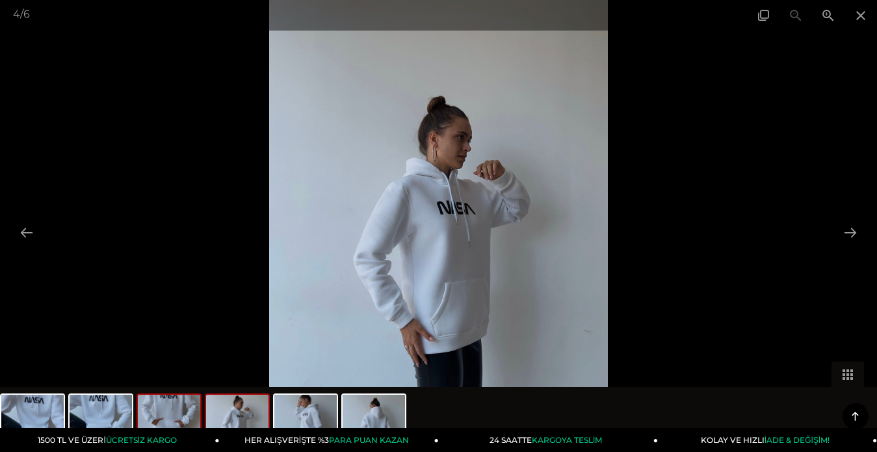
click at [175, 407] on img at bounding box center [169, 418] width 62 height 49
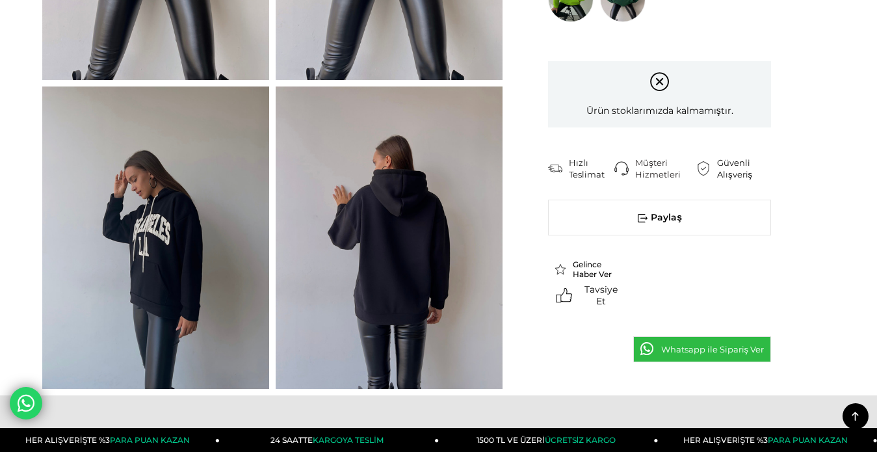
scroll to position [520, 0]
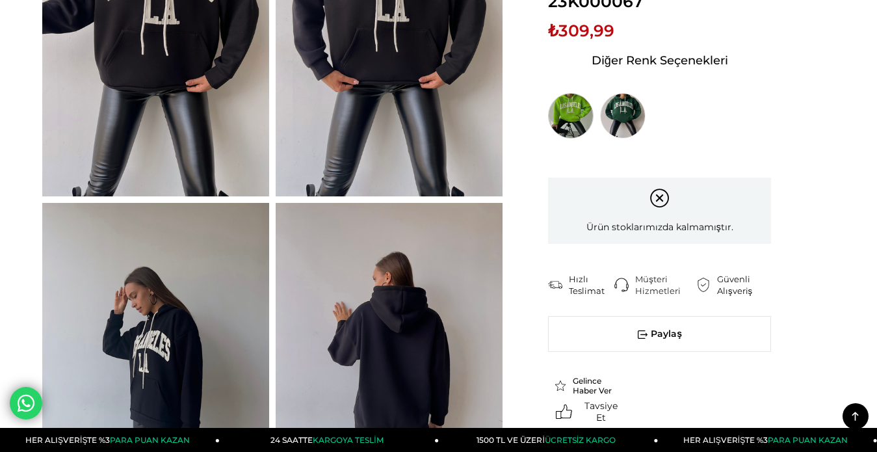
click at [569, 117] on img at bounding box center [570, 115] width 45 height 45
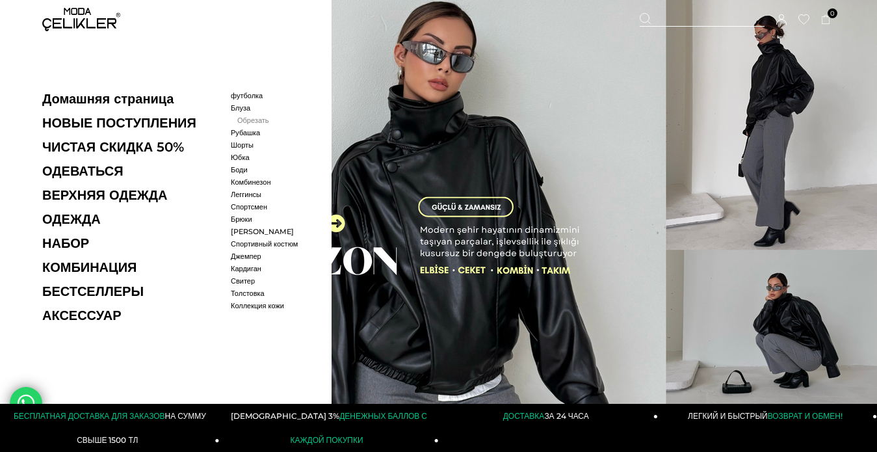
click at [251, 120] on font "Обрезать" at bounding box center [253, 120] width 32 height 9
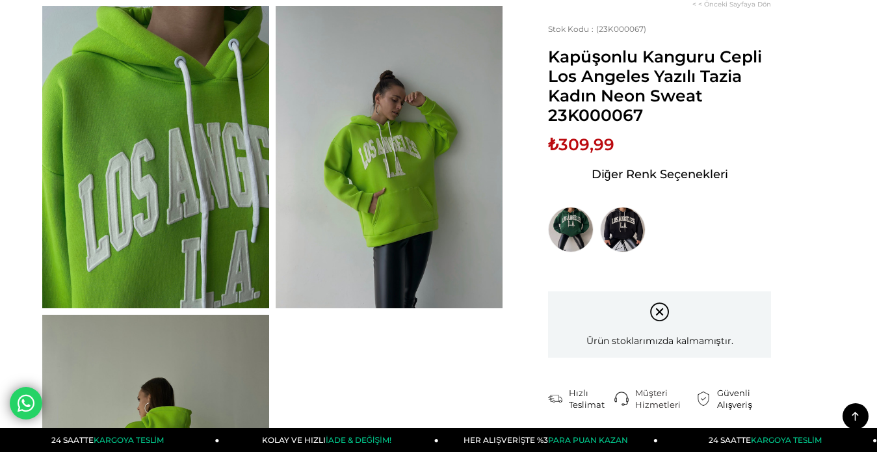
scroll to position [715, 0]
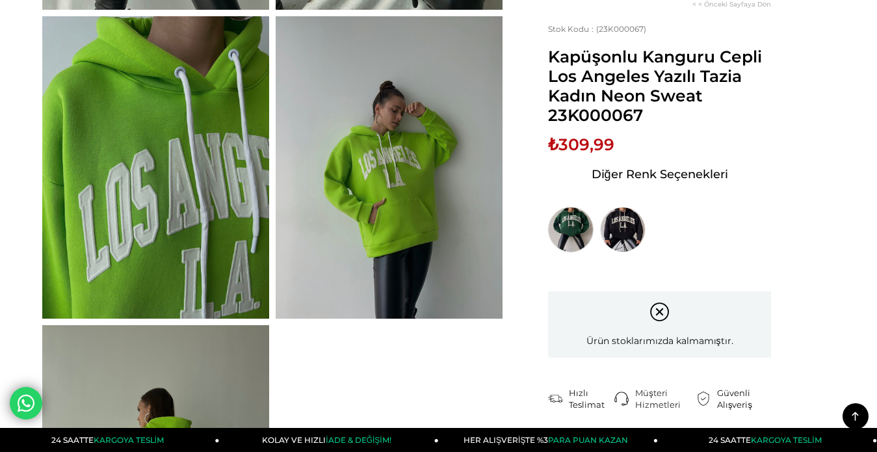
click at [574, 229] on img at bounding box center [570, 229] width 45 height 45
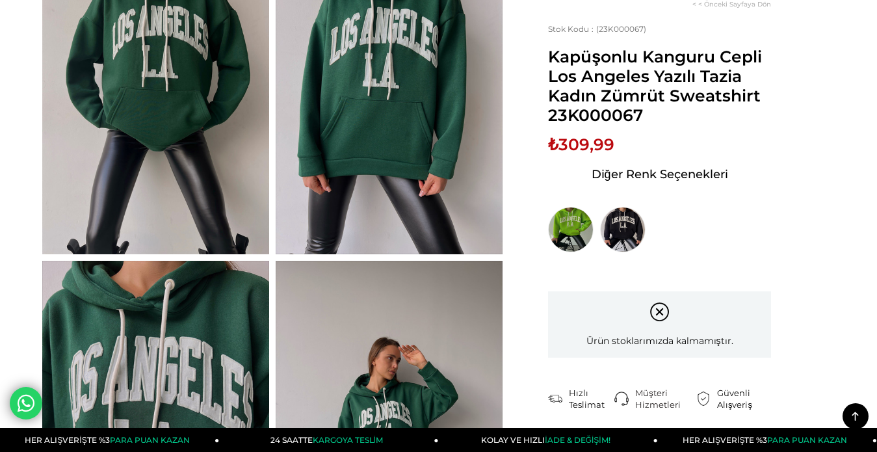
scroll to position [130, 0]
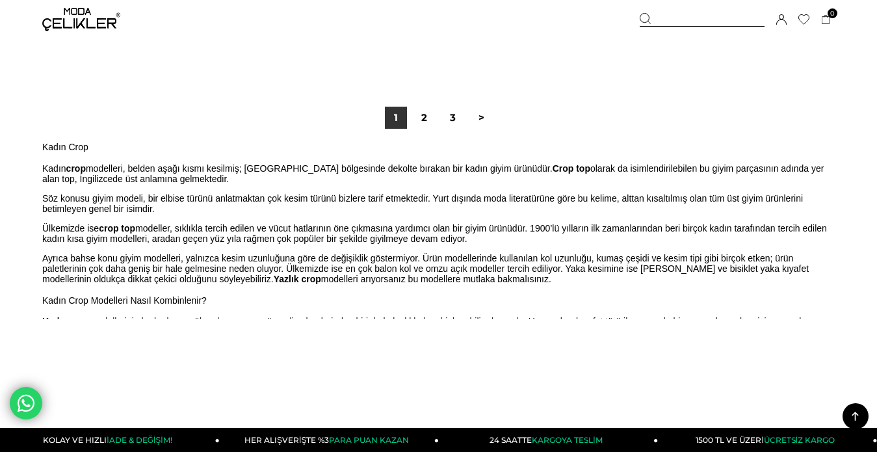
scroll to position [7473, 0]
click at [425, 118] on link "2" at bounding box center [424, 117] width 22 height 22
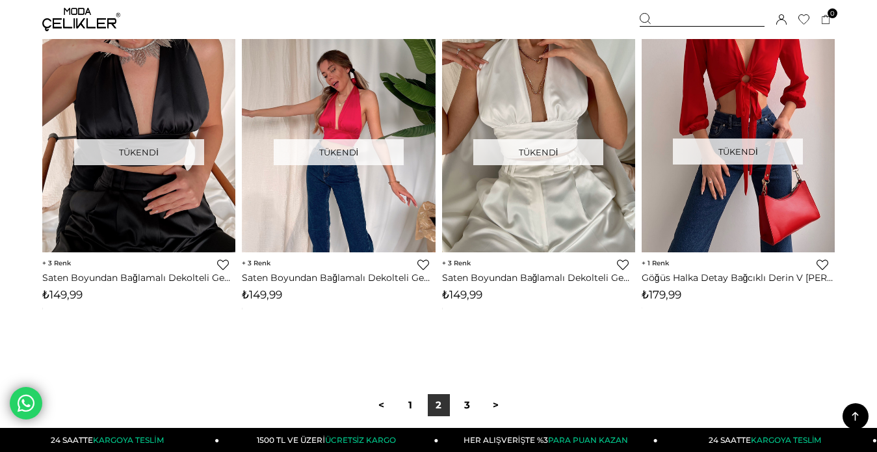
scroll to position [7408, 0]
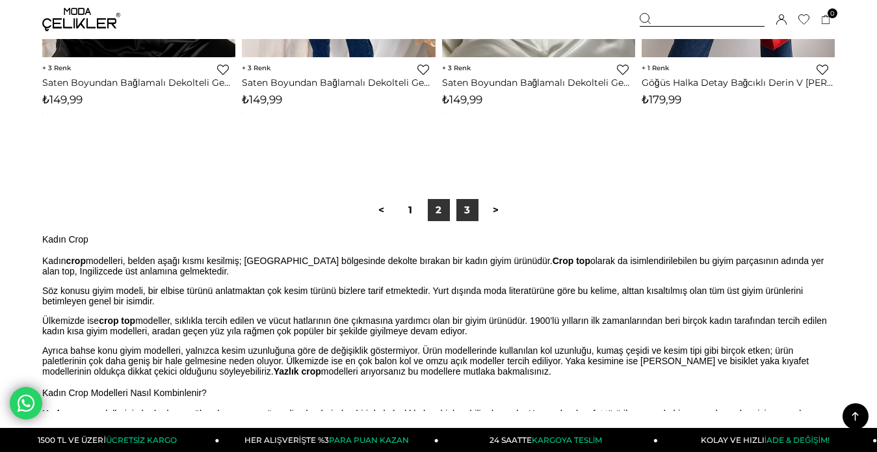
click at [469, 209] on link "3" at bounding box center [467, 210] width 22 height 22
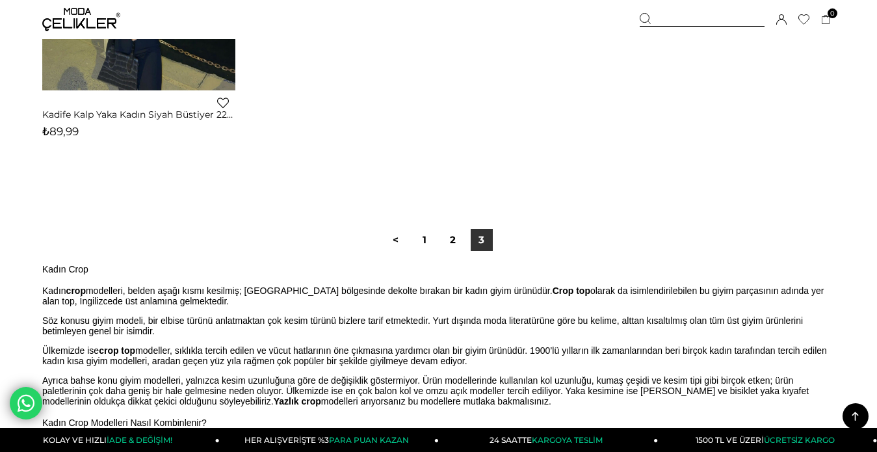
scroll to position [4289, 0]
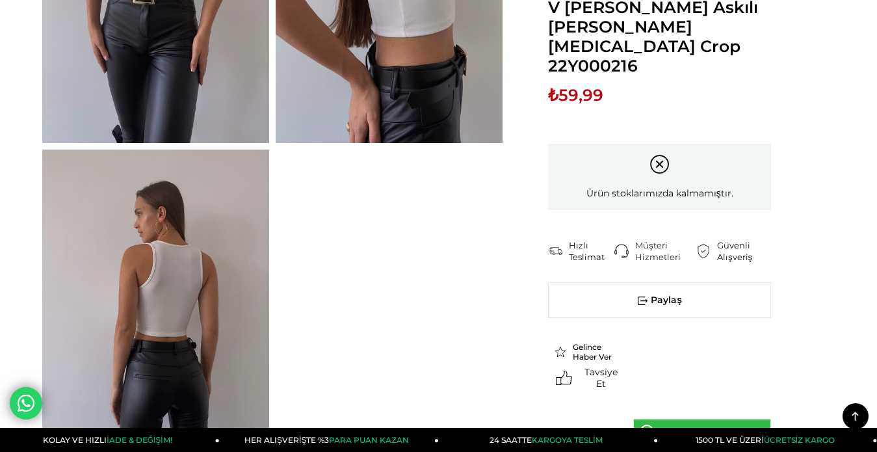
scroll to position [260, 0]
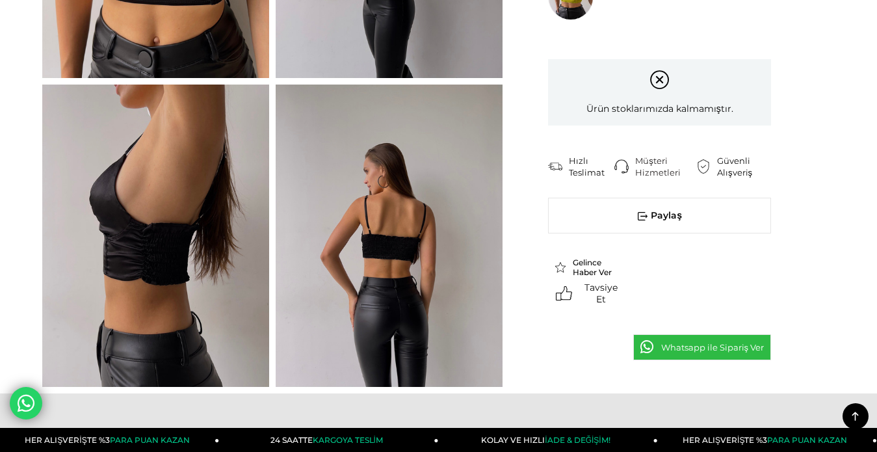
scroll to position [715, 0]
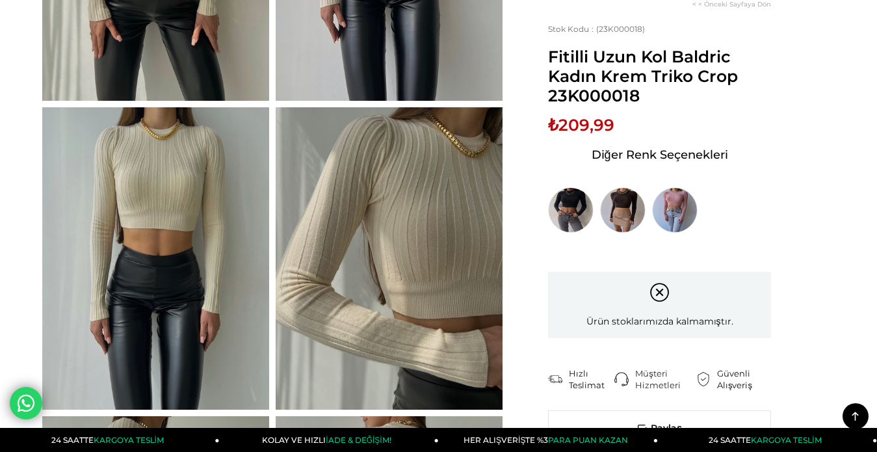
scroll to position [195, 0]
